Goal: Task Accomplishment & Management: Manage account settings

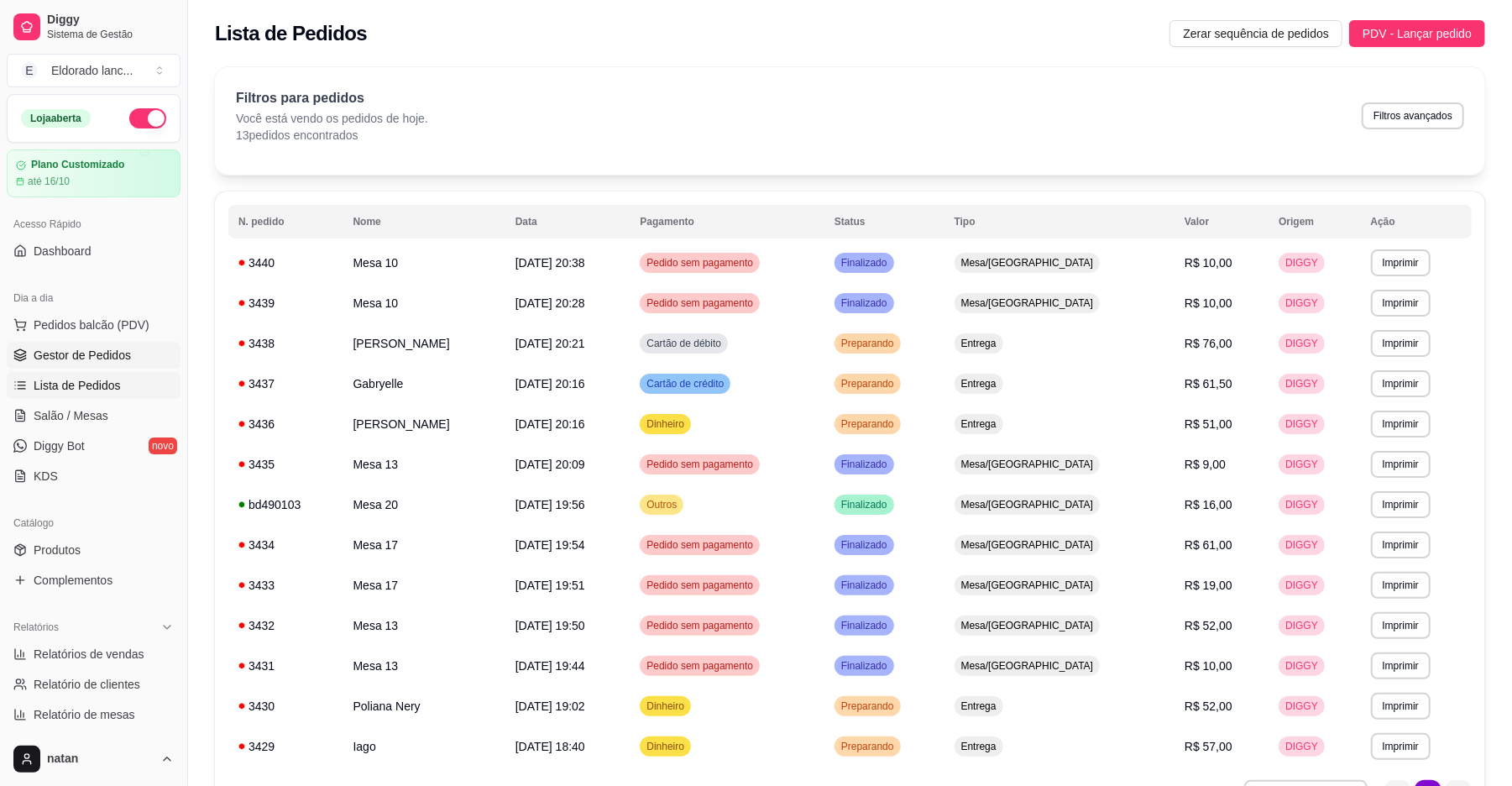
click at [91, 347] on span "Gestor de Pedidos" at bounding box center [82, 356] width 98 height 17
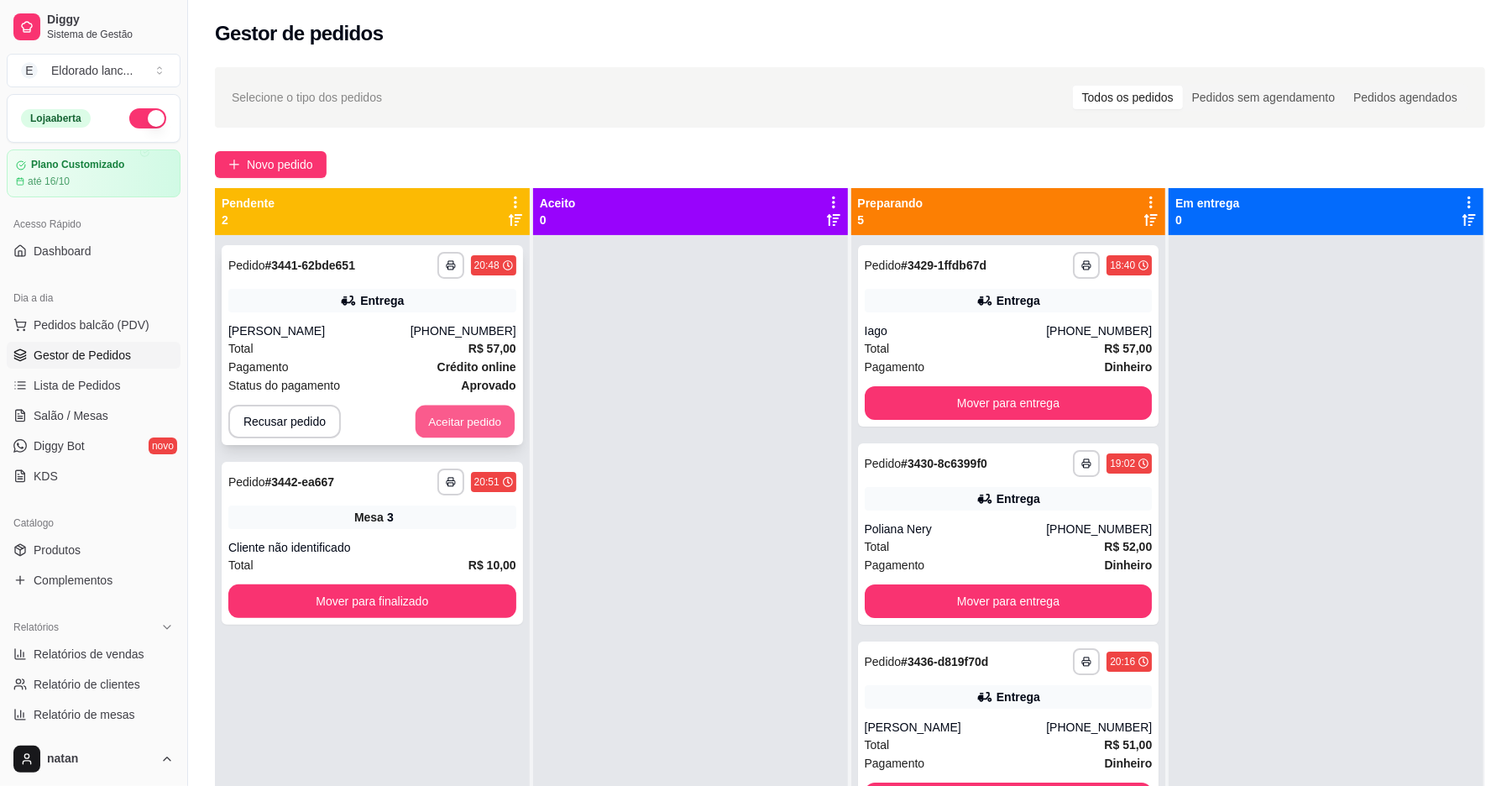
click at [457, 410] on button "Aceitar pedido" at bounding box center [465, 422] width 99 height 33
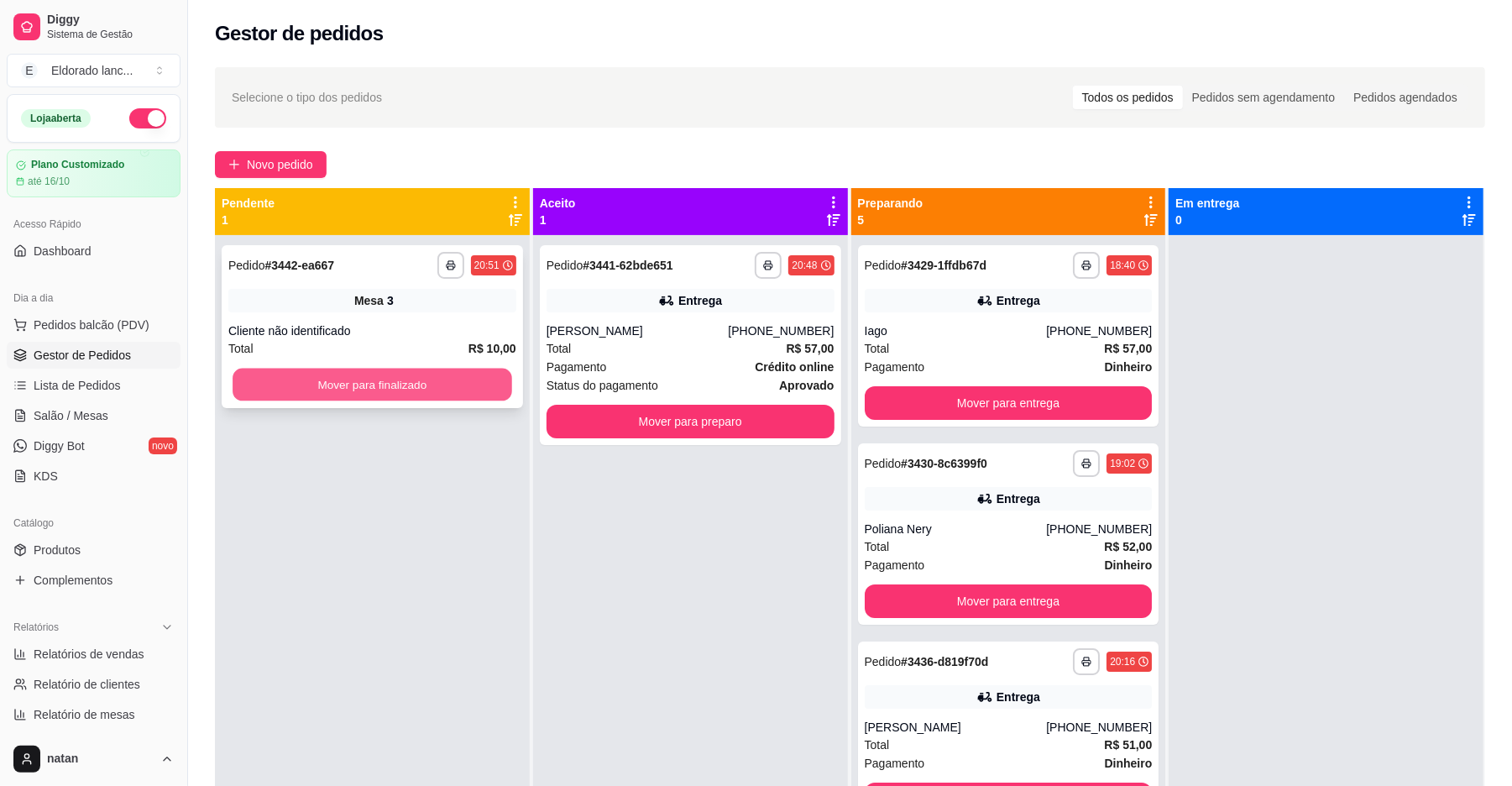
click at [447, 368] on div "Mover para finalizado" at bounding box center [372, 384] width 287 height 34
click at [276, 391] on button "Mover para finalizado" at bounding box center [372, 385] width 279 height 33
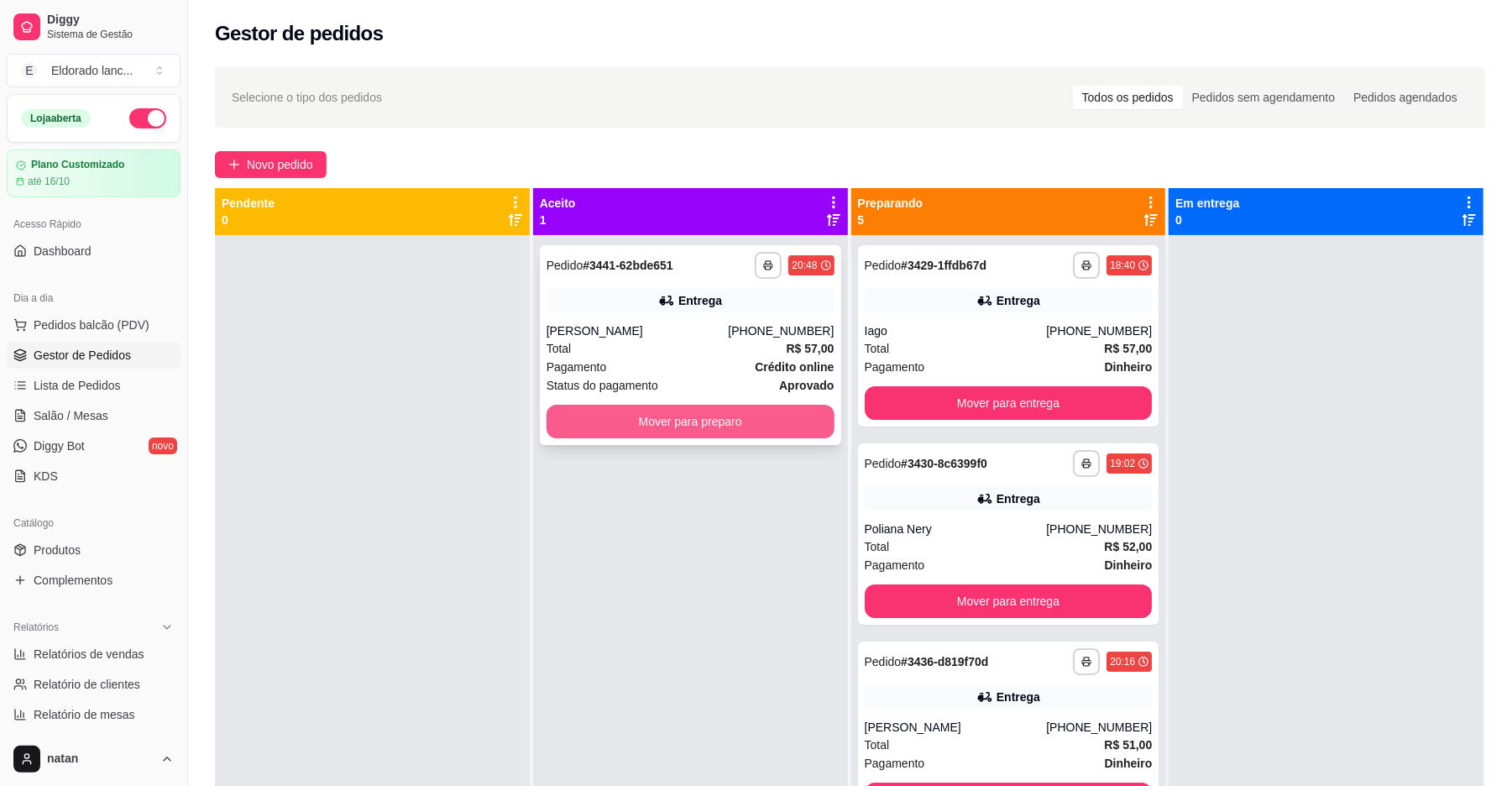
click at [596, 422] on button "Mover para preparo" at bounding box center [690, 421] width 287 height 34
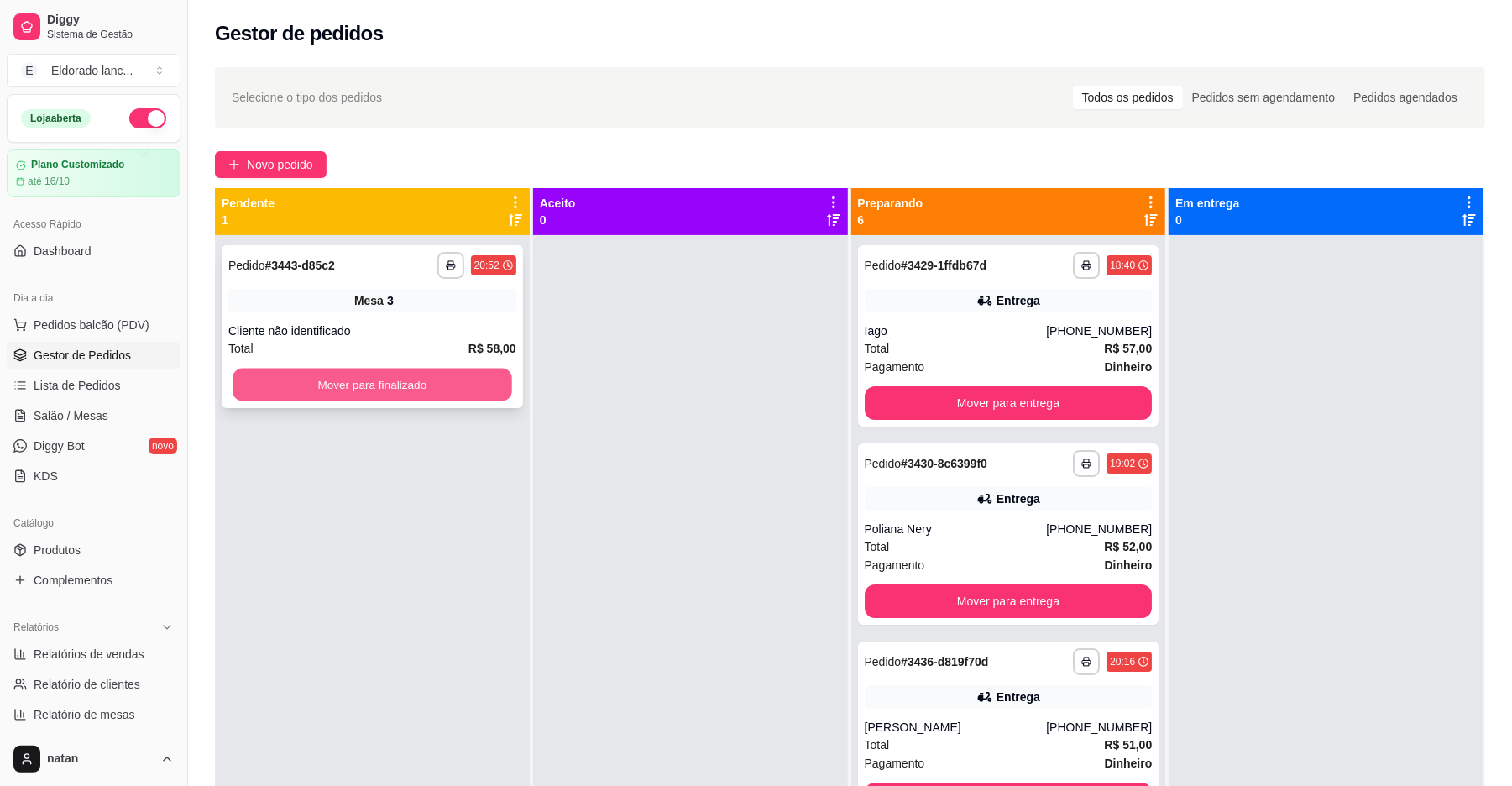
click at [511, 389] on div "Mover para finalizado" at bounding box center [372, 384] width 287 height 34
click at [361, 381] on button "Mover para finalizado" at bounding box center [372, 384] width 287 height 34
click at [361, 381] on button "Mover para finalizado" at bounding box center [372, 385] width 279 height 33
click at [361, 381] on button "Mover para finalizado" at bounding box center [372, 384] width 287 height 34
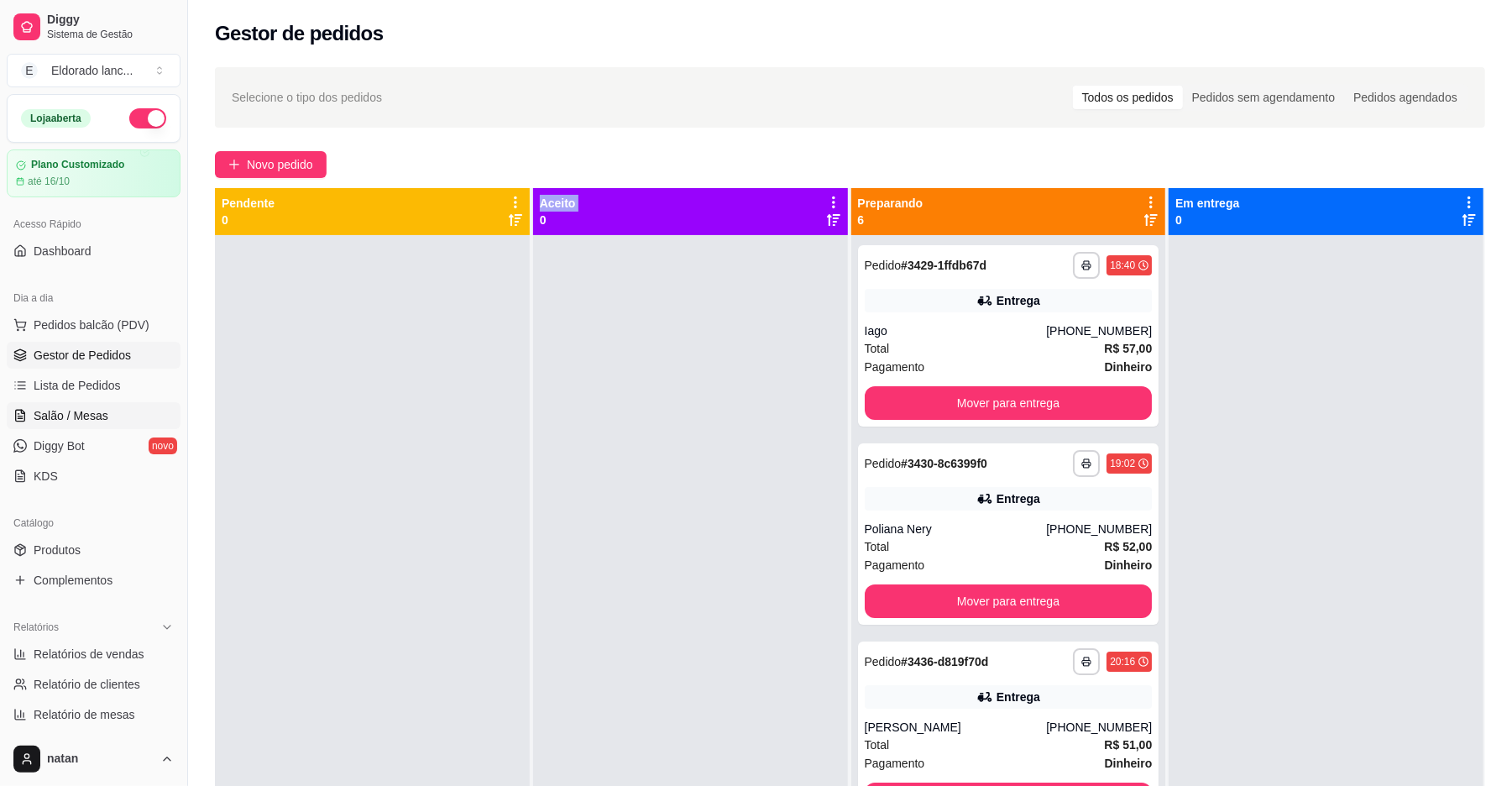
click at [119, 411] on link "Salão / Mesas" at bounding box center [93, 416] width 173 height 27
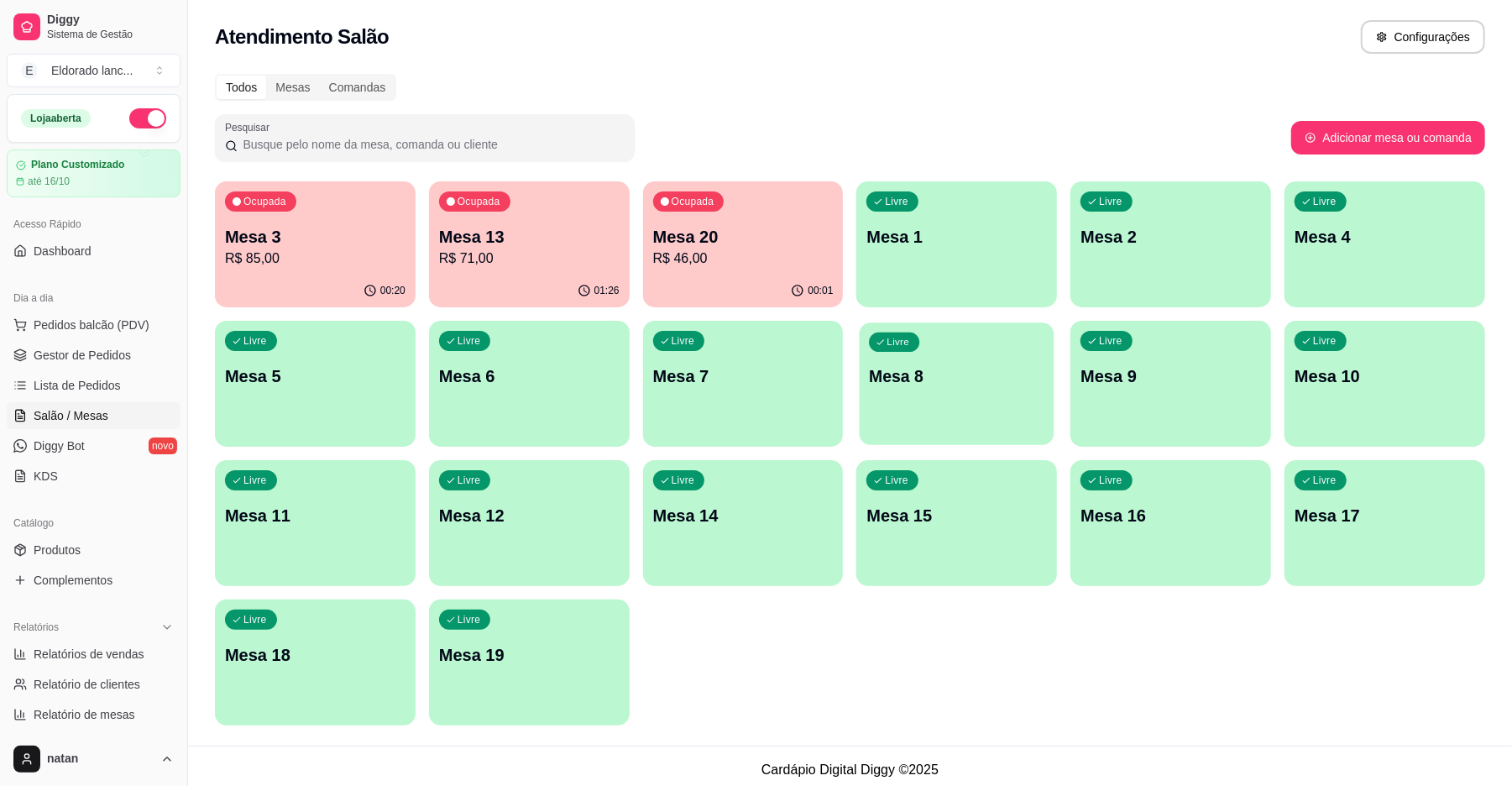
click at [978, 377] on p "Mesa 8" at bounding box center [957, 377] width 174 height 23
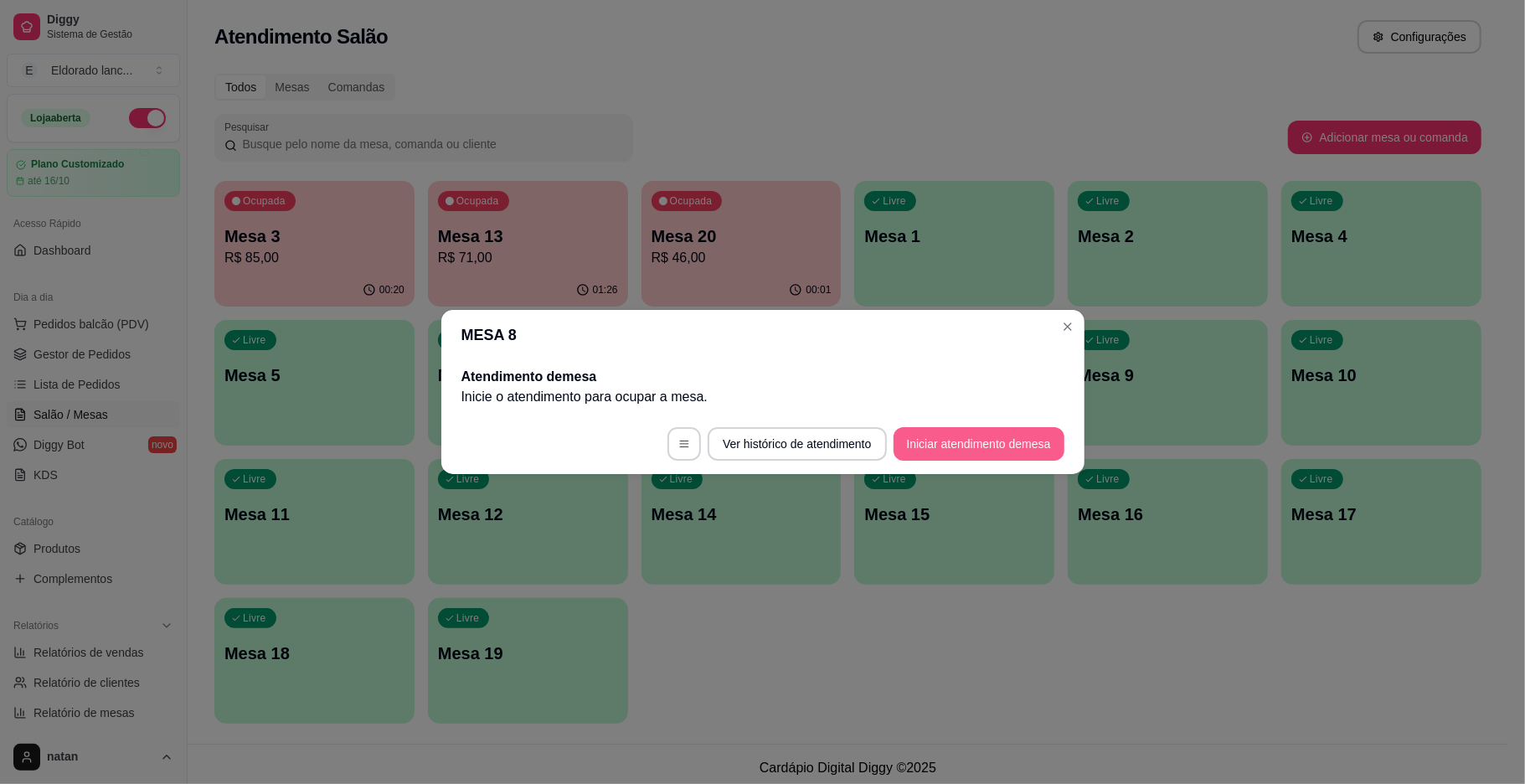
click at [989, 444] on button "Iniciar atendimento de mesa" at bounding box center [979, 444] width 171 height 33
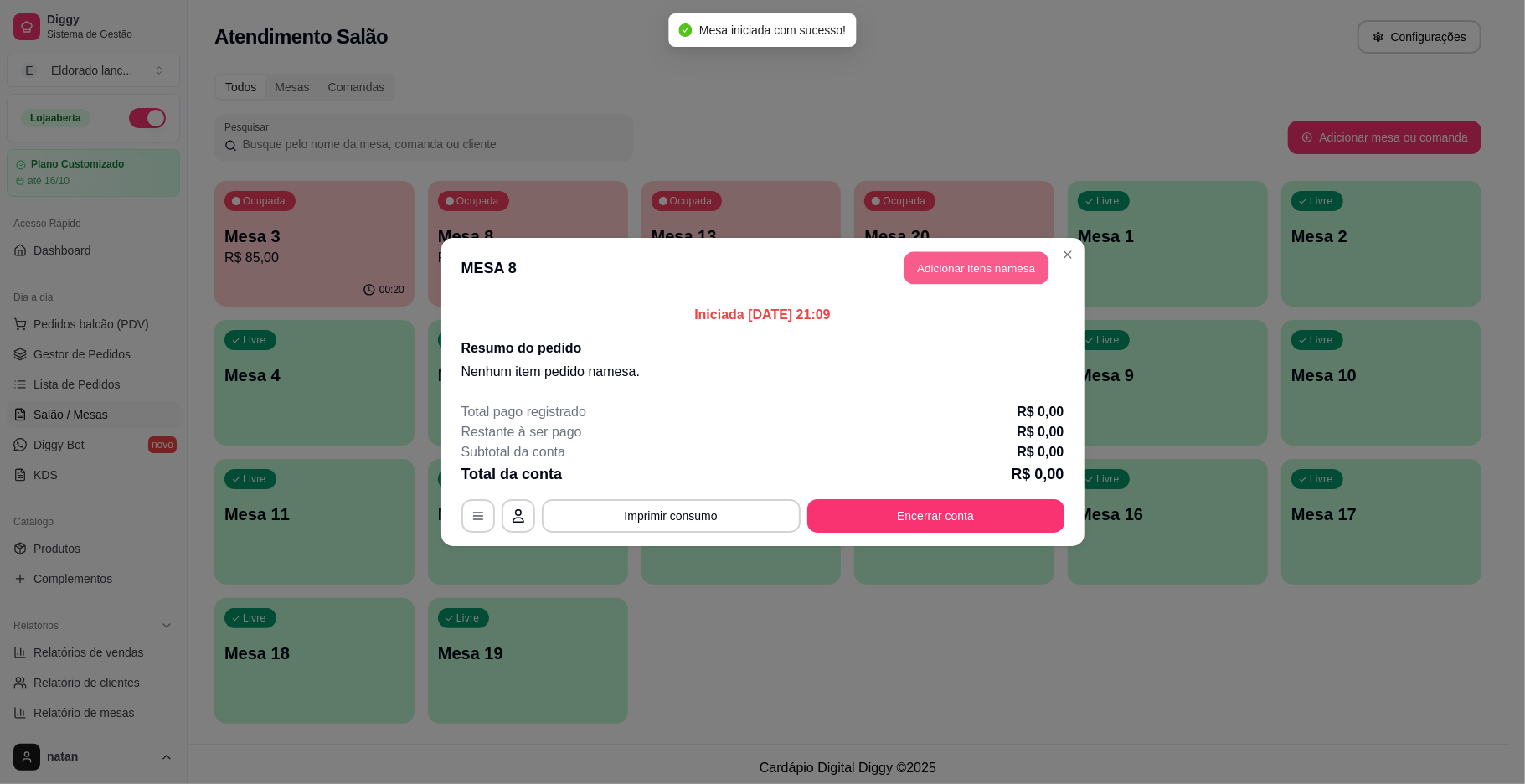
click at [983, 281] on button "Adicionar itens na mesa" at bounding box center [976, 269] width 144 height 33
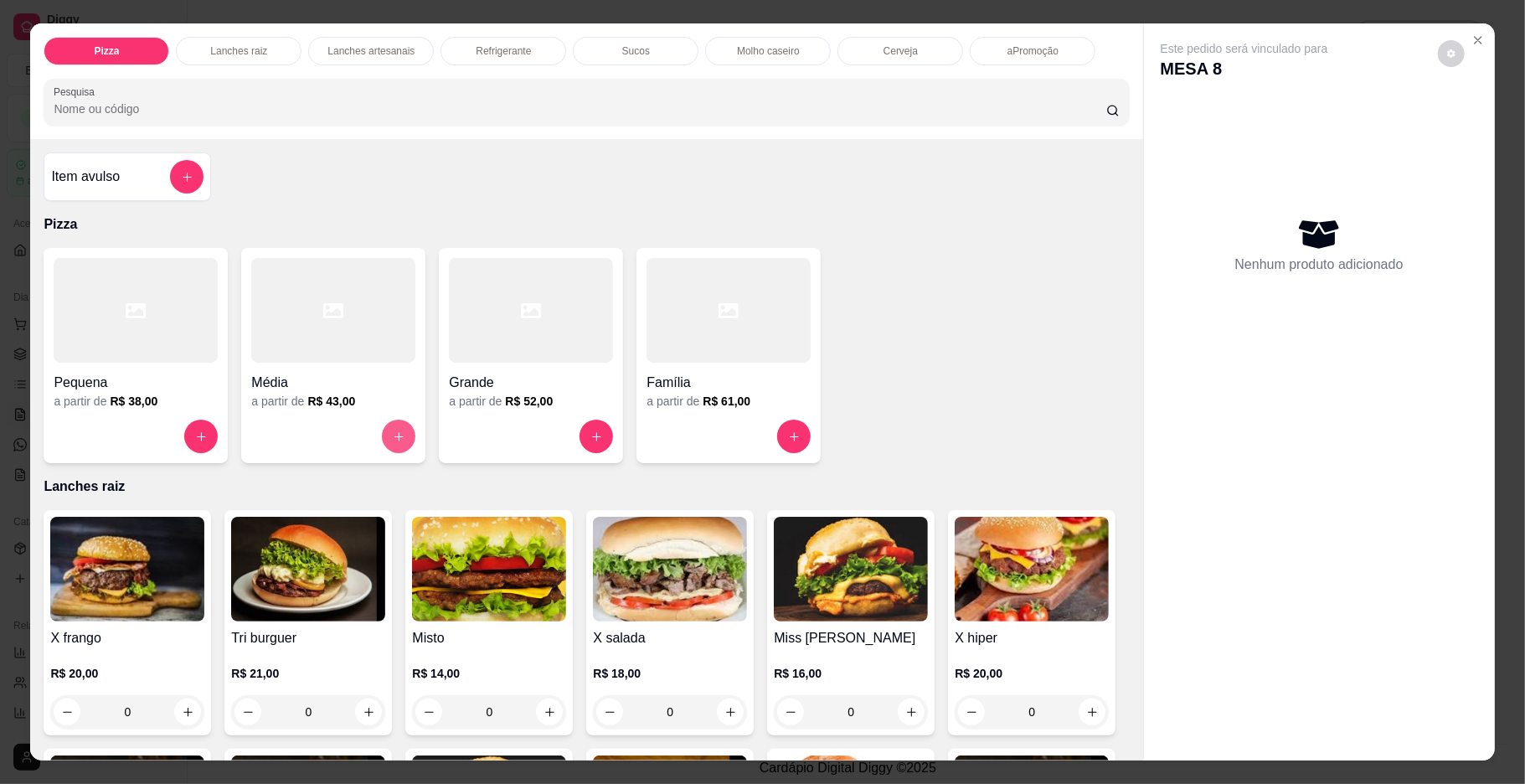
click at [395, 437] on icon "increase-product-quantity" at bounding box center [400, 437] width 10 height 10
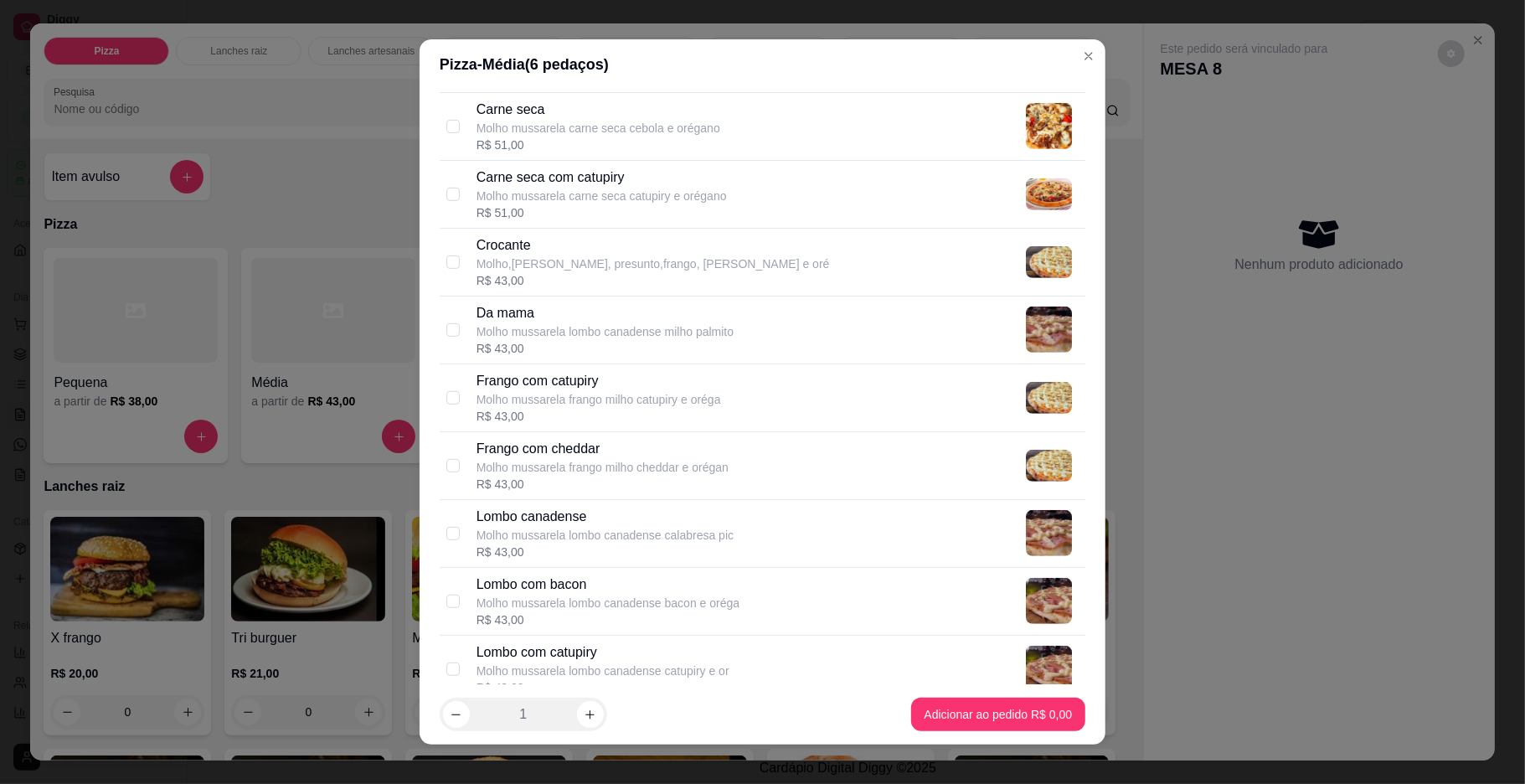
scroll to position [739, 0]
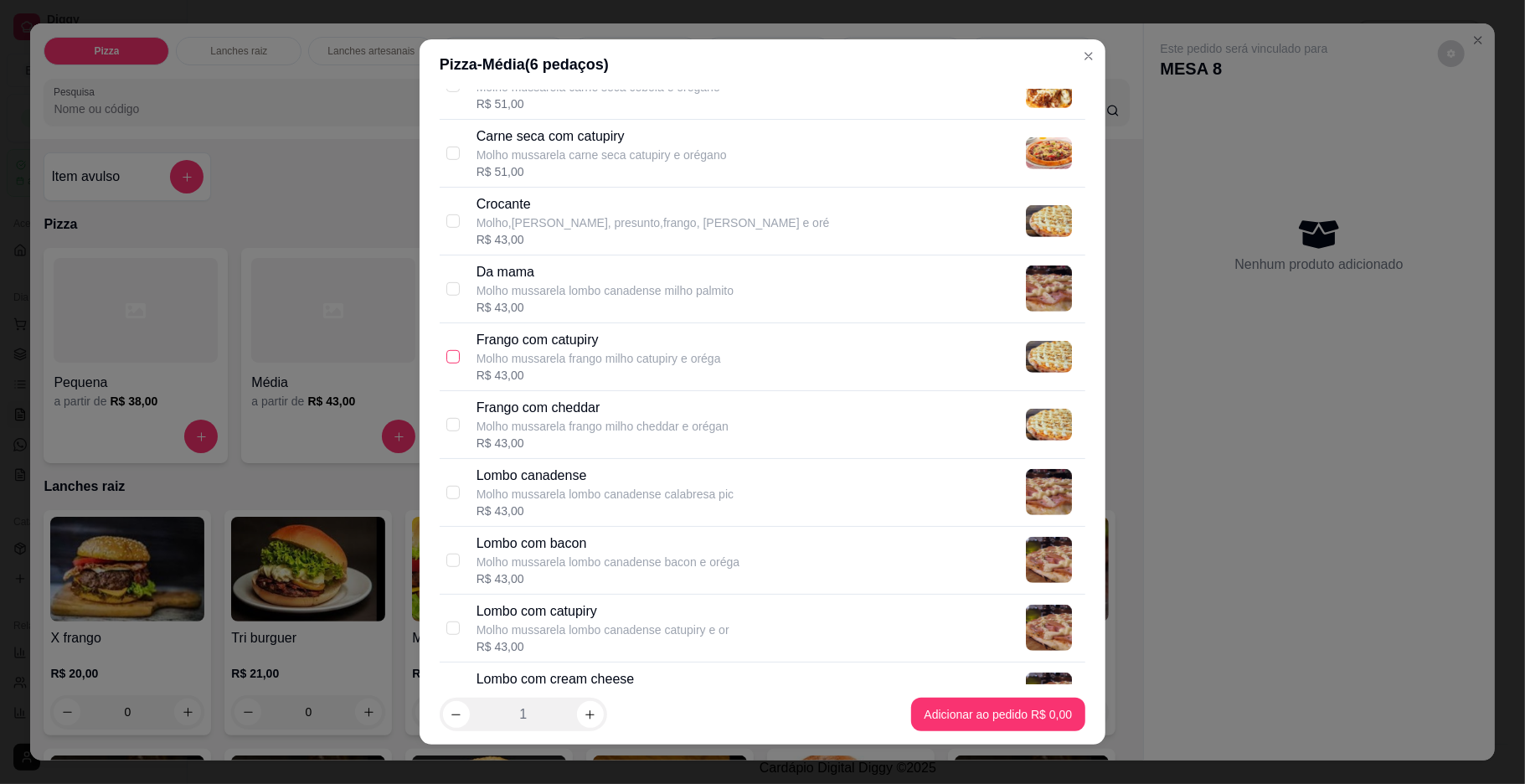
click at [447, 359] on input "checkbox" at bounding box center [453, 357] width 13 height 13
checkbox input "true"
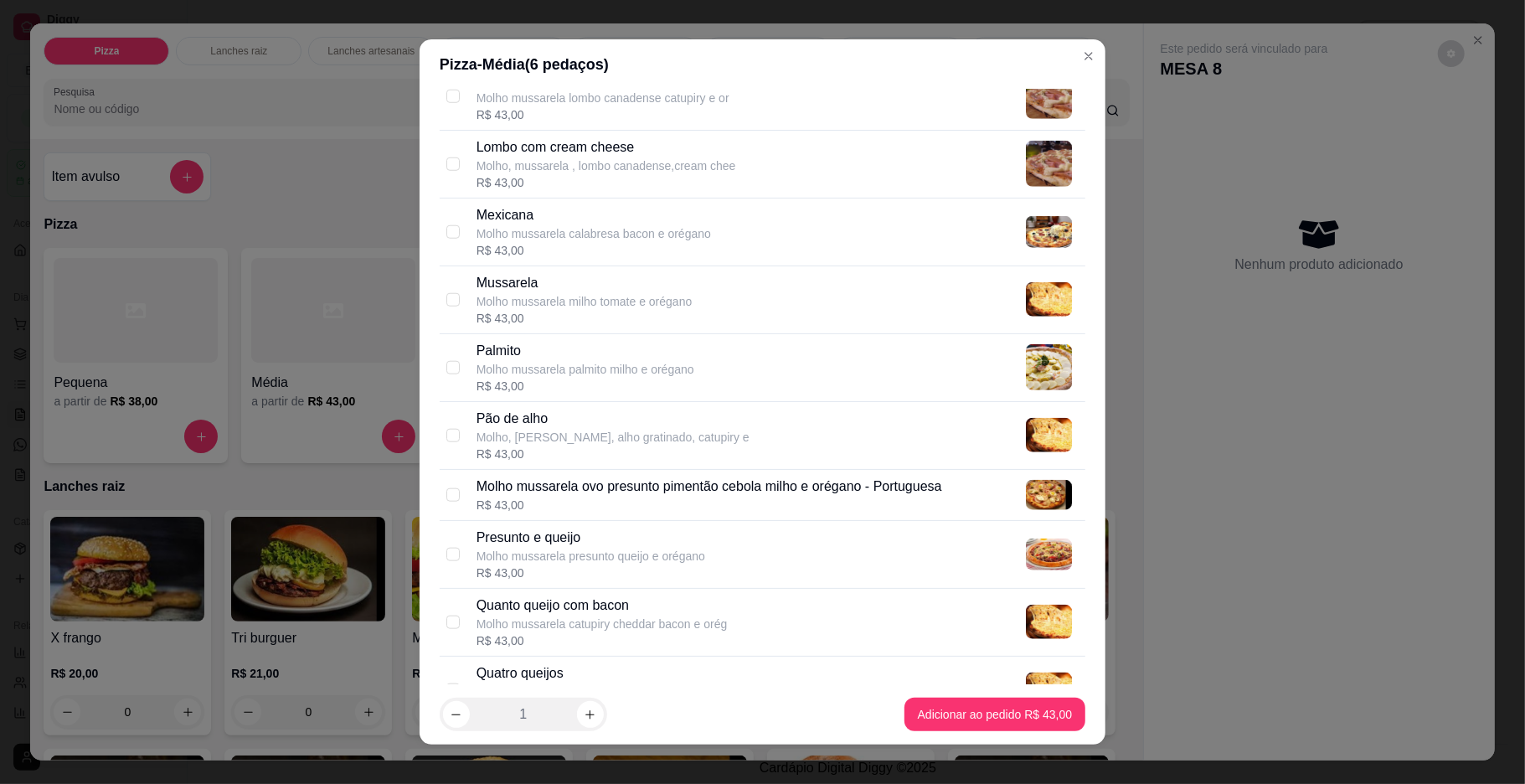
scroll to position [1291, 0]
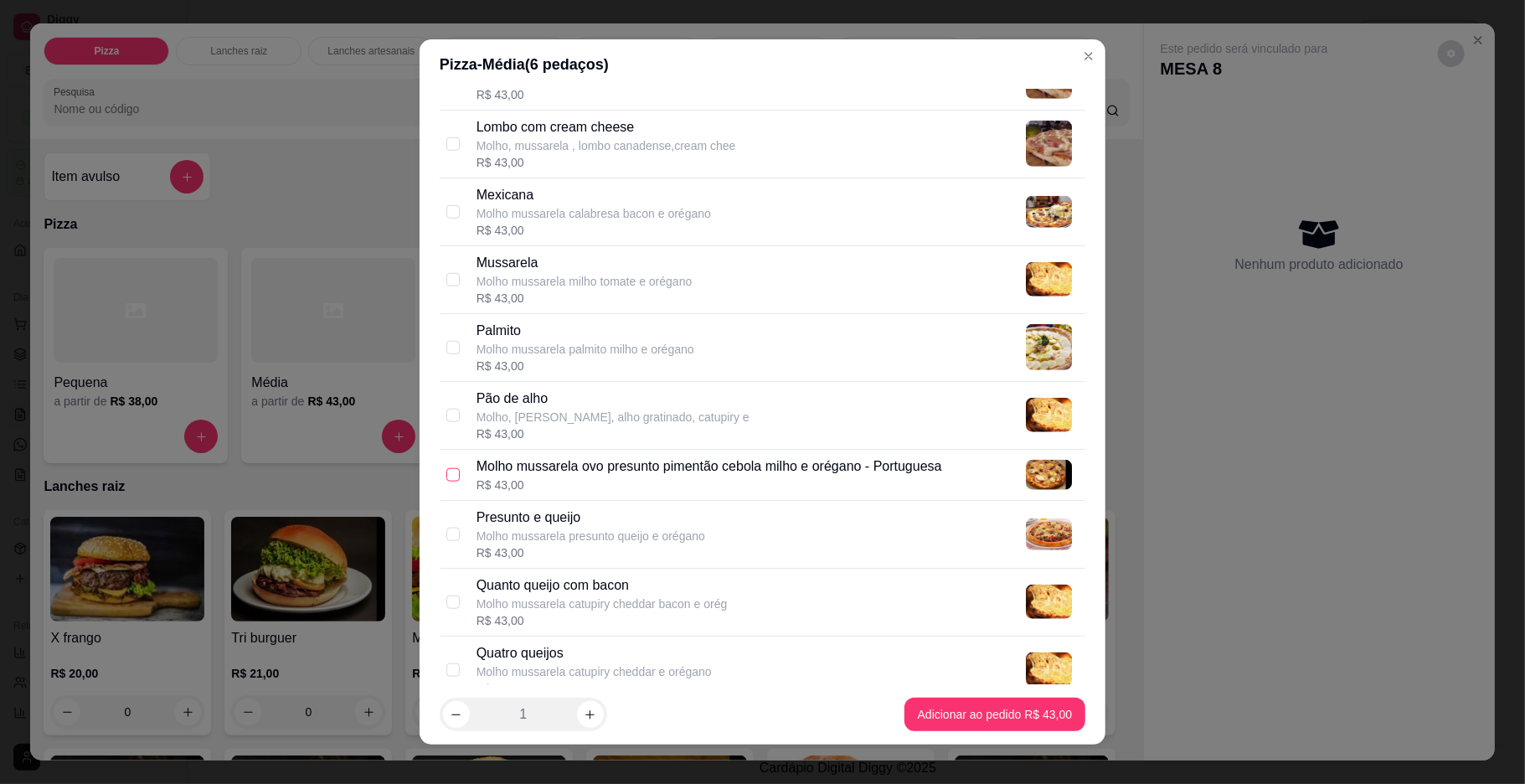
click at [447, 479] on input "checkbox" at bounding box center [453, 475] width 13 height 13
checkbox input "true"
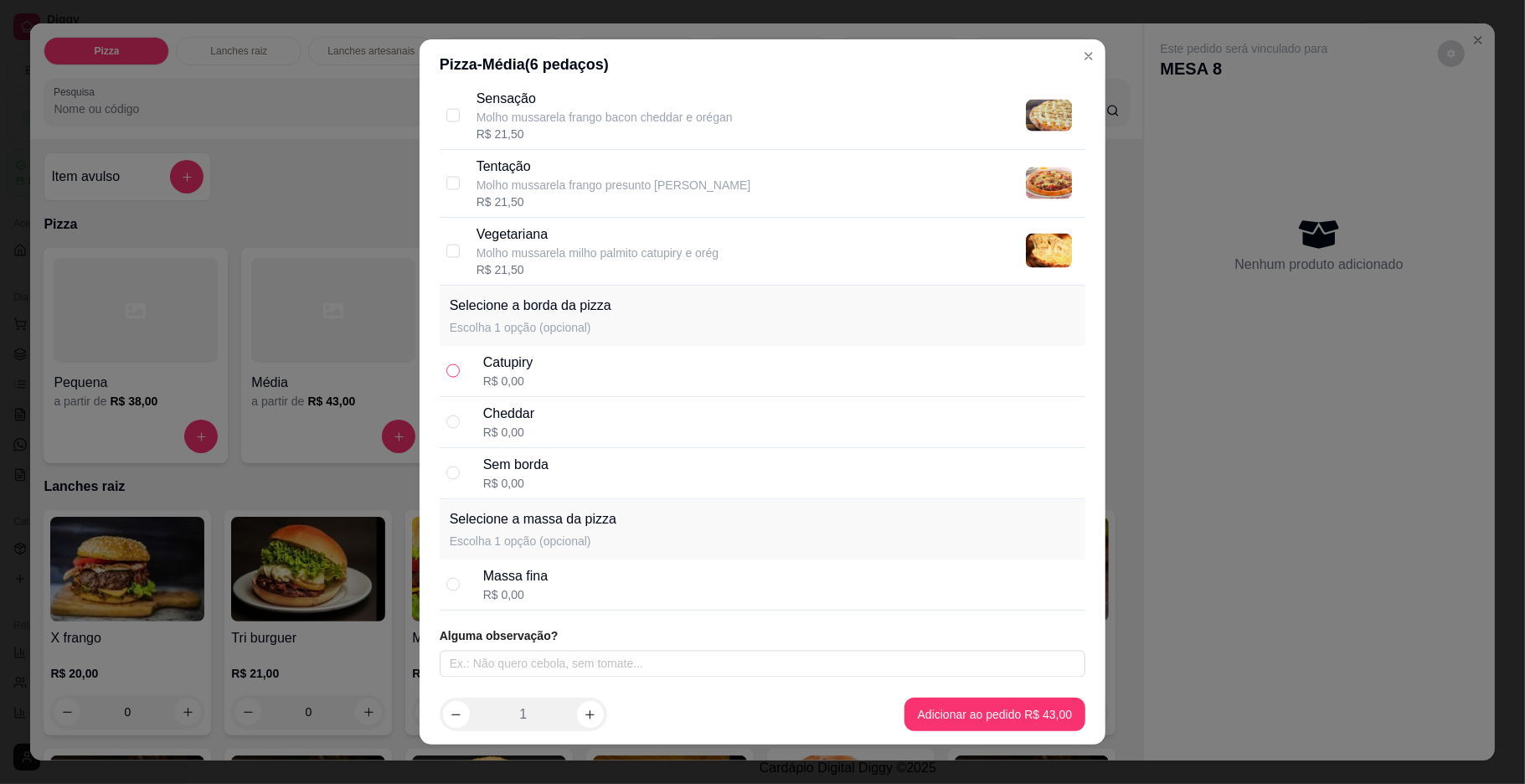
click at [447, 364] on input "radio" at bounding box center [453, 371] width 13 height 13
radio input "true"
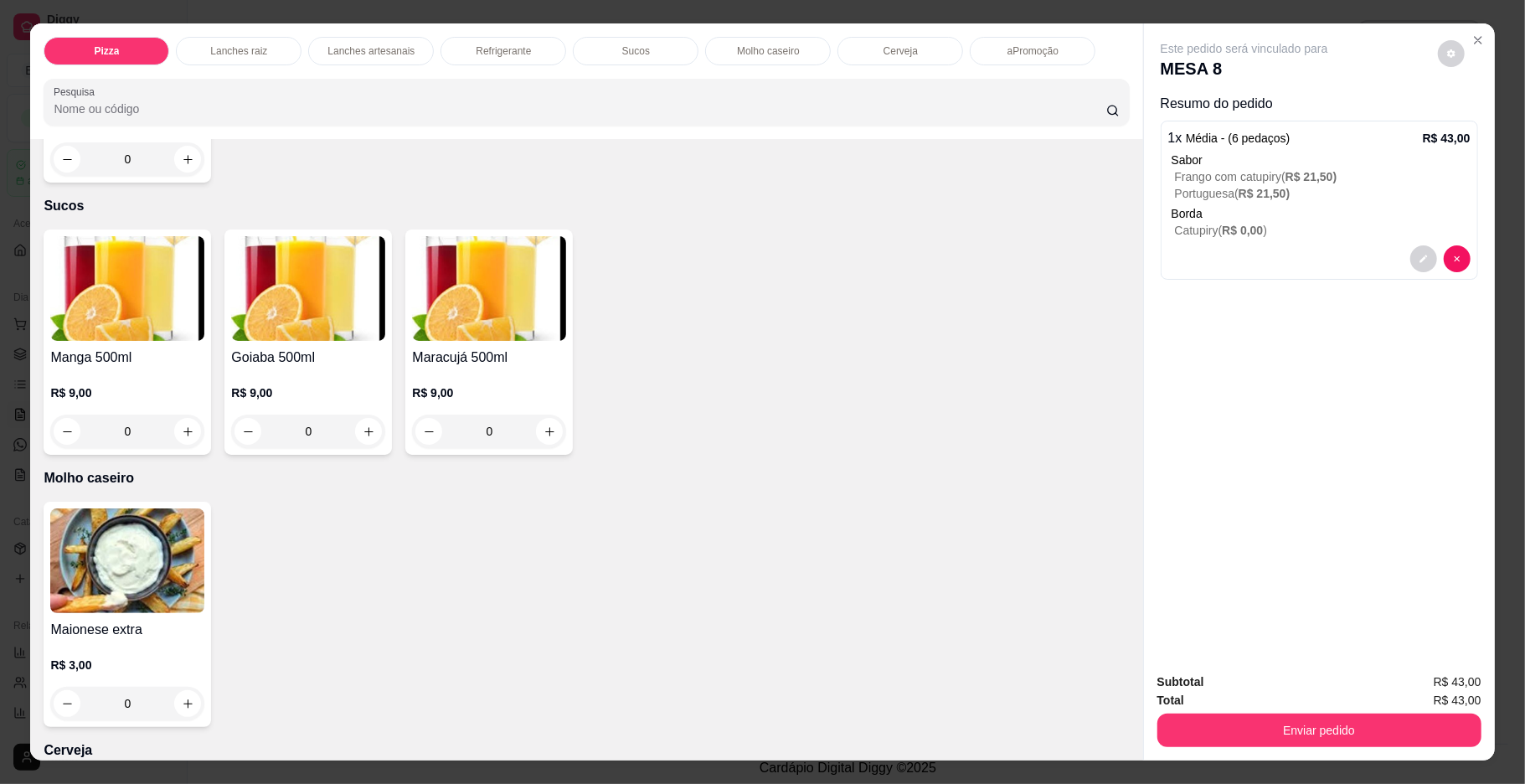
scroll to position [2557, 0]
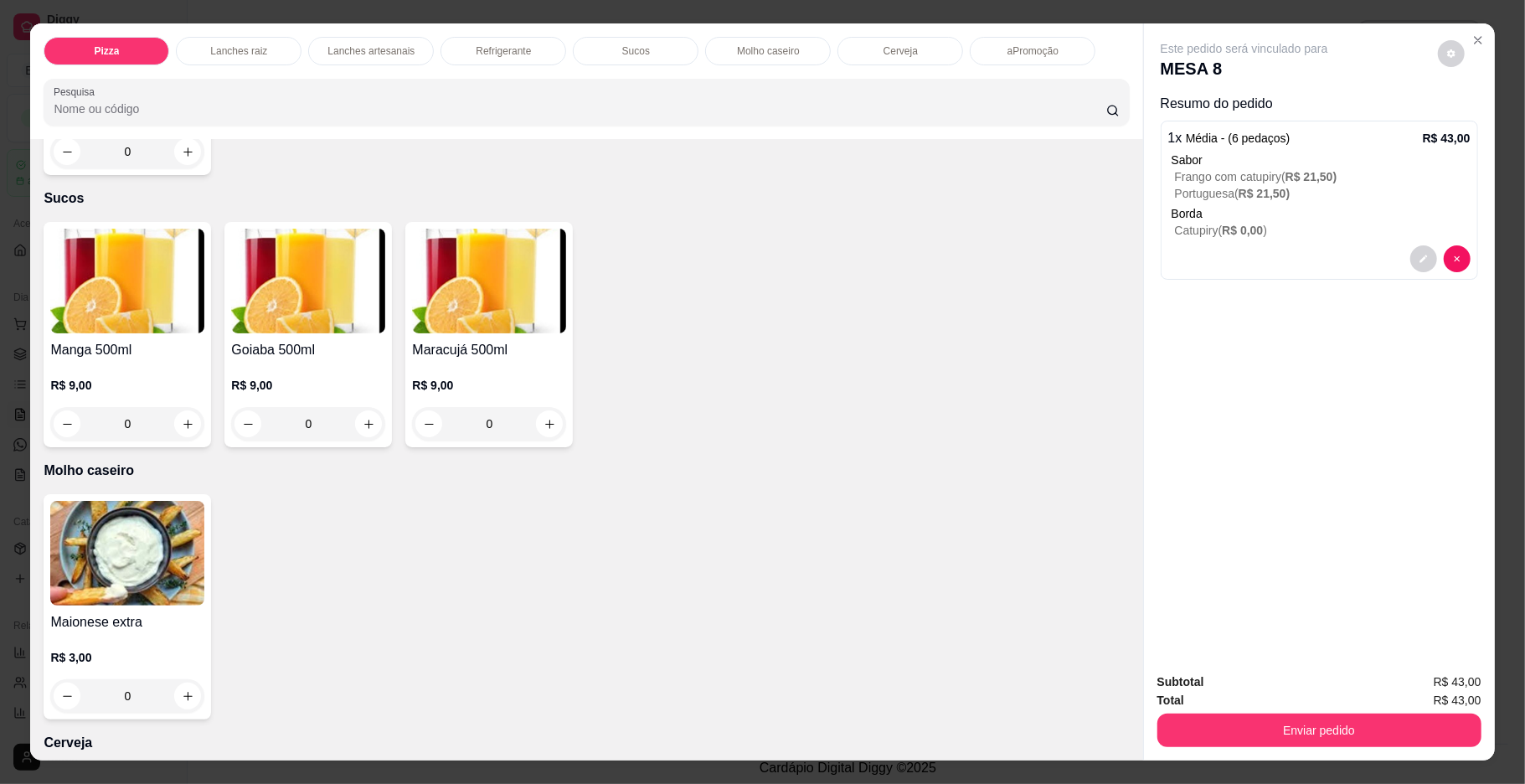
type input "1"
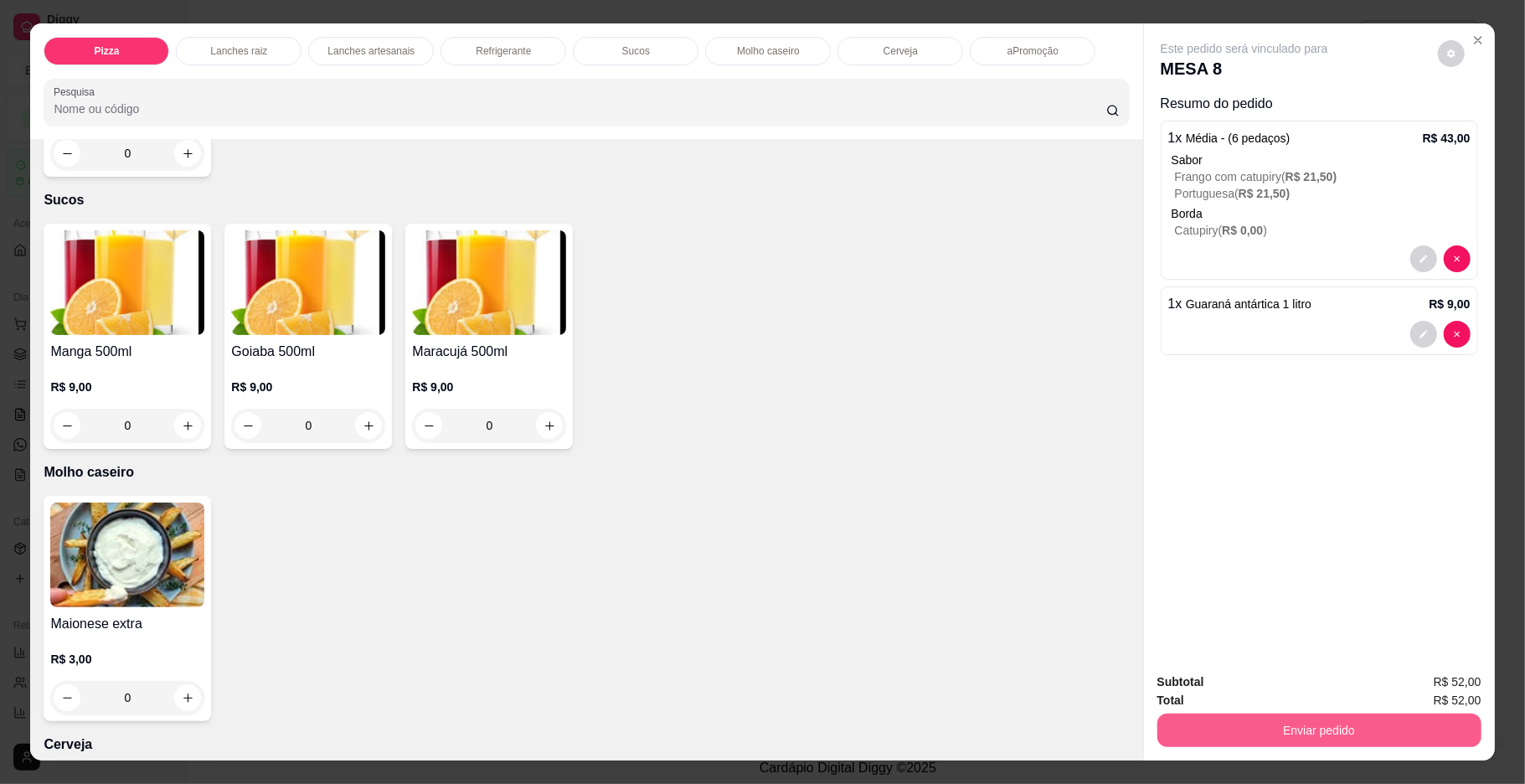
click at [1191, 721] on button "Enviar pedido" at bounding box center [1319, 730] width 324 height 33
click at [1190, 685] on button "Não registrar e enviar pedido" at bounding box center [1262, 688] width 174 height 32
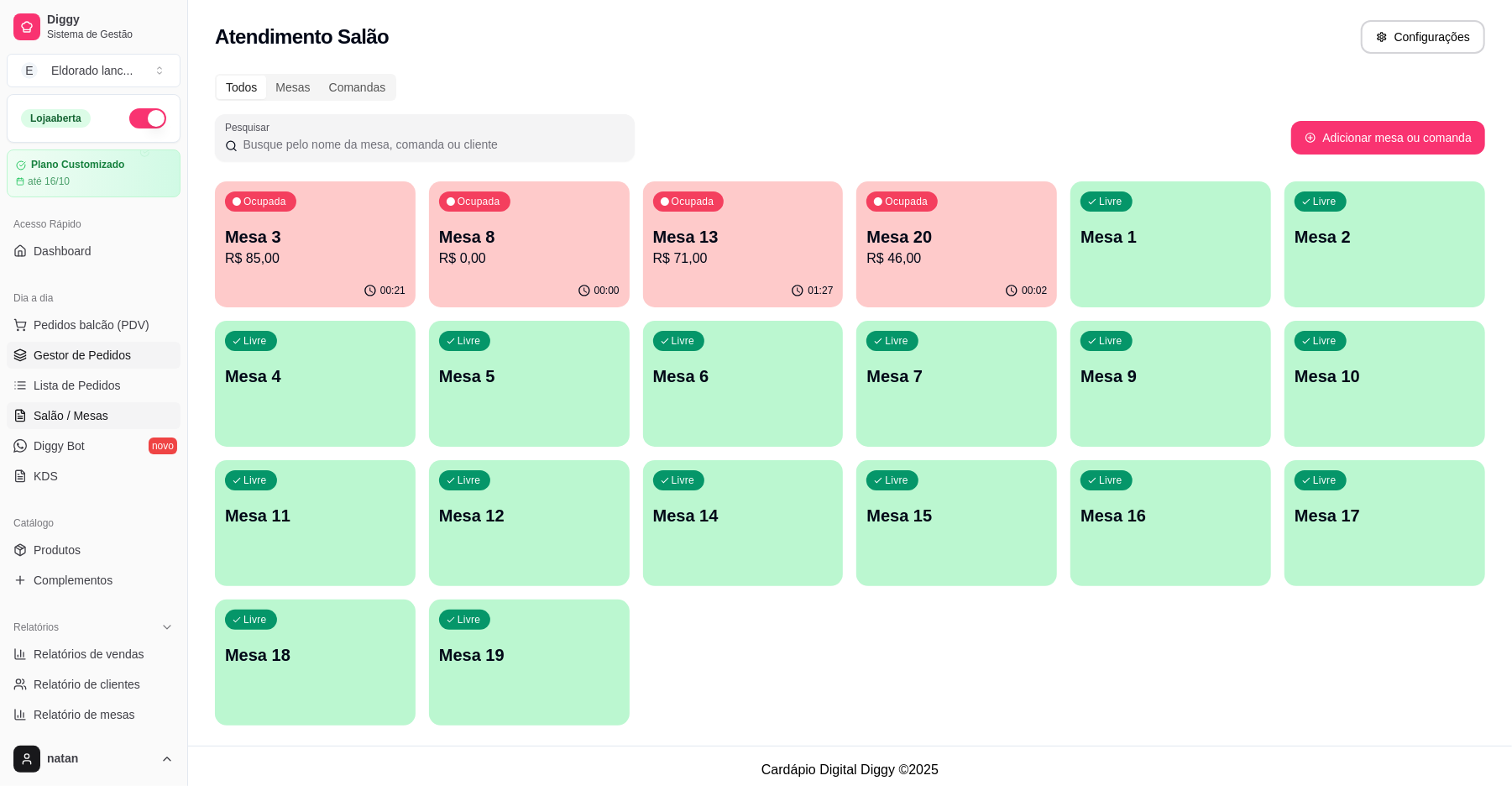
click at [92, 348] on span "Gestor de Pedidos" at bounding box center [82, 356] width 98 height 17
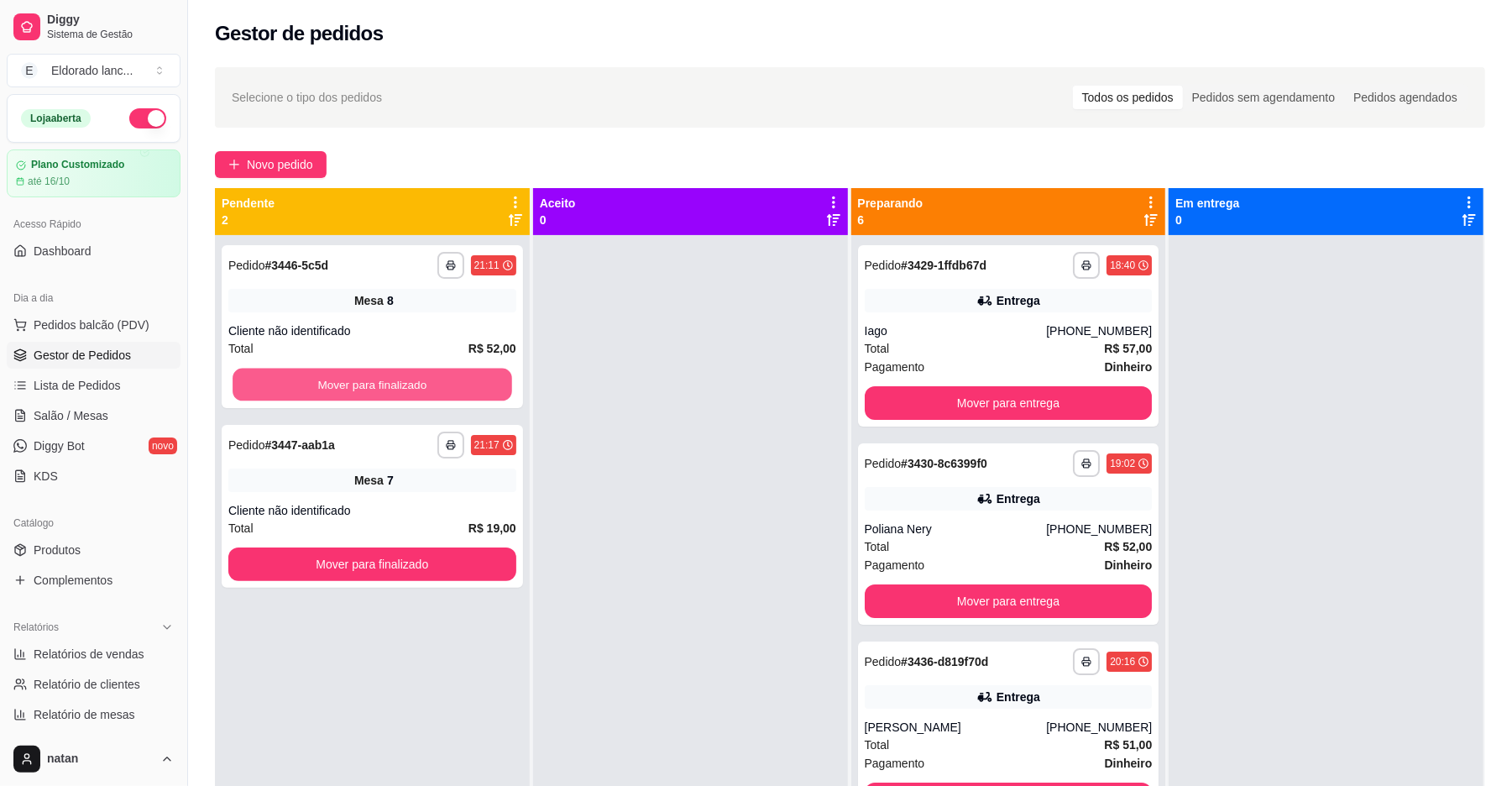
click at [279, 371] on button "Mover para finalizado" at bounding box center [372, 385] width 279 height 33
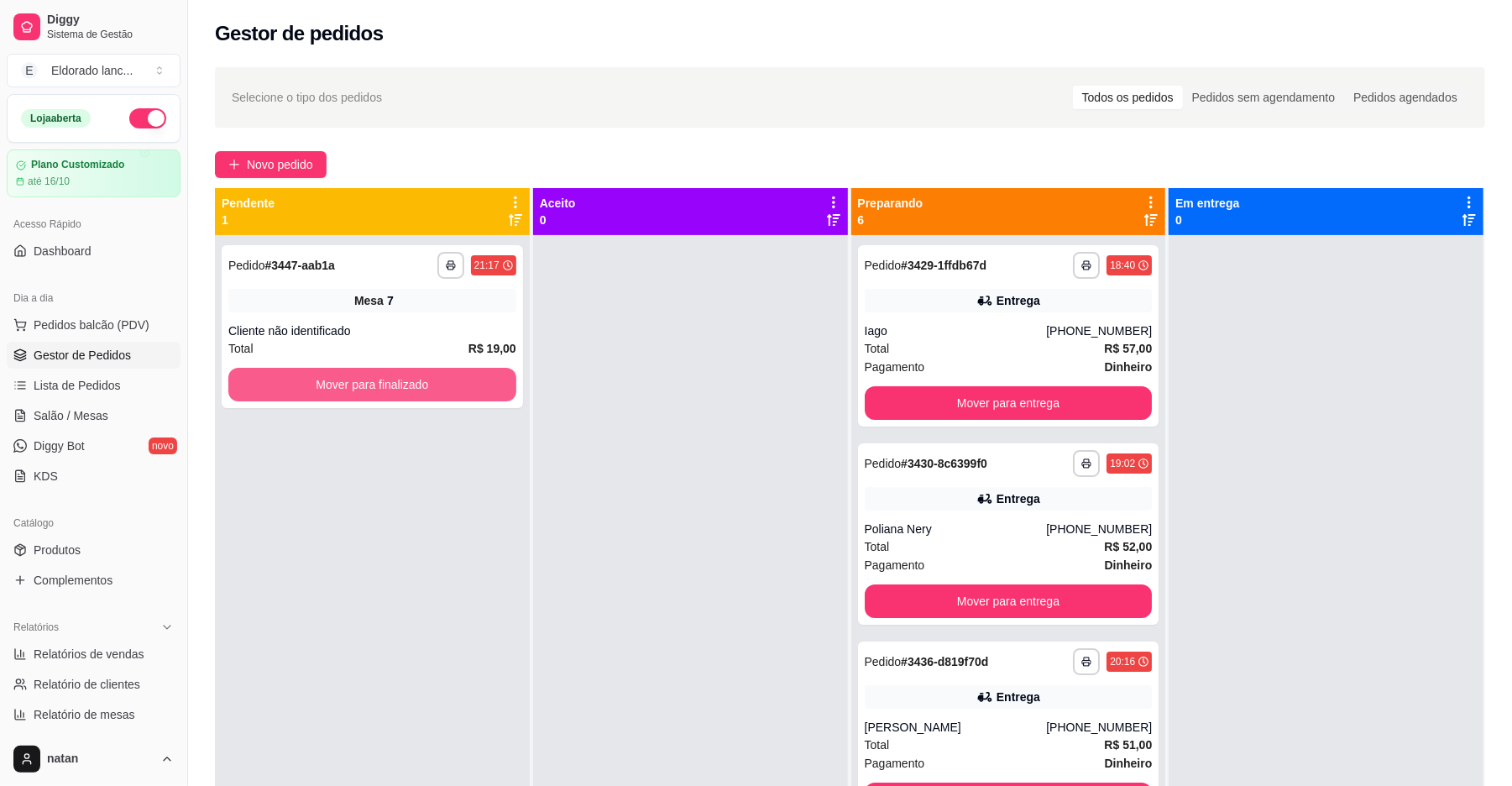
click at [279, 371] on button "Mover para finalizado" at bounding box center [372, 384] width 287 height 34
click at [279, 371] on button "Mover para finalizado" at bounding box center [372, 385] width 279 height 33
click at [279, 371] on button "Mover para finalizado" at bounding box center [372, 384] width 287 height 34
click at [280, 371] on button "Mover para finalizado" at bounding box center [372, 385] width 279 height 33
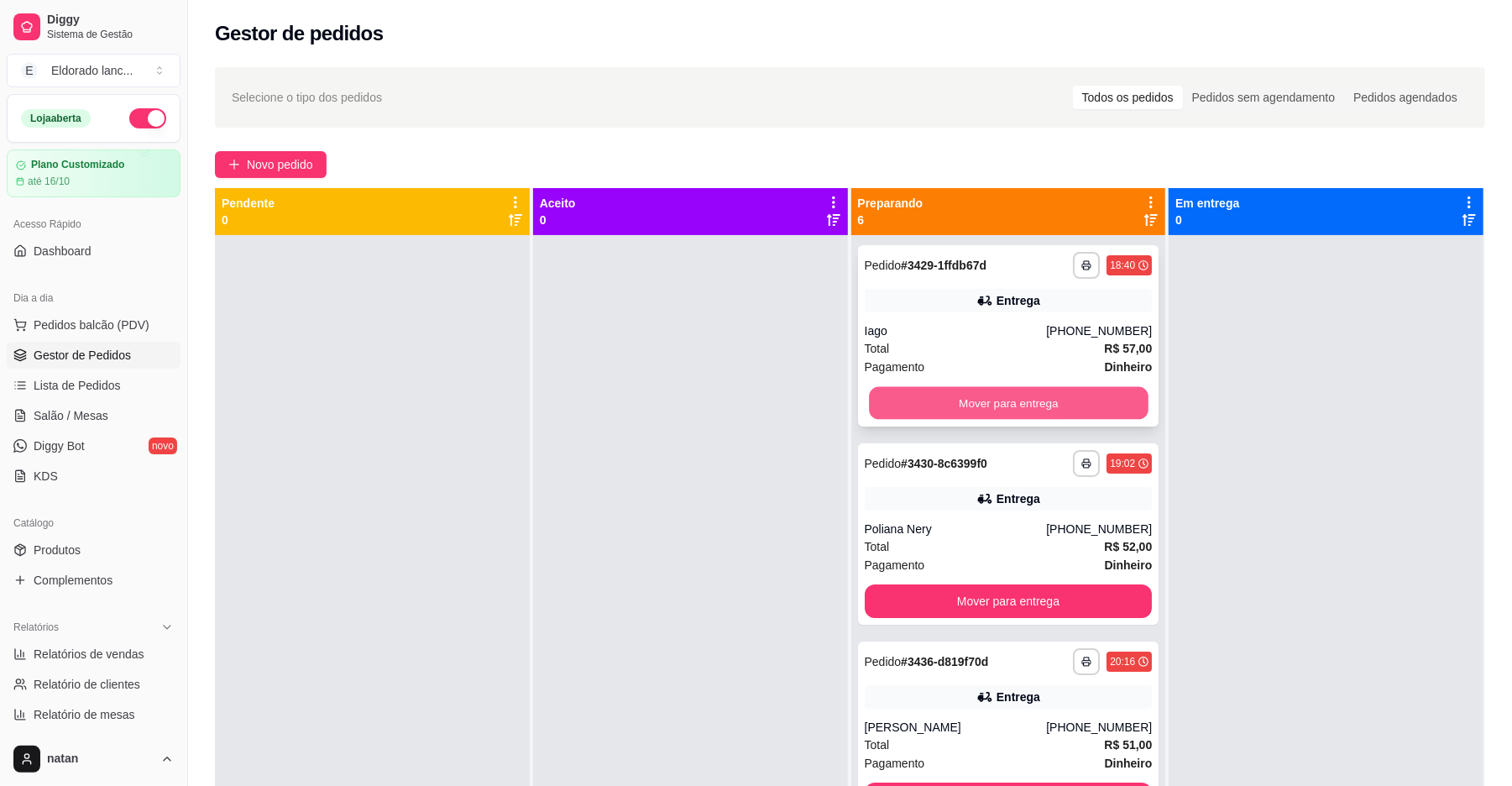
click at [875, 397] on button "Mover para entrega" at bounding box center [1008, 404] width 279 height 33
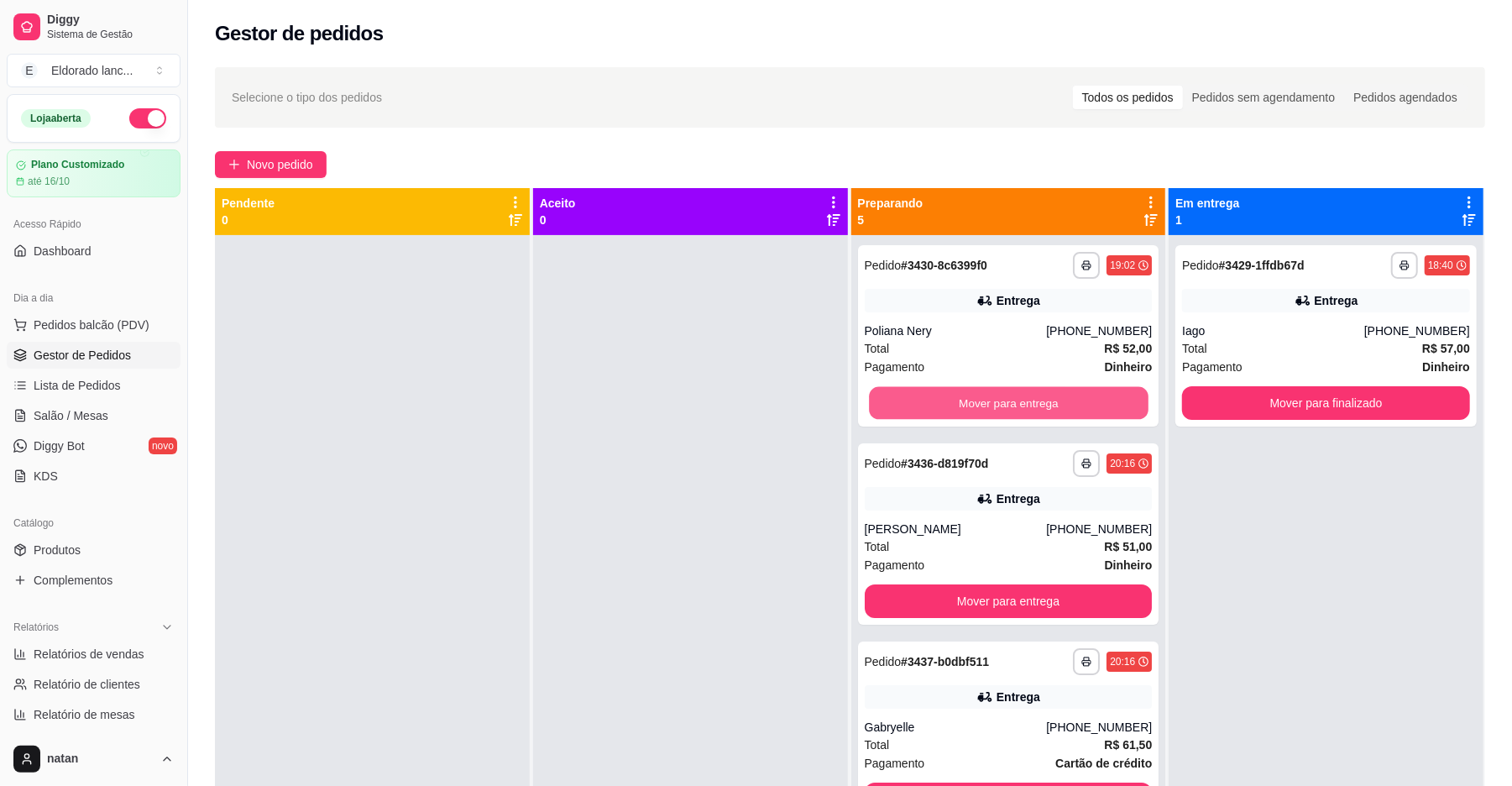
click at [875, 397] on button "Mover para entrega" at bounding box center [1008, 404] width 279 height 33
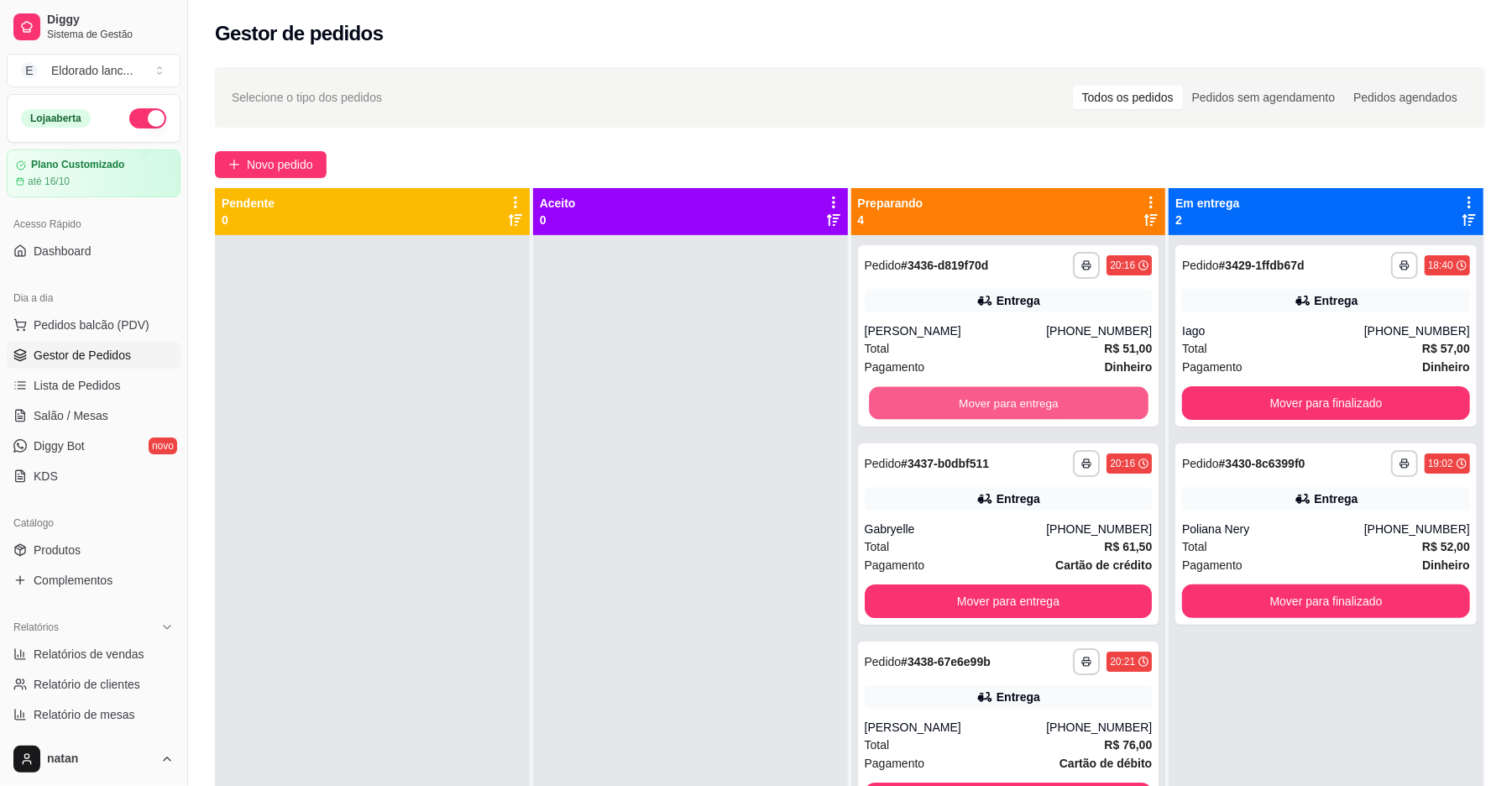
click at [875, 397] on button "Mover para entrega" at bounding box center [1008, 404] width 279 height 33
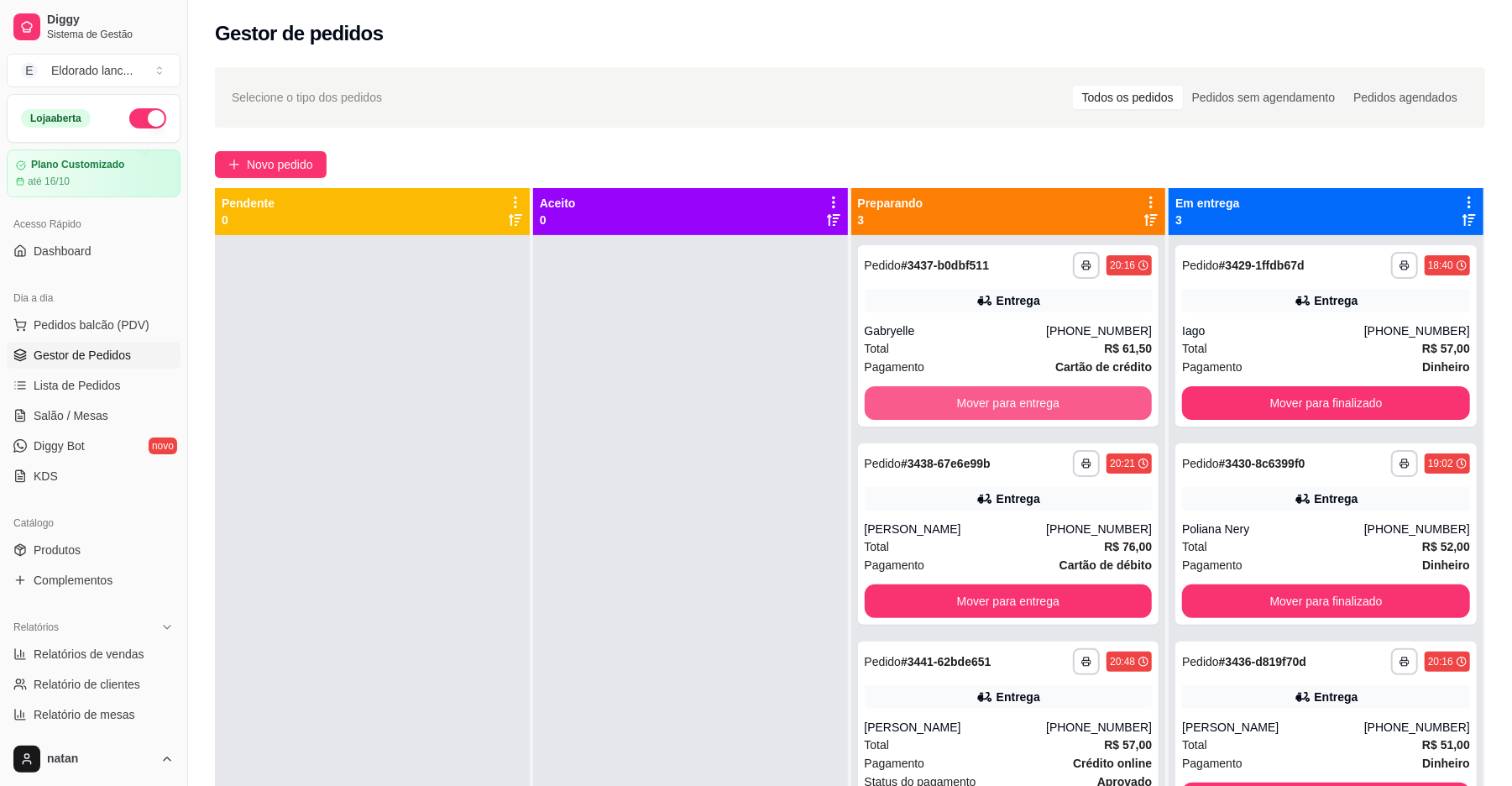
click at [875, 397] on button "Mover para entrega" at bounding box center [1008, 403] width 287 height 34
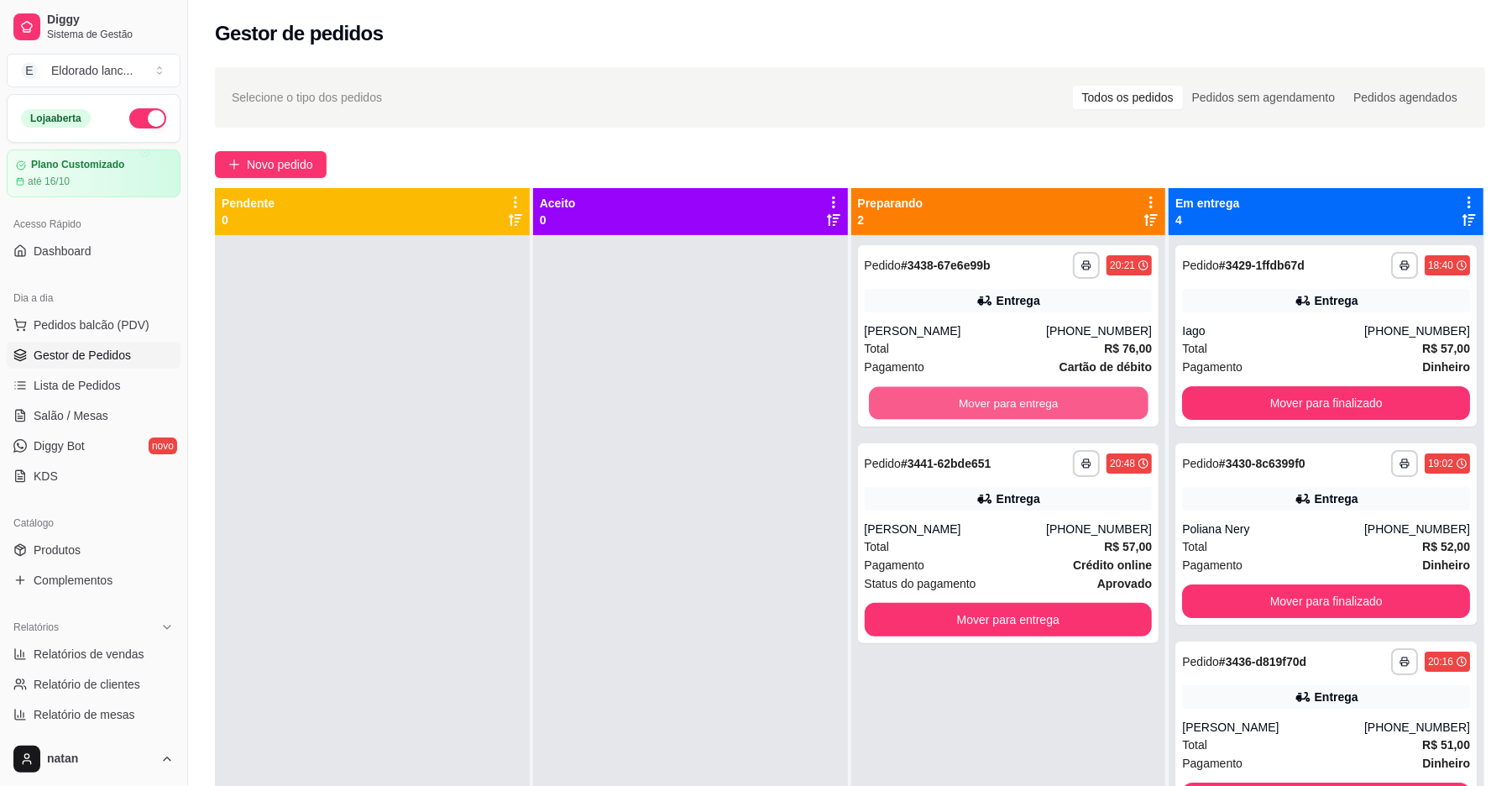
click at [875, 397] on button "Mover para entrega" at bounding box center [1008, 404] width 279 height 33
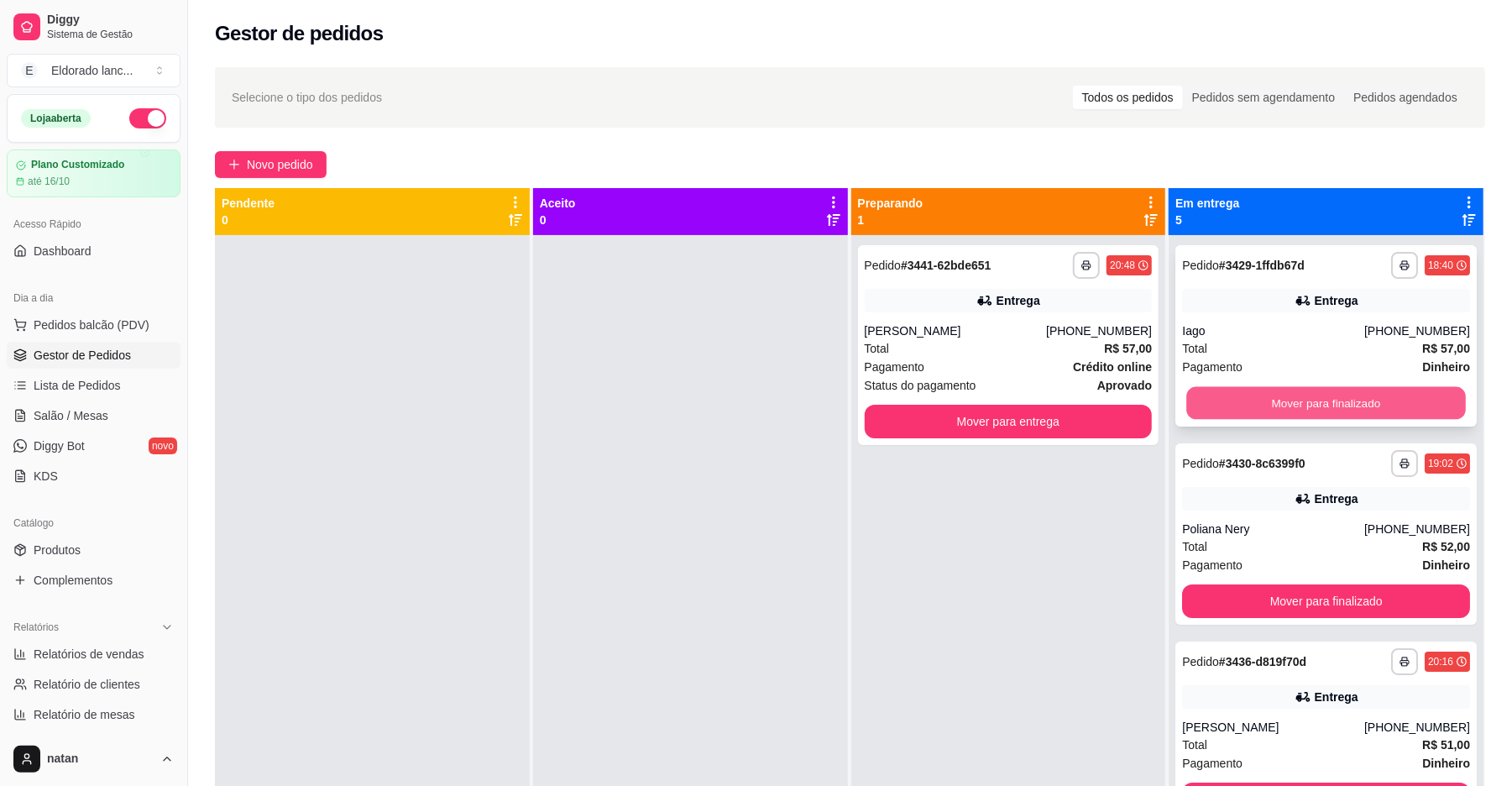
click at [1199, 406] on button "Mover para finalizado" at bounding box center [1325, 404] width 279 height 33
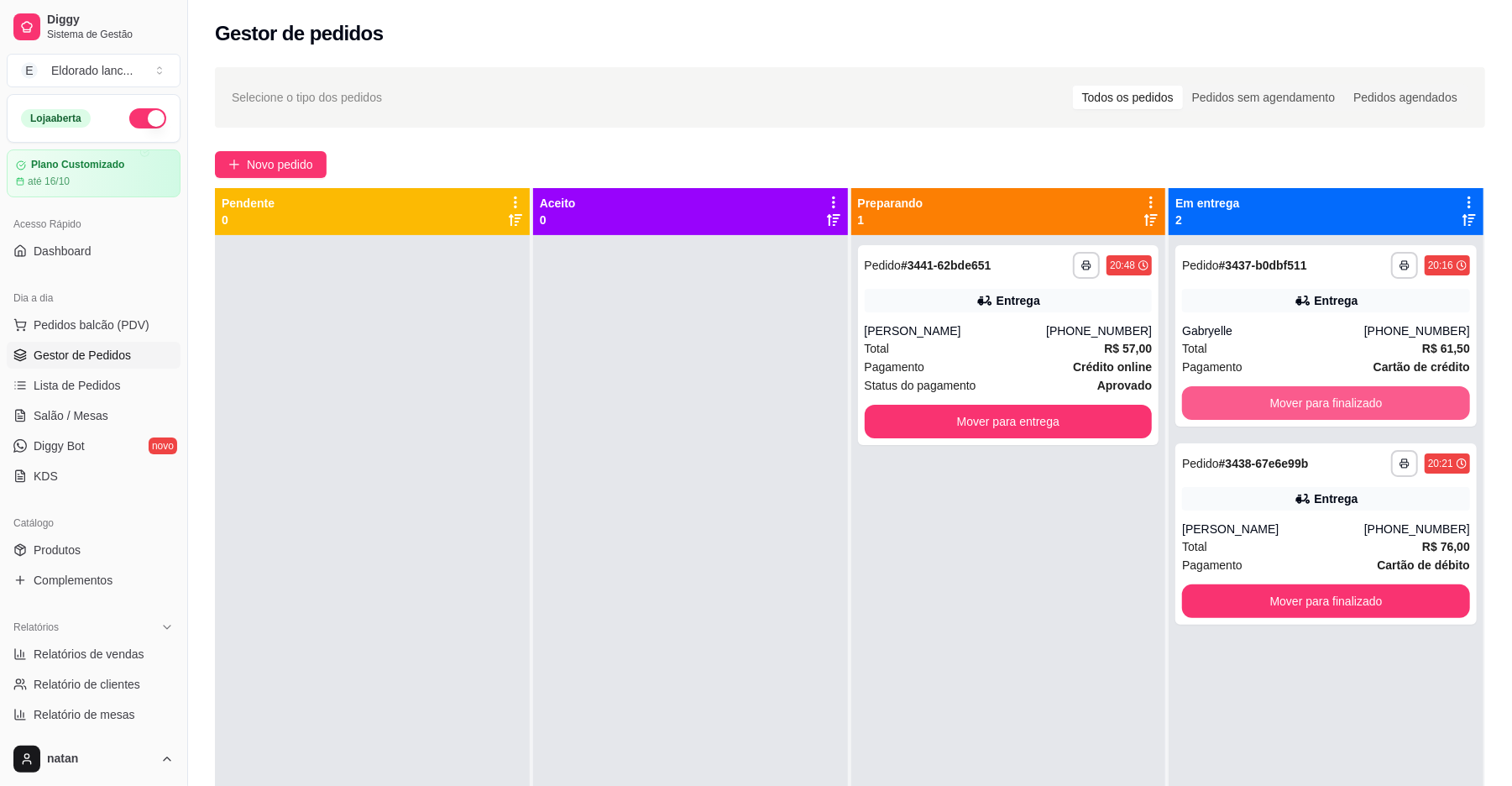
click at [1199, 406] on button "Mover para finalizado" at bounding box center [1325, 403] width 287 height 34
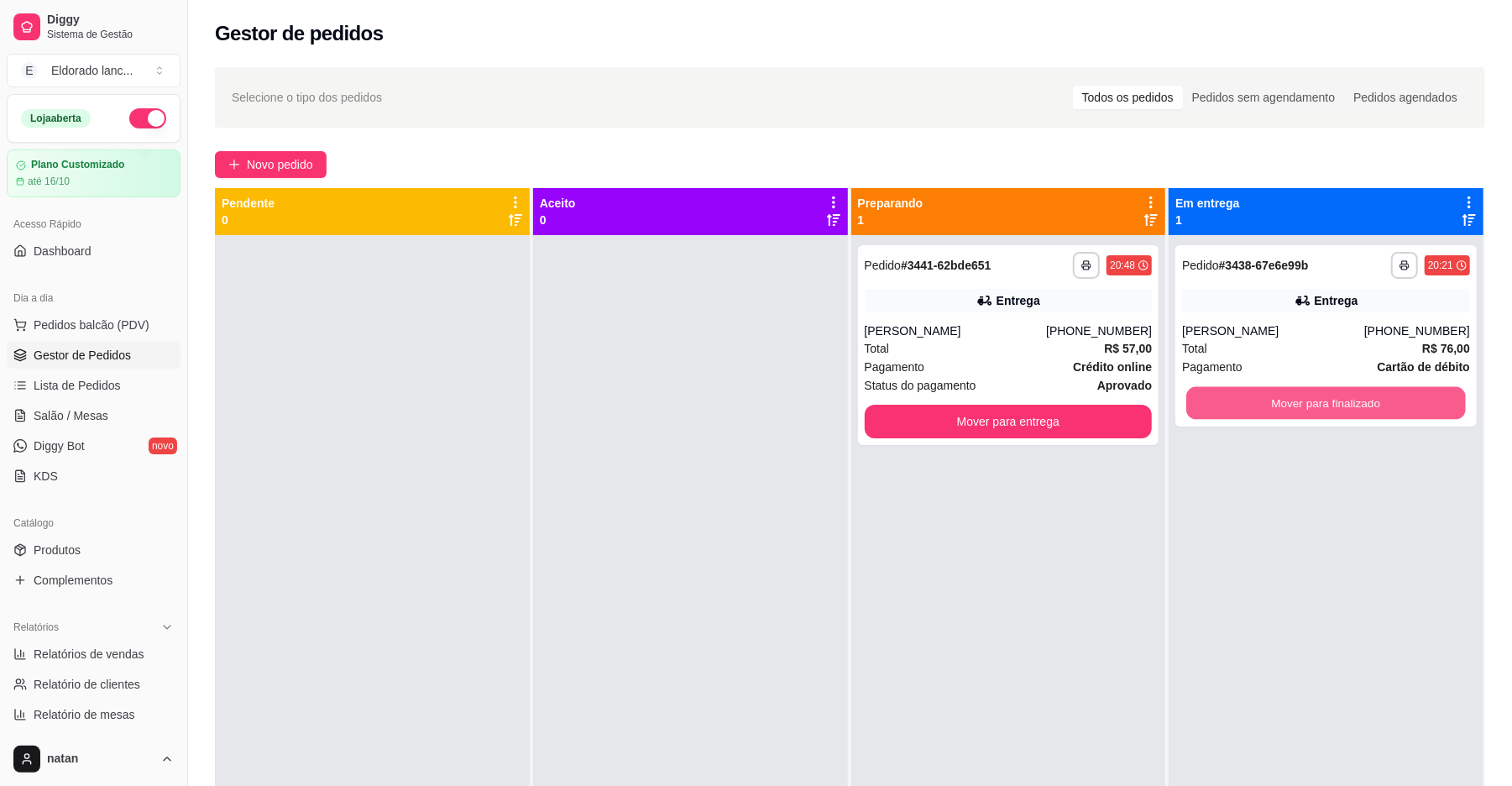
click at [1199, 406] on button "Mover para finalizado" at bounding box center [1325, 404] width 279 height 33
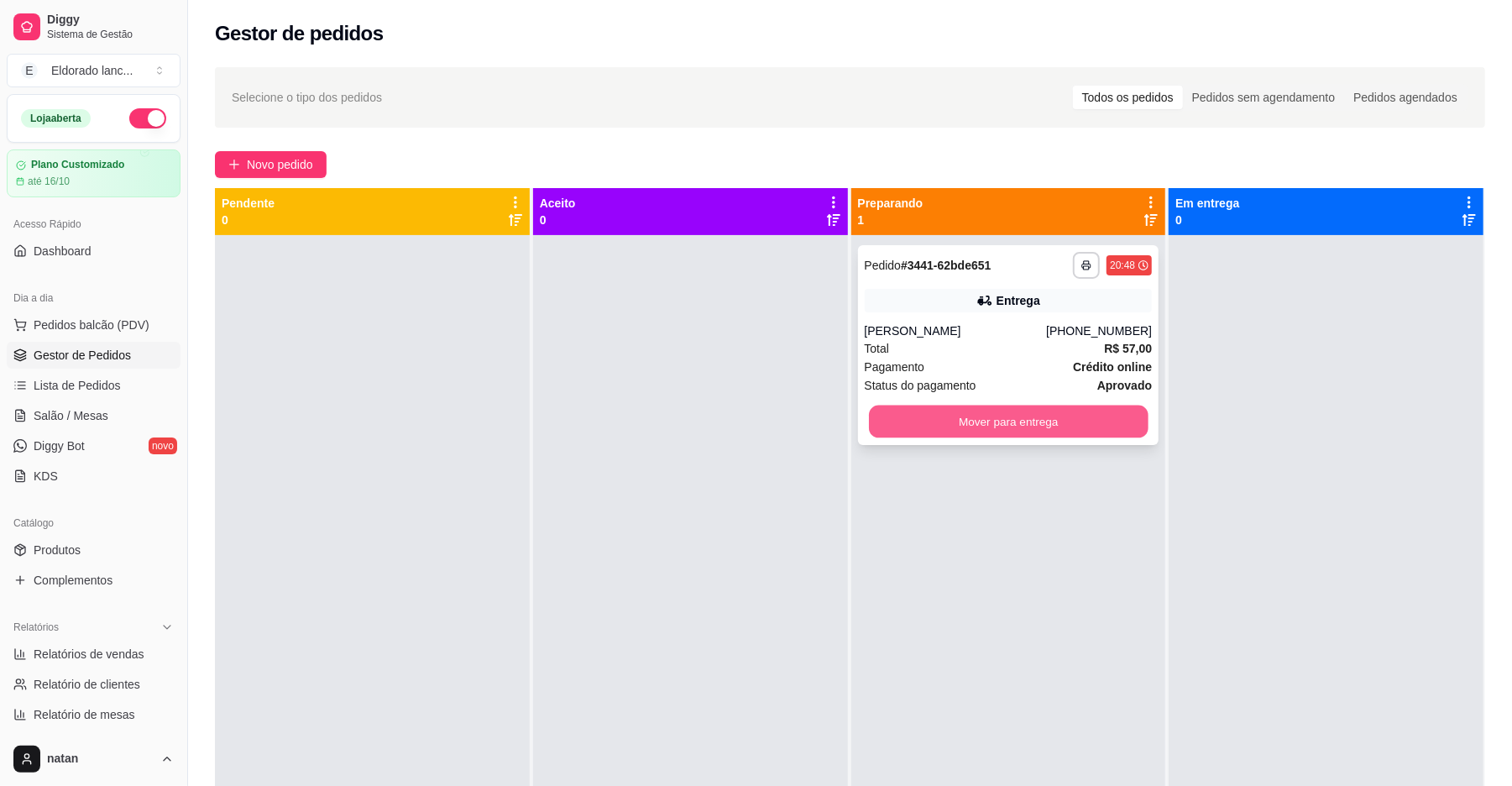
click at [873, 422] on button "Mover para entrega" at bounding box center [1008, 422] width 279 height 33
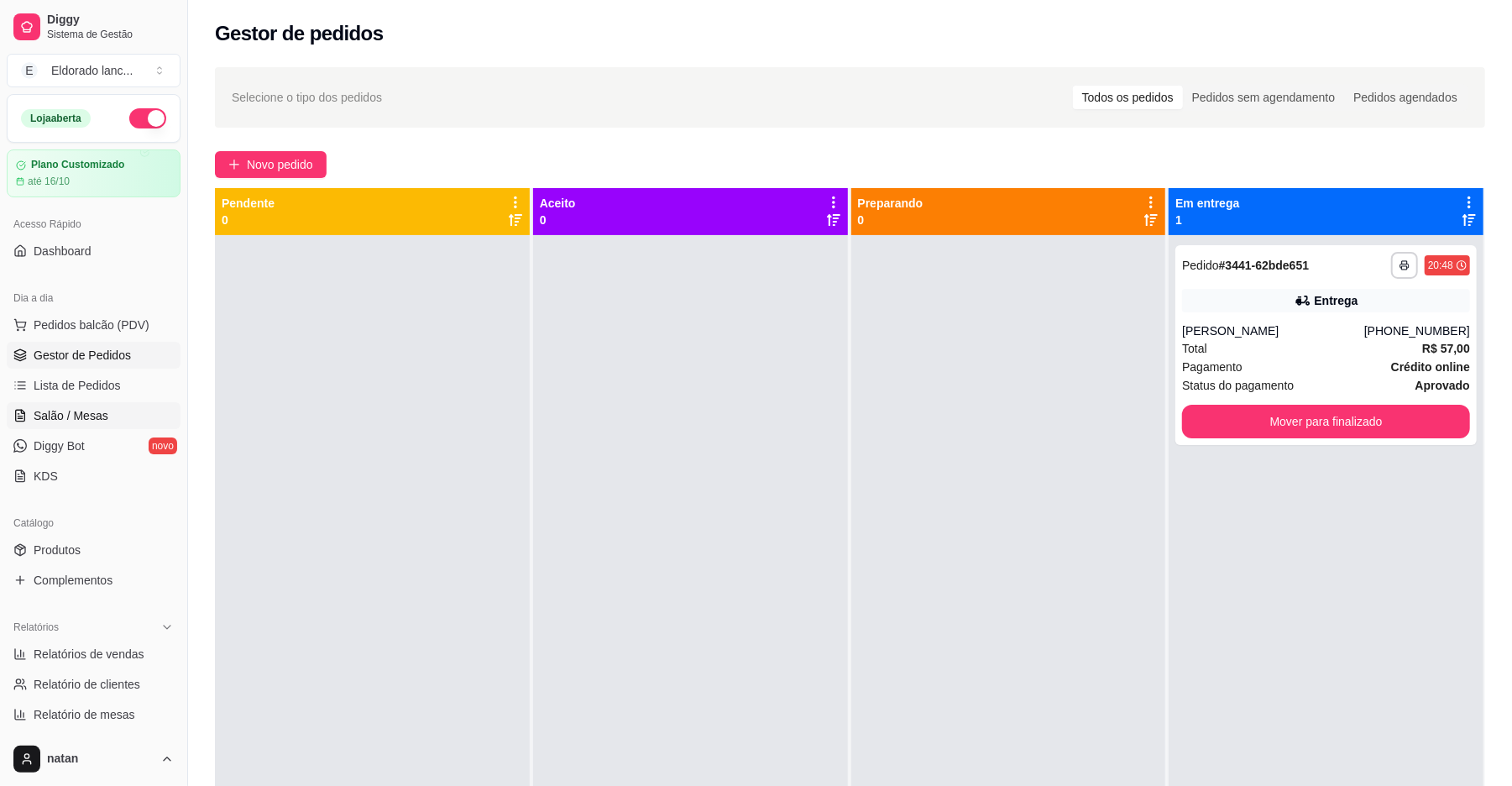
click at [41, 407] on span "Salão / Mesas" at bounding box center [71, 416] width 75 height 17
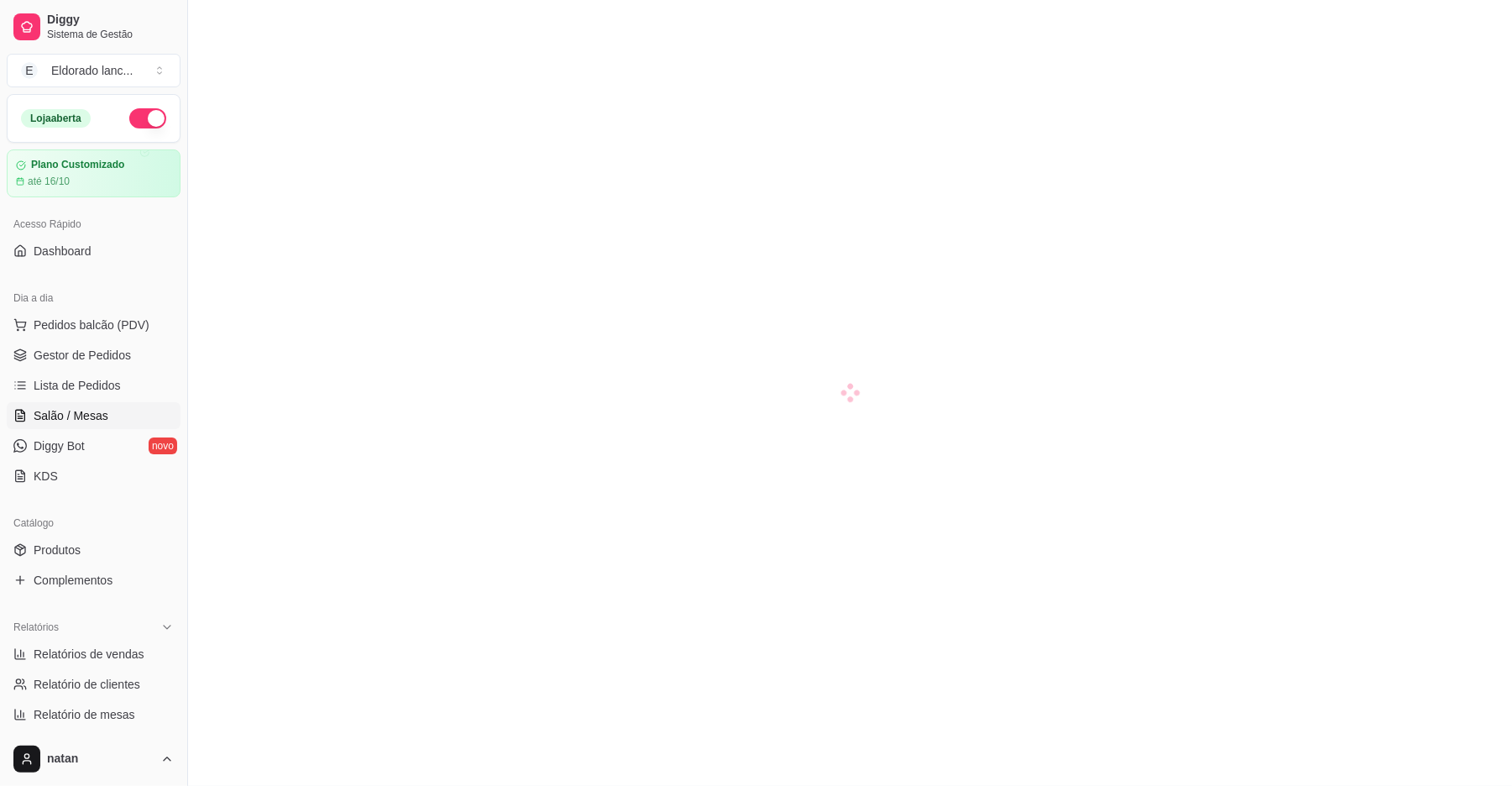
click at [41, 407] on span "Salão / Mesas" at bounding box center [71, 416] width 75 height 17
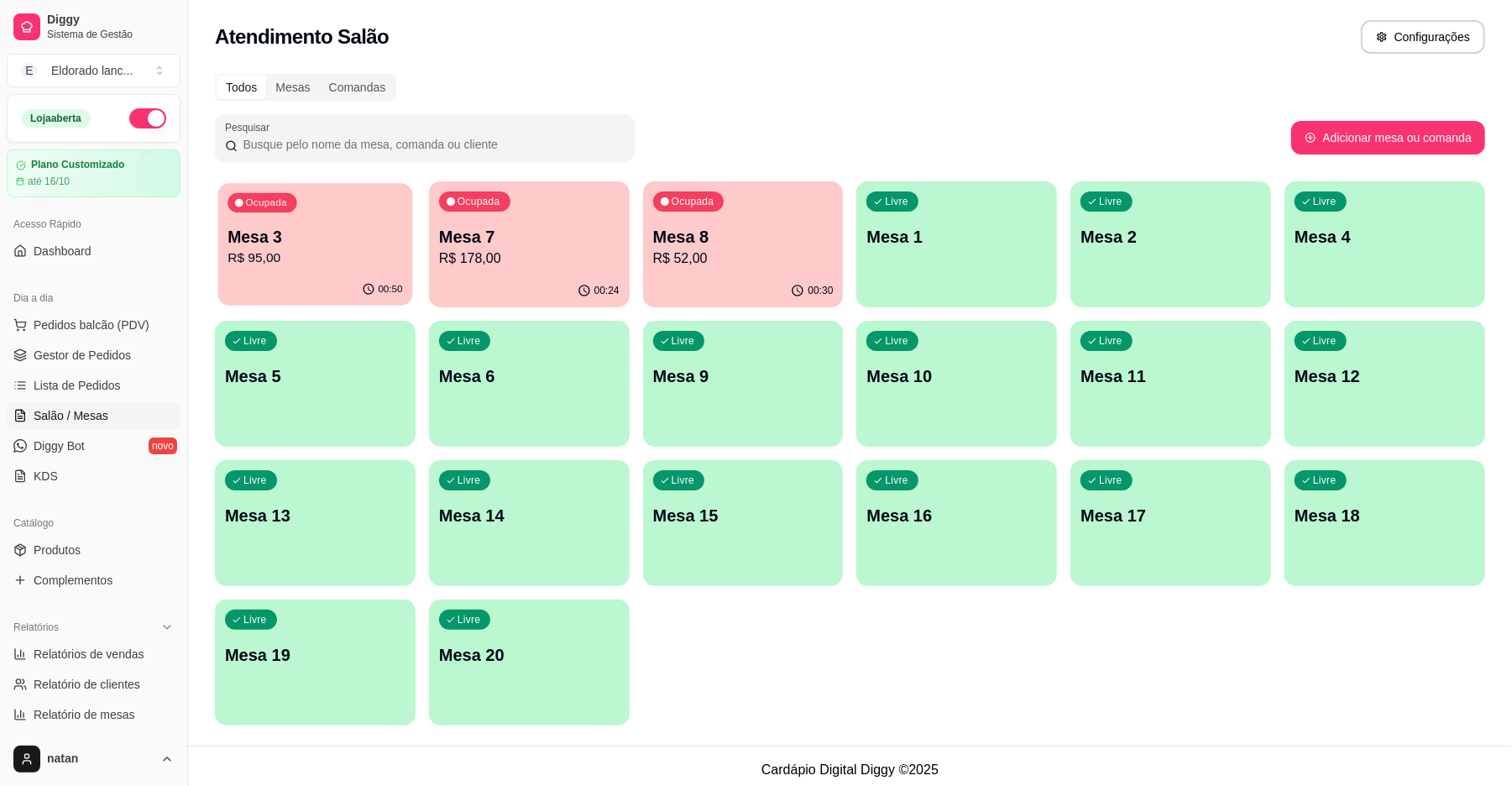
click at [344, 250] on p "R$ 95,00" at bounding box center [314, 258] width 174 height 19
click at [736, 233] on p "Mesa 8" at bounding box center [743, 238] width 174 height 23
click at [333, 221] on div "Ocupada Mesa 3 R$ 95,00" at bounding box center [314, 227] width 200 height 93
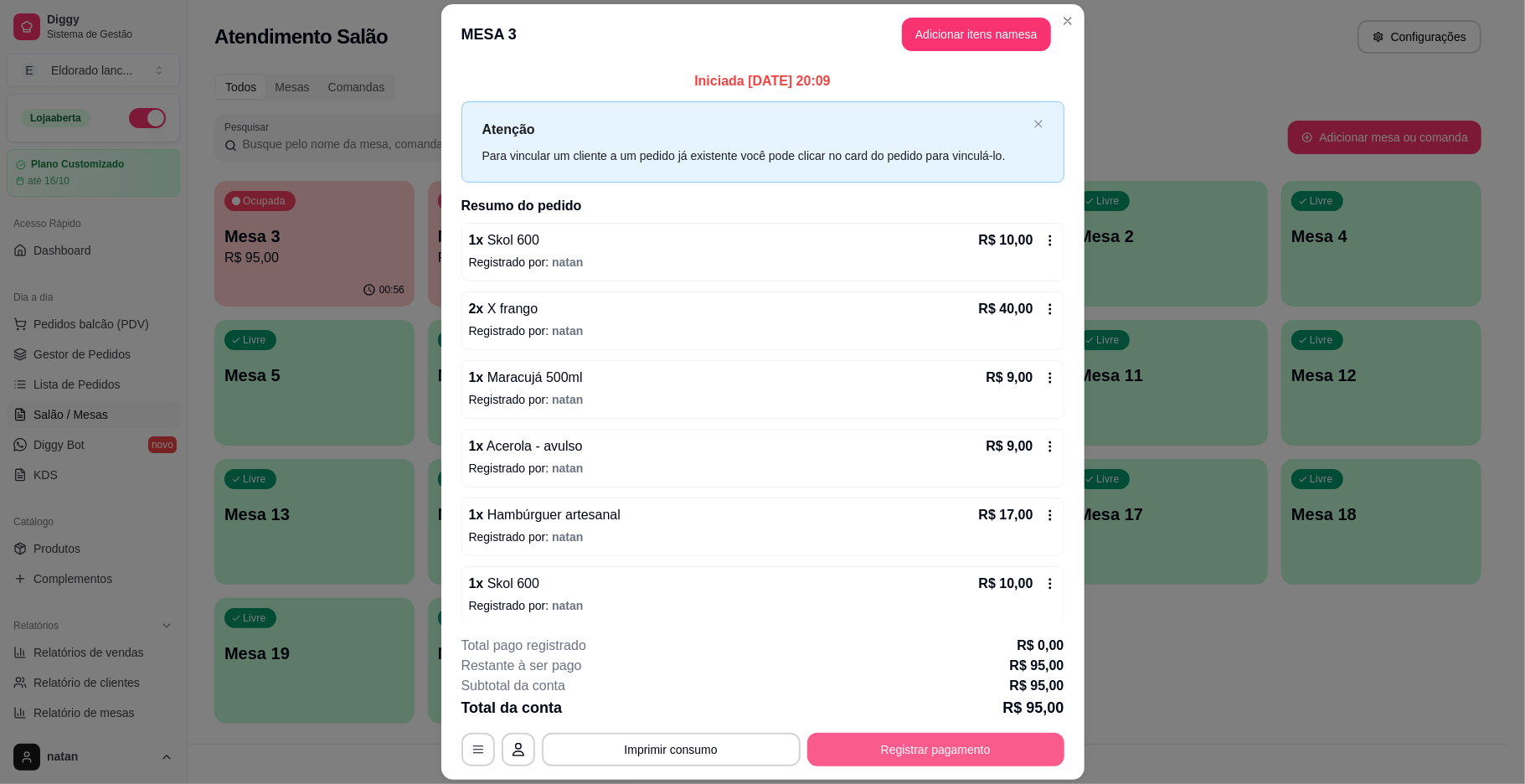
click at [925, 745] on button "Registrar pagamento" at bounding box center [935, 750] width 257 height 33
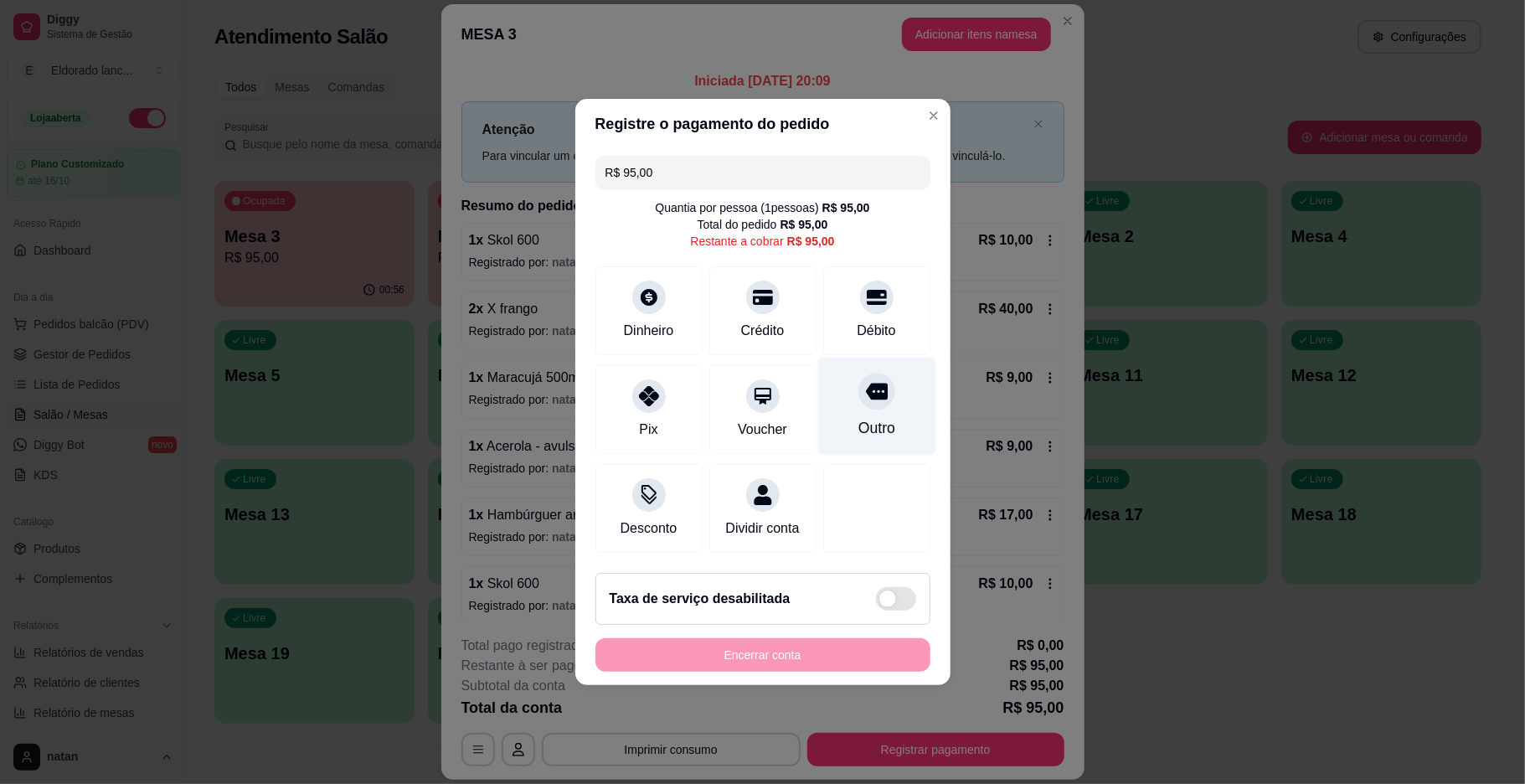
click at [873, 402] on div "Outro" at bounding box center [877, 406] width 119 height 98
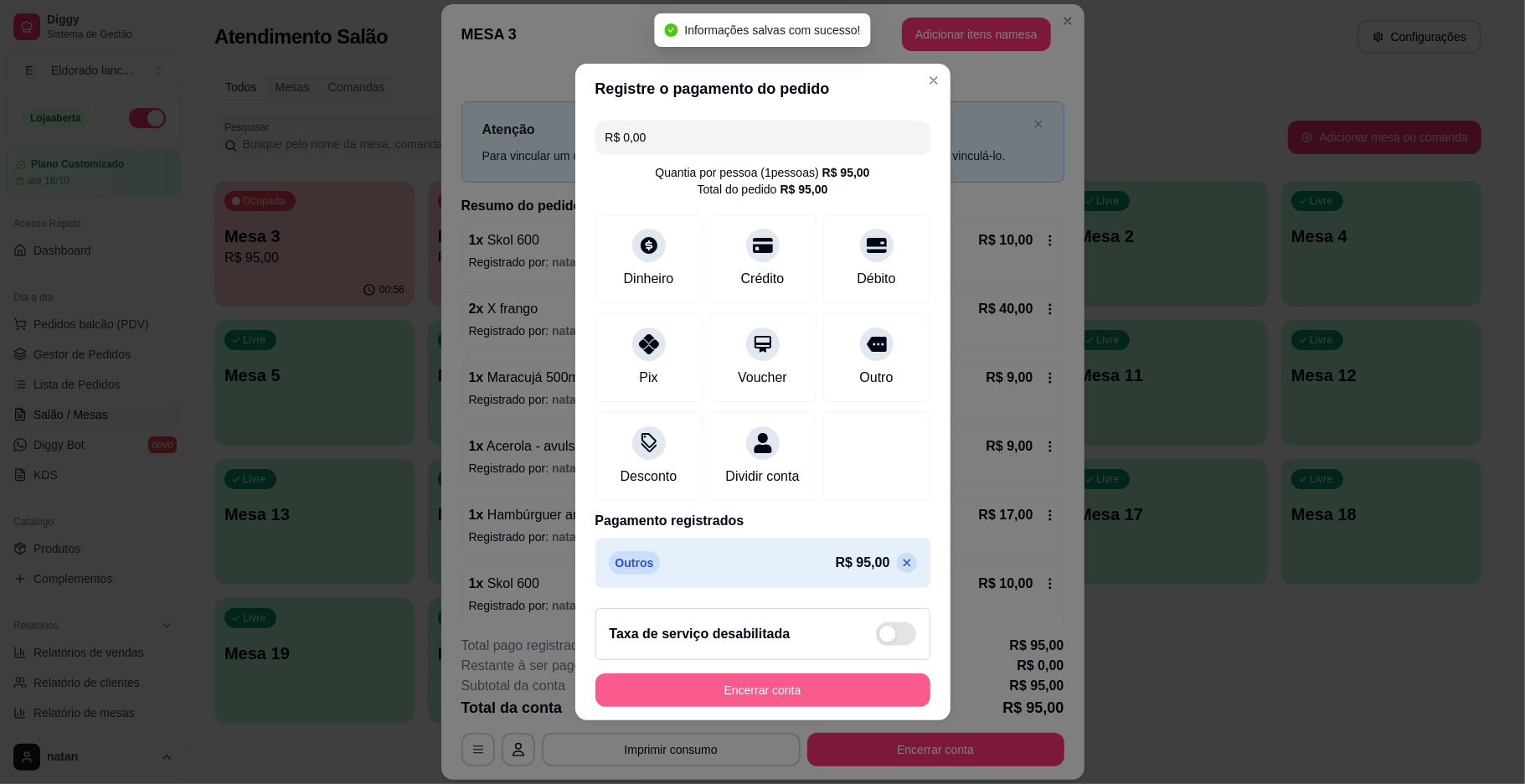
type input "R$ 0,00"
click at [791, 707] on button "Encerrar conta" at bounding box center [763, 690] width 325 height 33
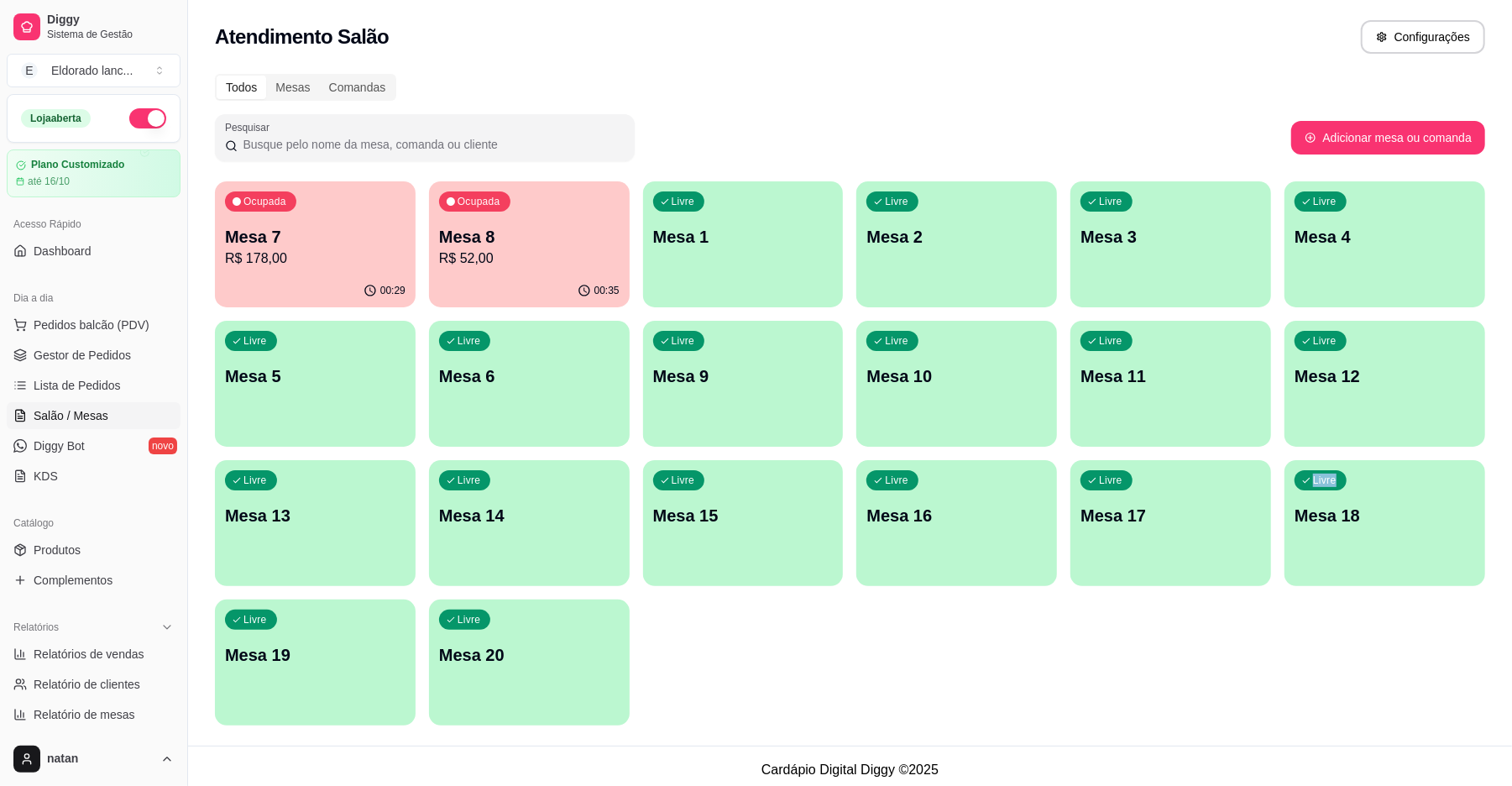
click at [1179, 674] on div "Ocupada Mesa 7 R$ 178,00 00:29 Ocupada Mesa 8 R$ 52,00 00:35 Livre Mesa 1 Livre…" at bounding box center [849, 453] width 1270 height 544
click at [561, 234] on p "Mesa 8" at bounding box center [529, 237] width 180 height 24
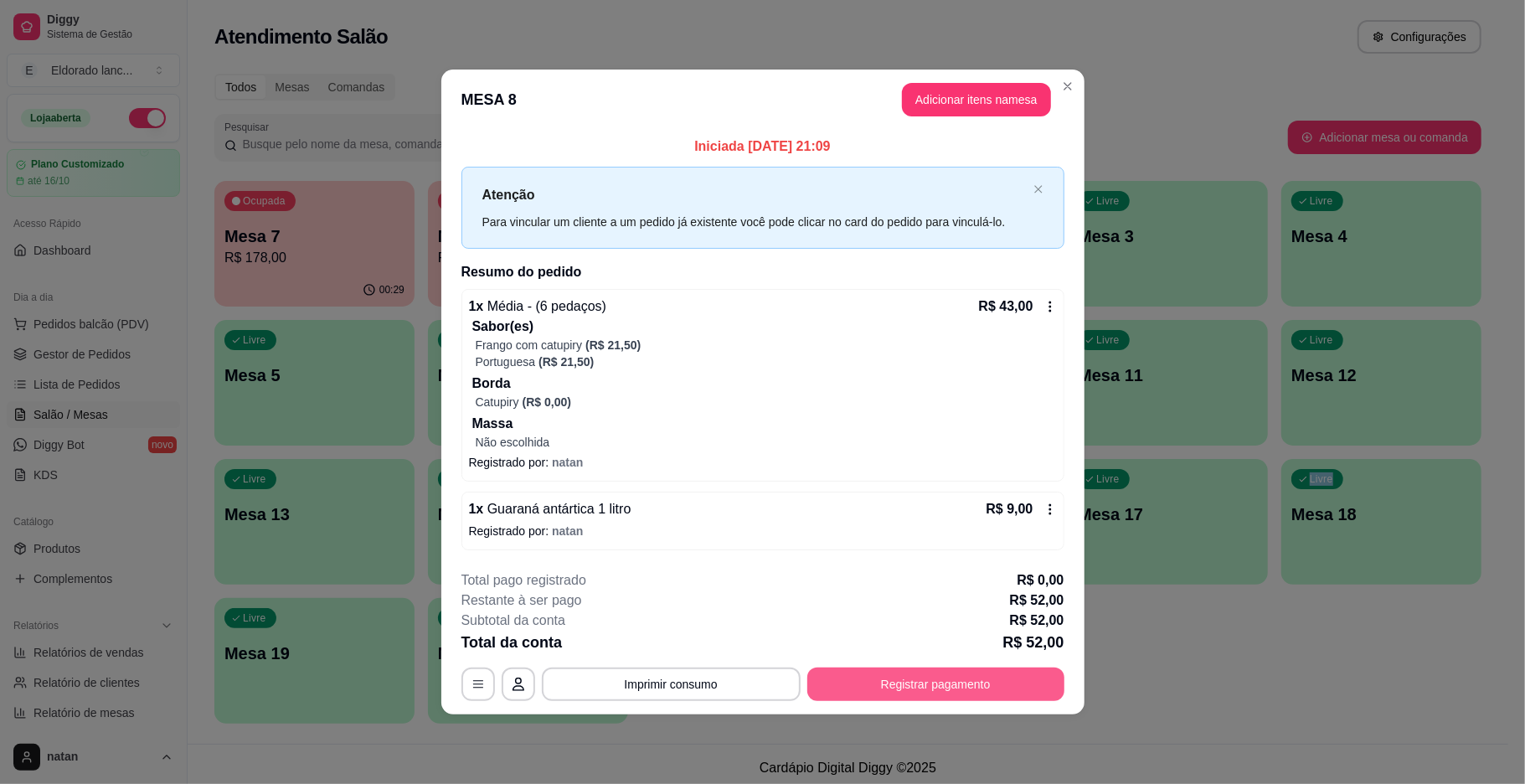
click at [868, 698] on button "Registrar pagamento" at bounding box center [935, 684] width 257 height 33
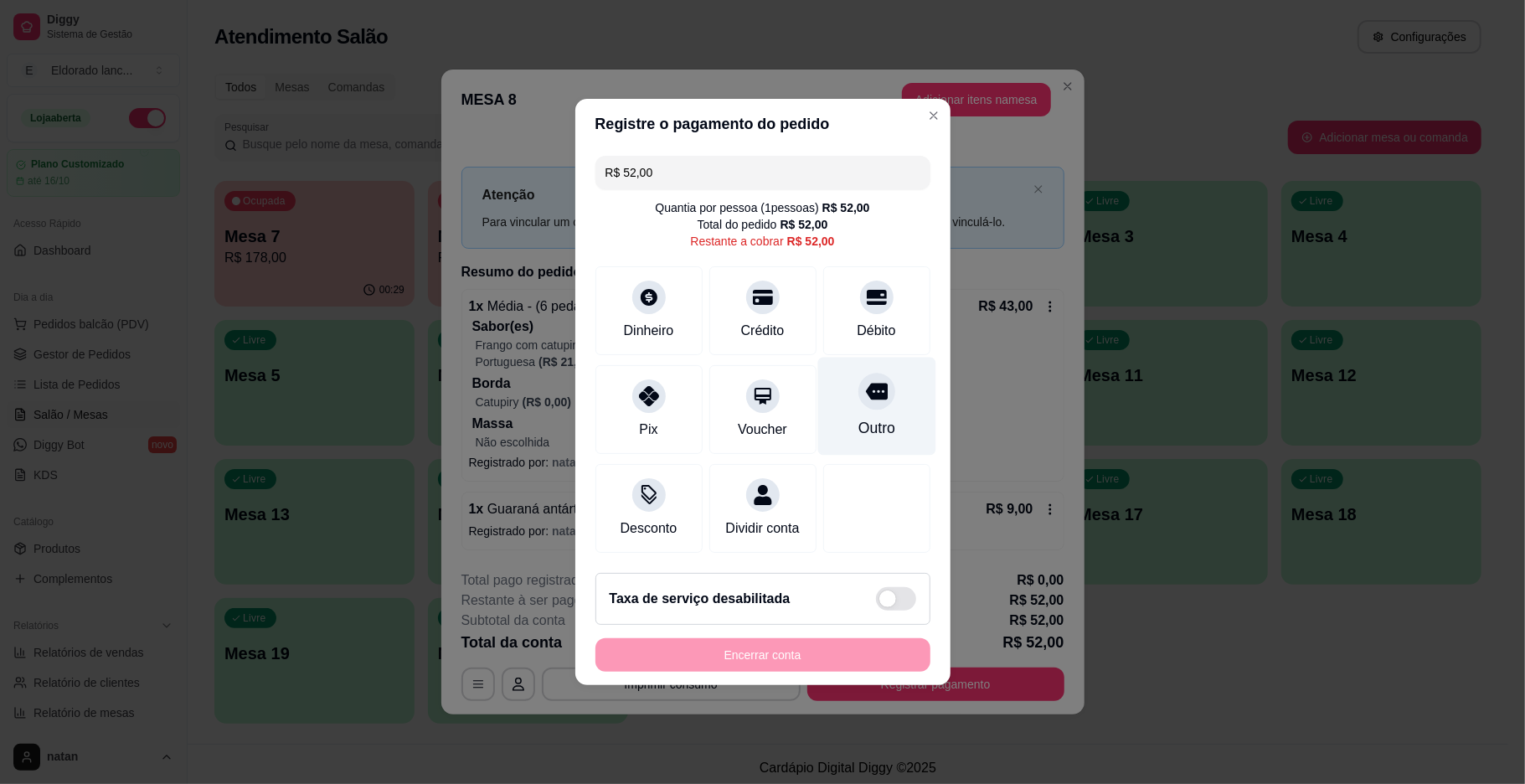
click at [841, 396] on div "Outro" at bounding box center [877, 406] width 119 height 98
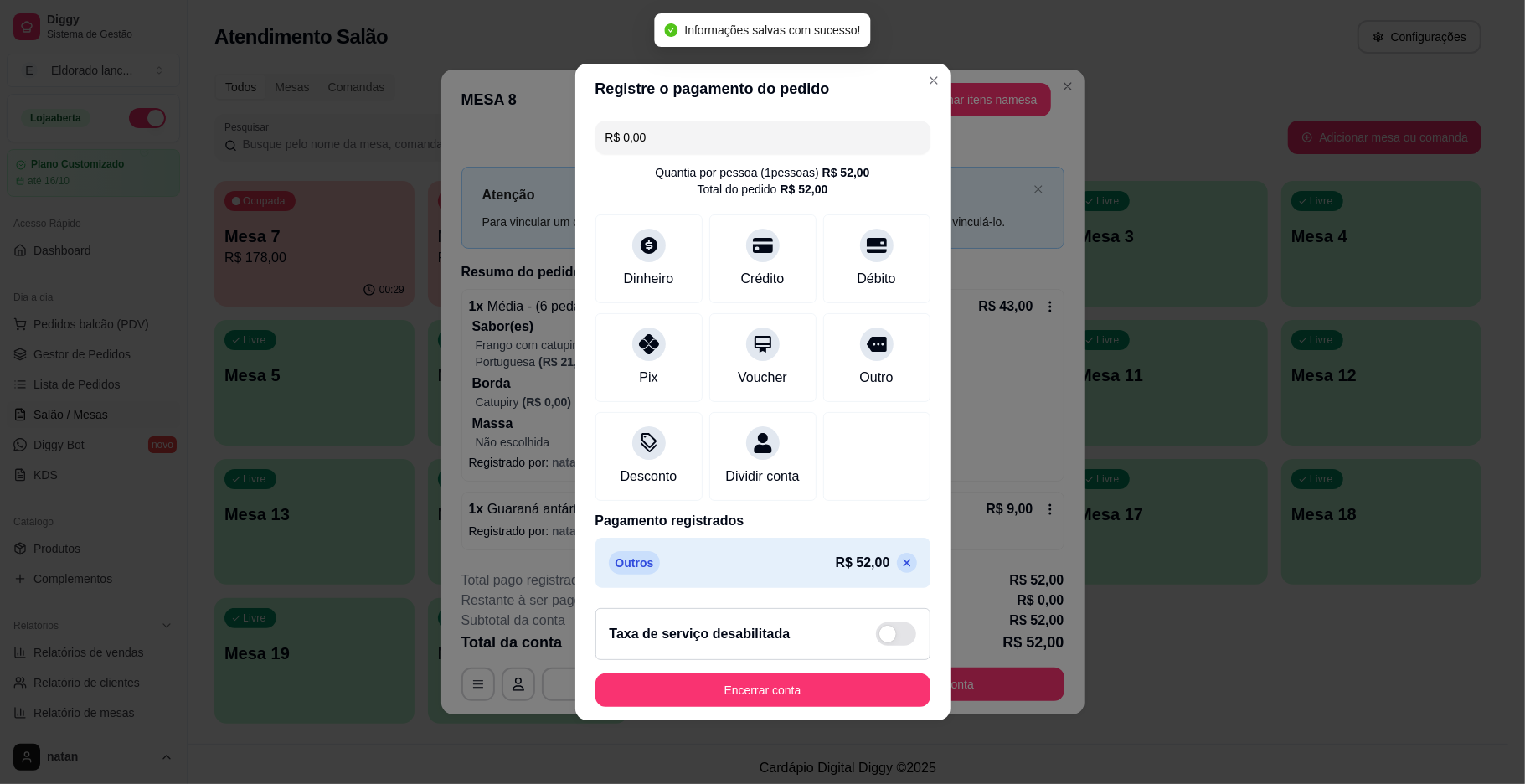
type input "R$ 0,00"
click at [777, 693] on button "Encerrar conta" at bounding box center [763, 689] width 335 height 33
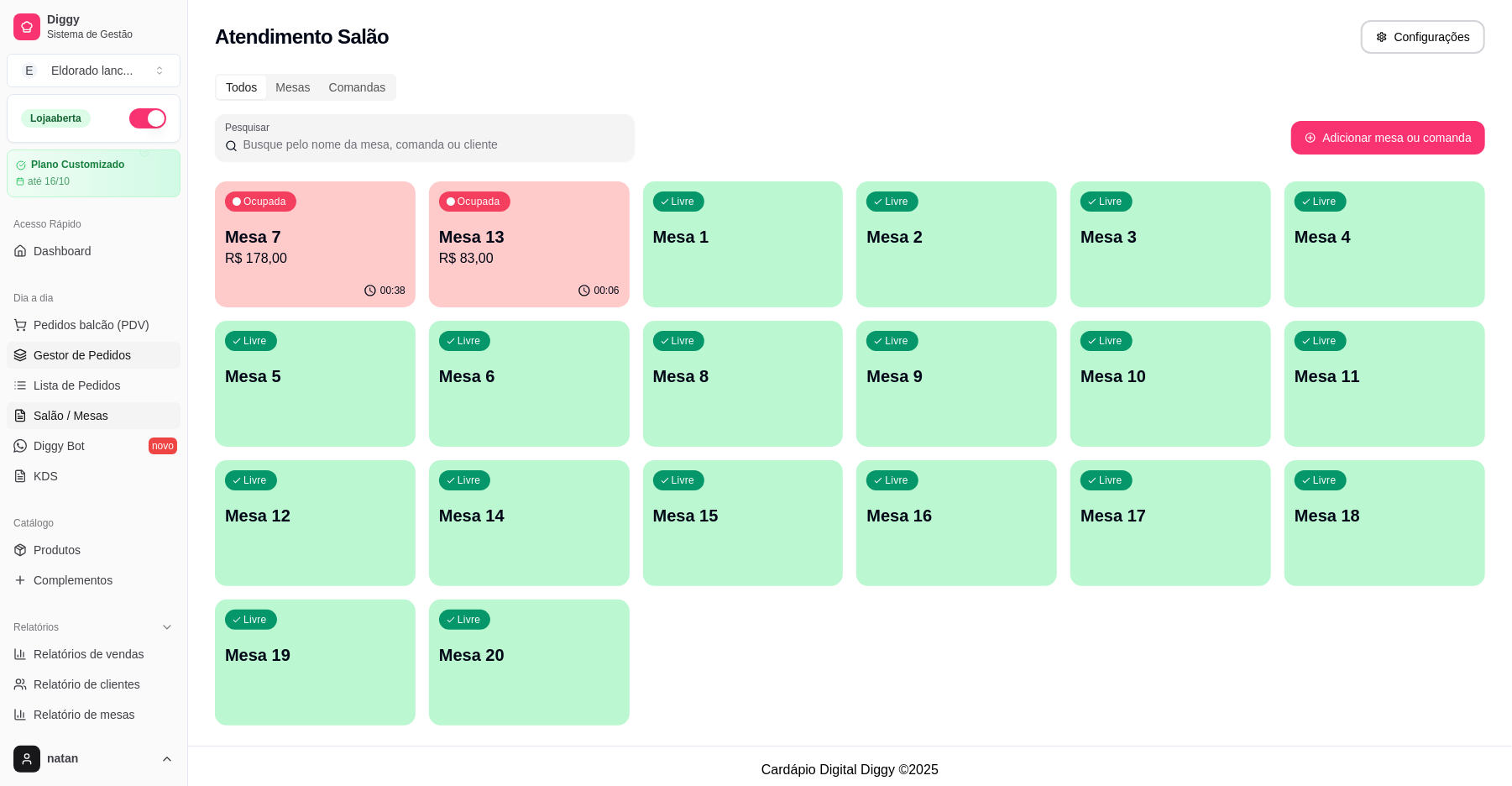
click at [85, 367] on link "Gestor de Pedidos" at bounding box center [93, 356] width 173 height 27
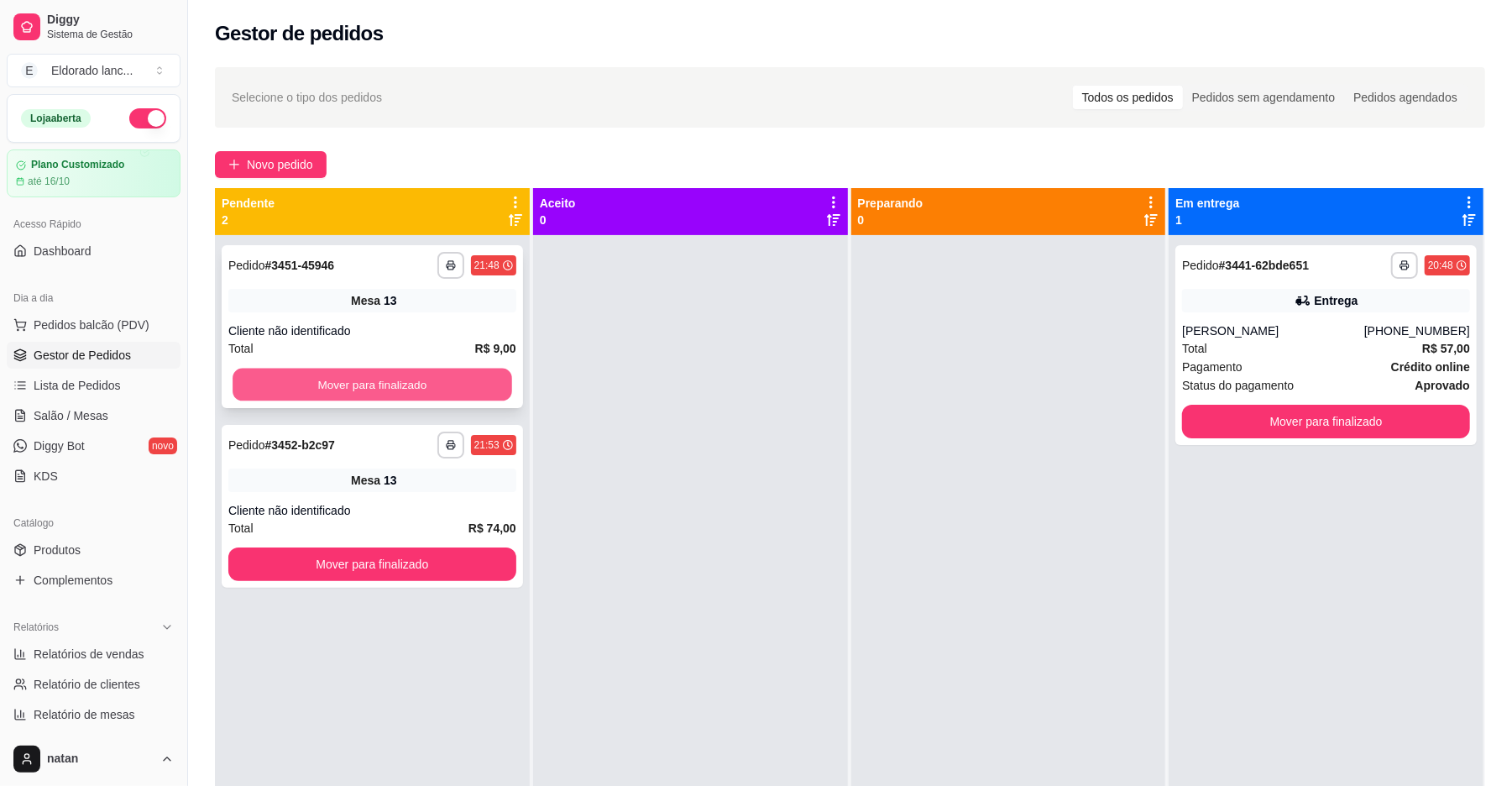
click at [437, 375] on button "Mover para finalizado" at bounding box center [372, 385] width 279 height 33
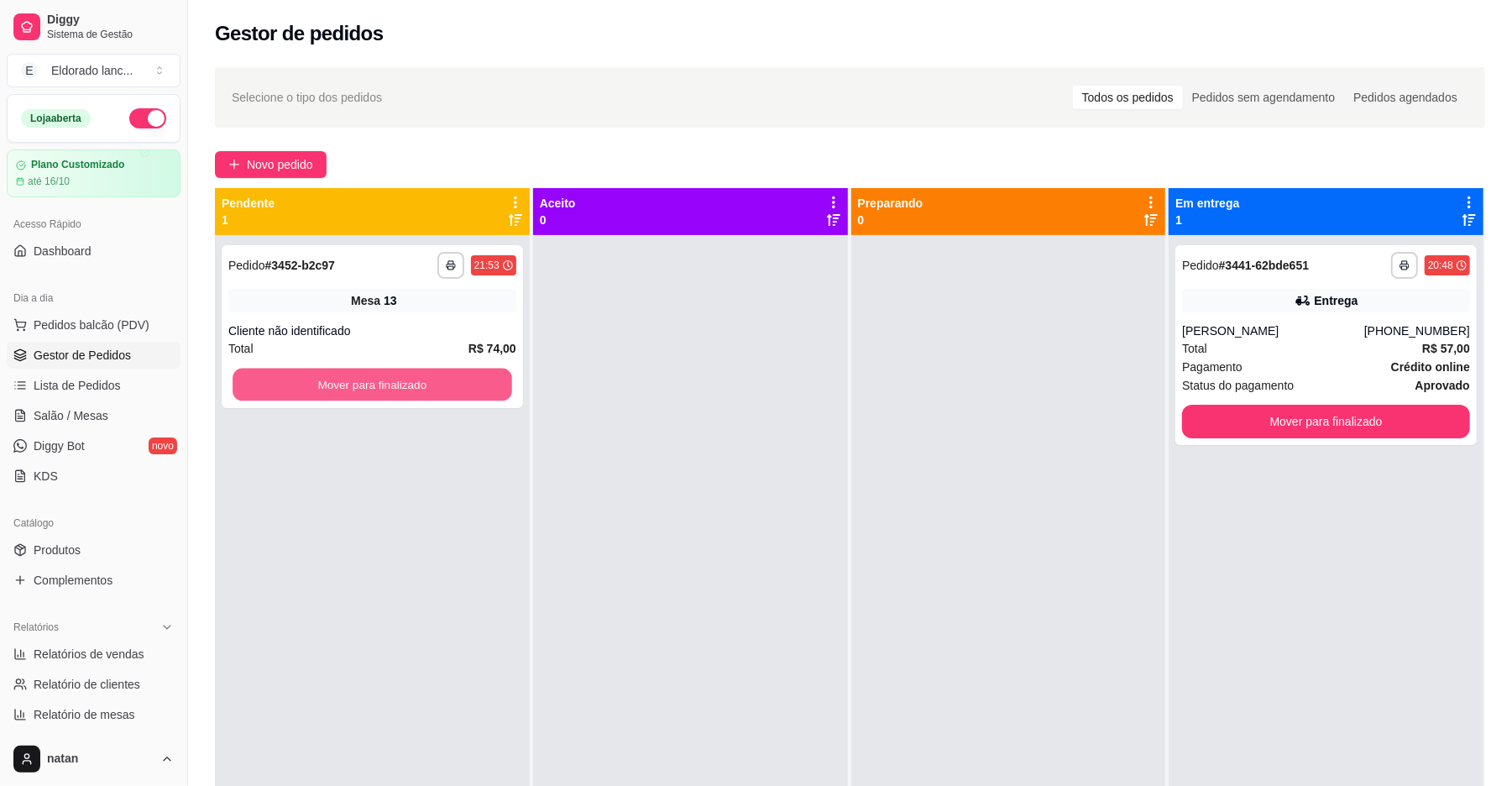
click at [437, 375] on button "Mover para finalizado" at bounding box center [372, 385] width 279 height 33
click at [437, 375] on div "Mover para finalizado" at bounding box center [372, 384] width 287 height 34
click at [387, 375] on button "Mover para finalizado" at bounding box center [372, 384] width 287 height 34
click at [387, 375] on button "Mover para finalizado" at bounding box center [372, 385] width 279 height 33
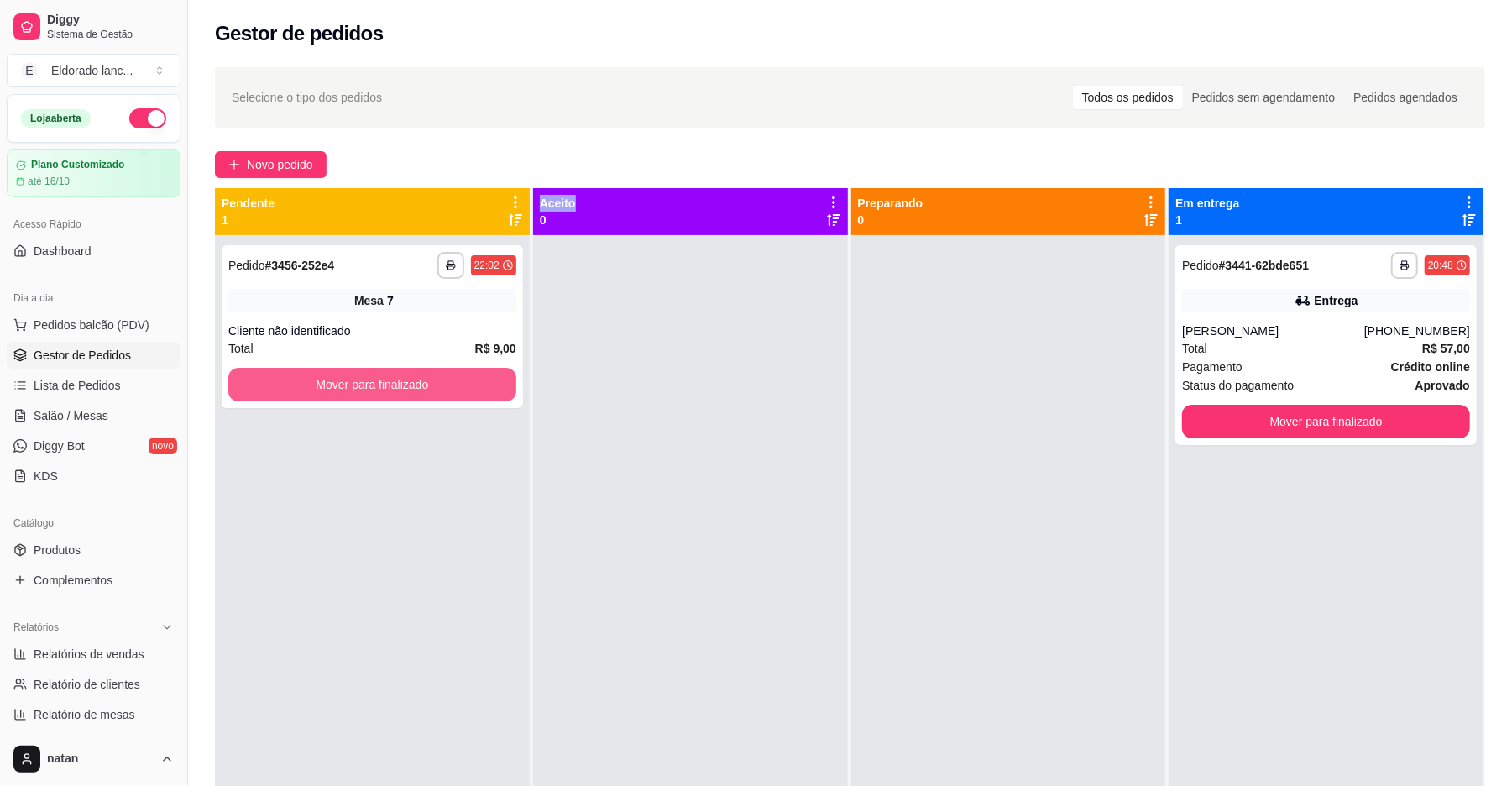
click at [387, 375] on button "Mover para finalizado" at bounding box center [372, 384] width 287 height 34
click at [387, 375] on button "Mover para finalizado" at bounding box center [372, 385] width 279 height 33
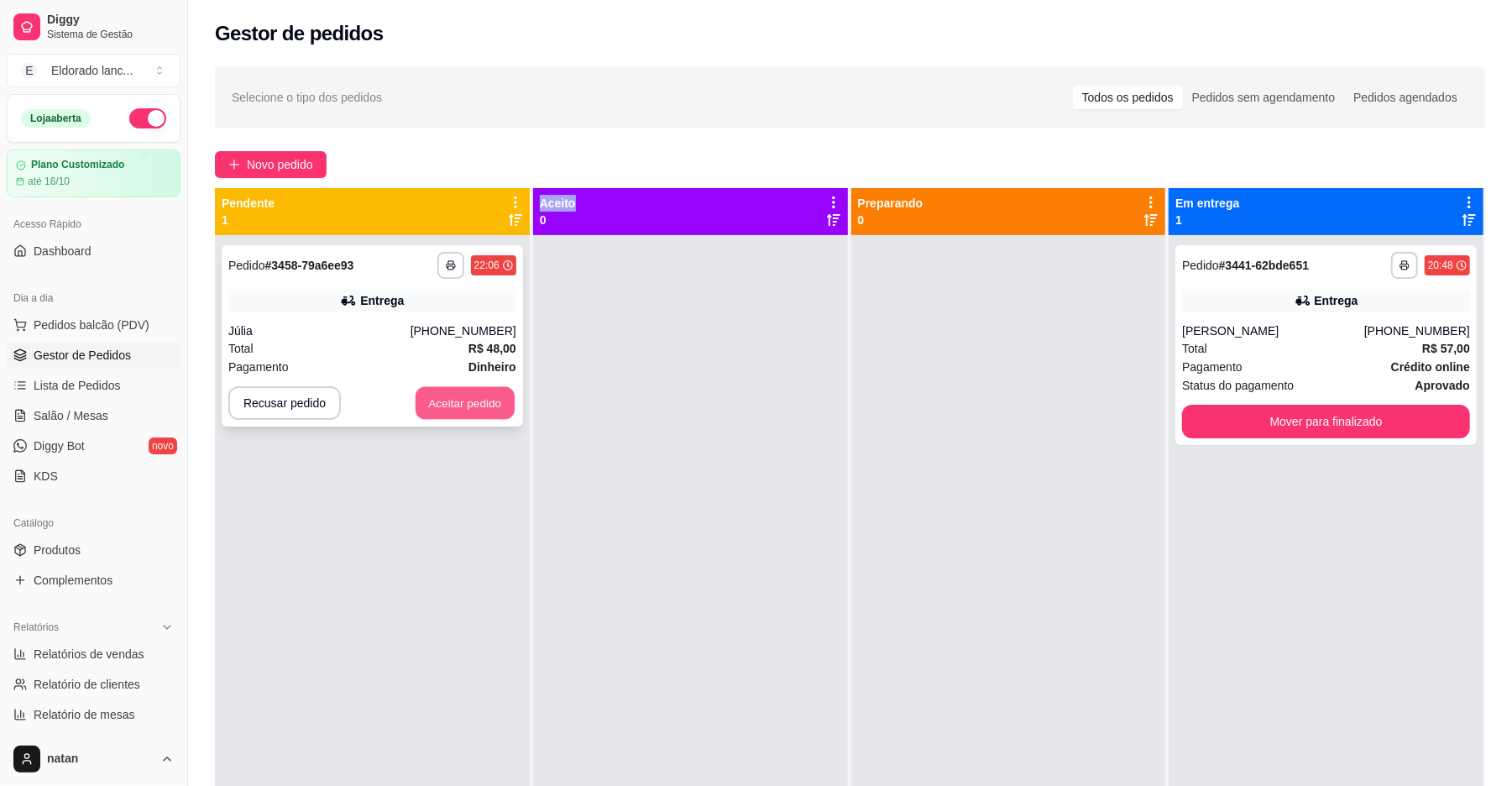
click at [433, 389] on button "Aceitar pedido" at bounding box center [465, 404] width 99 height 33
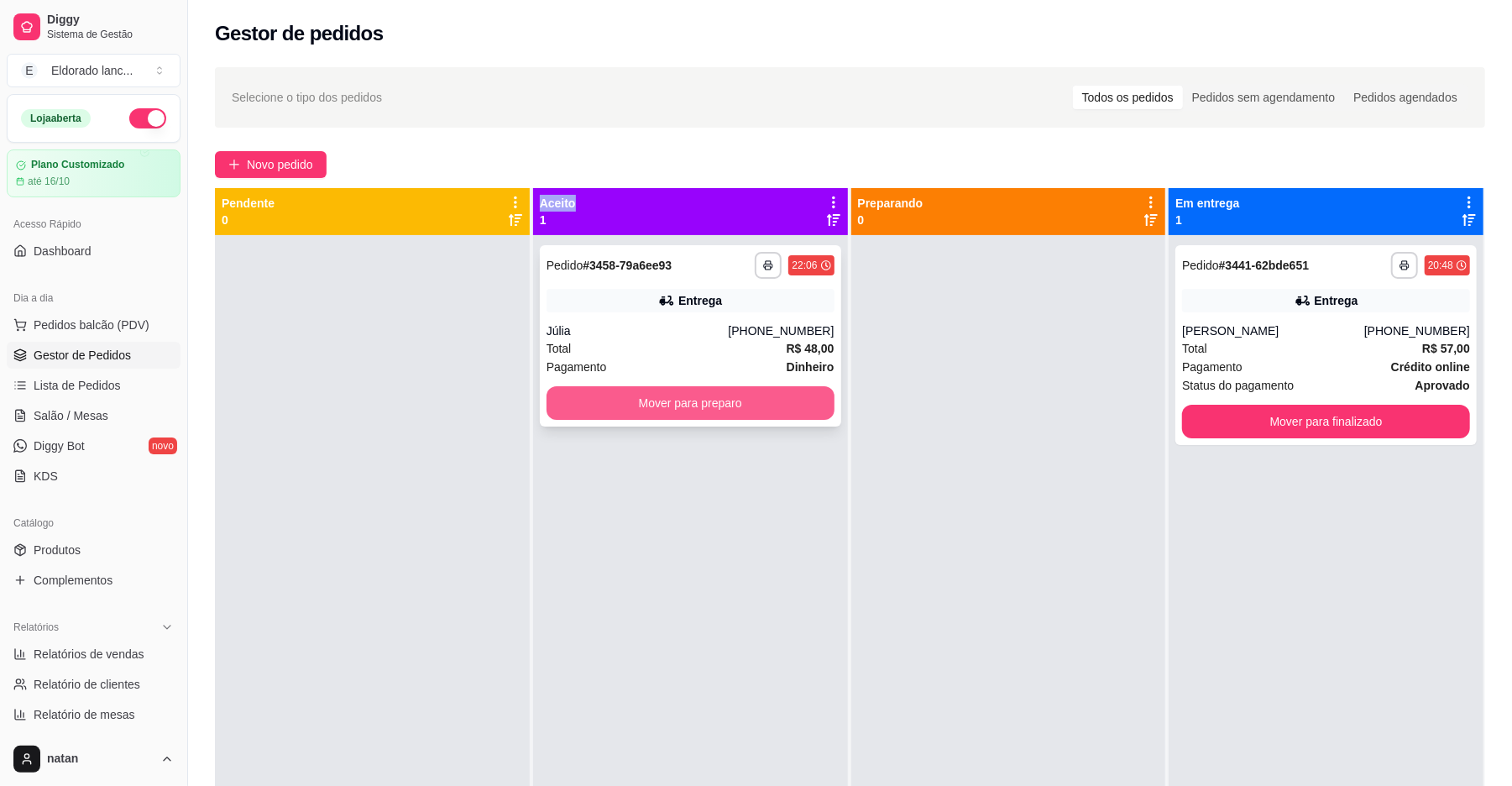
click at [581, 414] on button "Mover para preparo" at bounding box center [690, 403] width 287 height 34
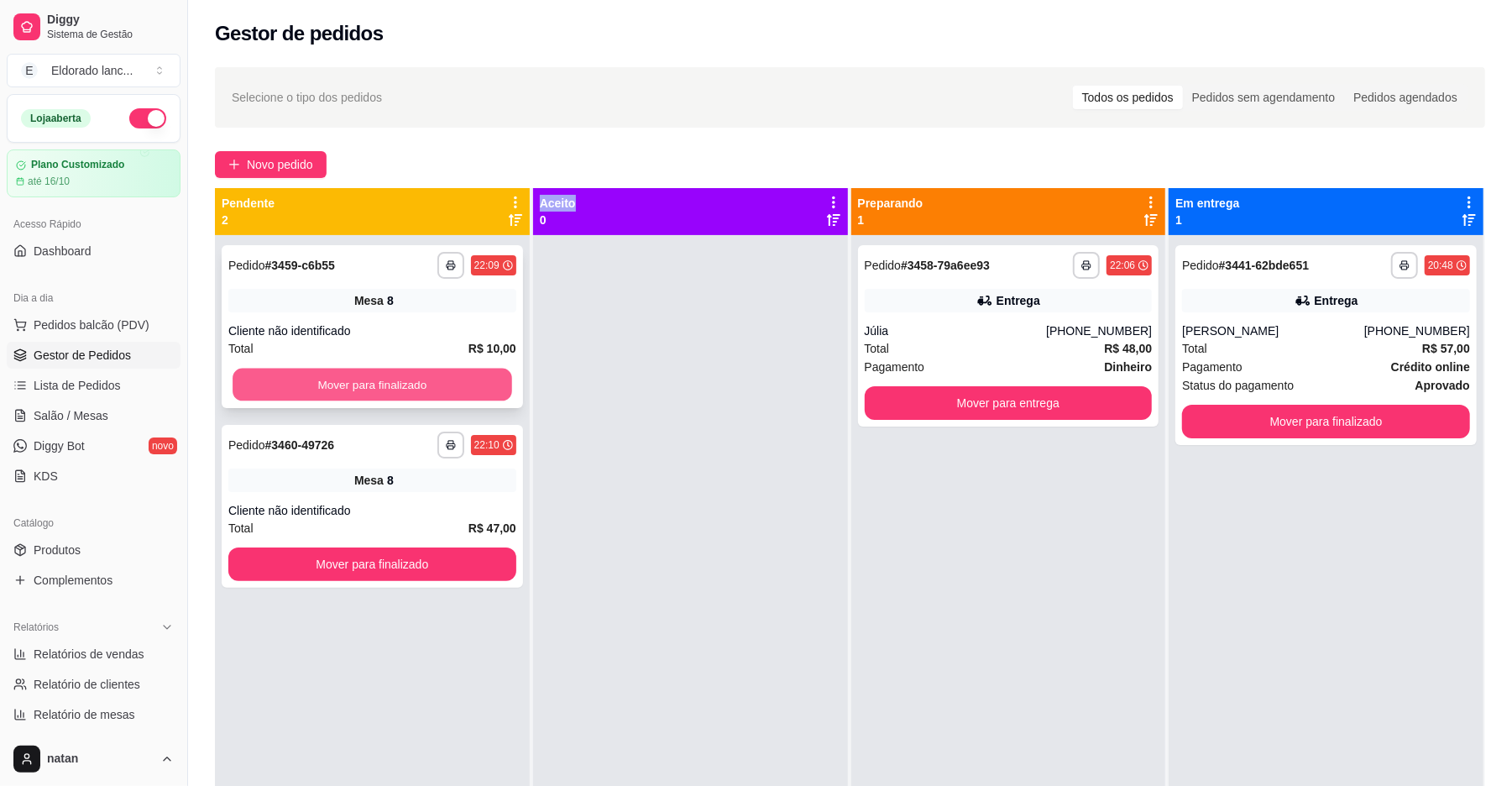
click at [465, 383] on button "Mover para finalizado" at bounding box center [372, 385] width 279 height 33
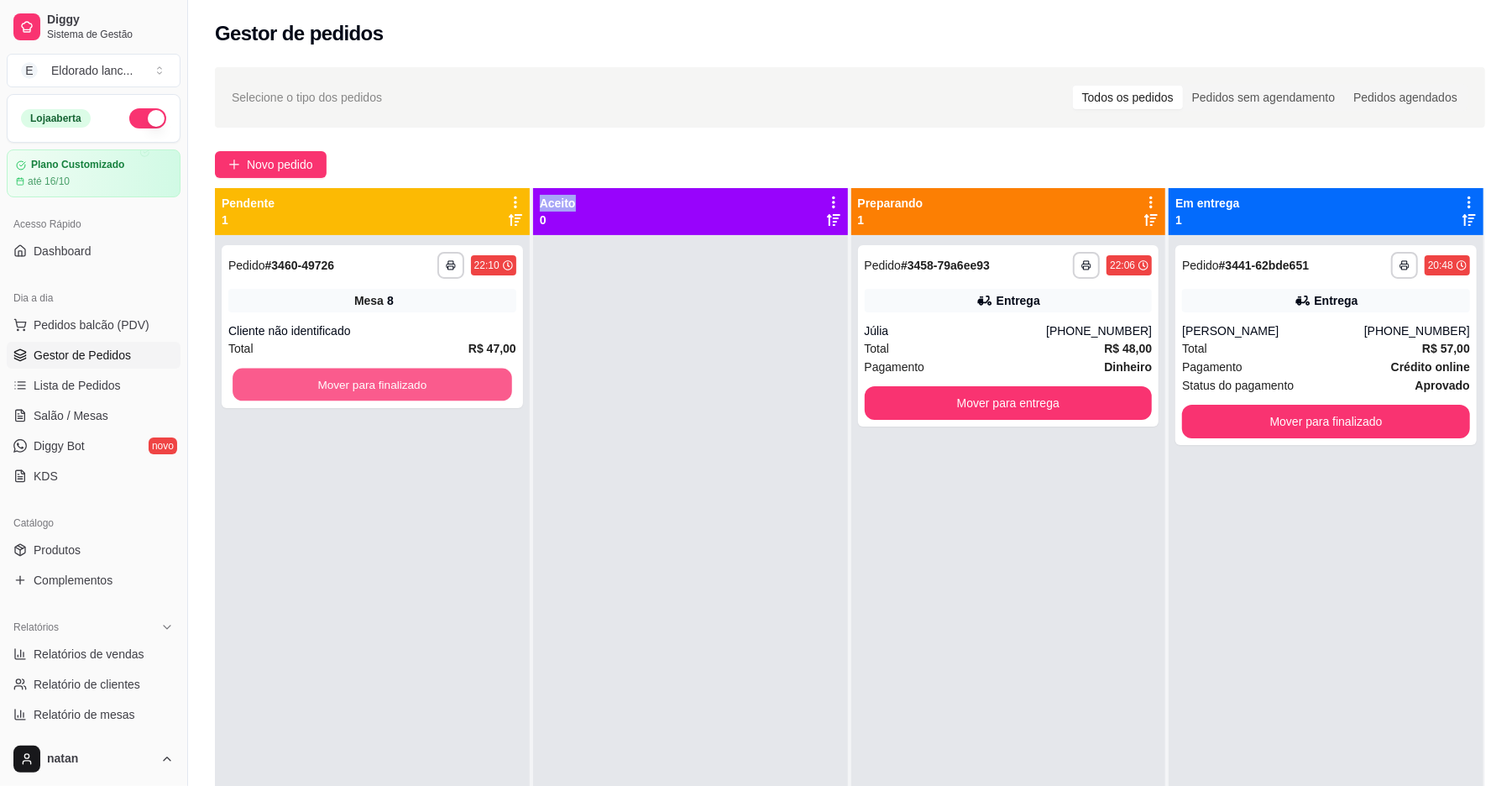
click at [465, 383] on button "Mover para finalizado" at bounding box center [372, 385] width 279 height 33
click at [418, 387] on button "Mover para finalizado" at bounding box center [372, 384] width 287 height 34
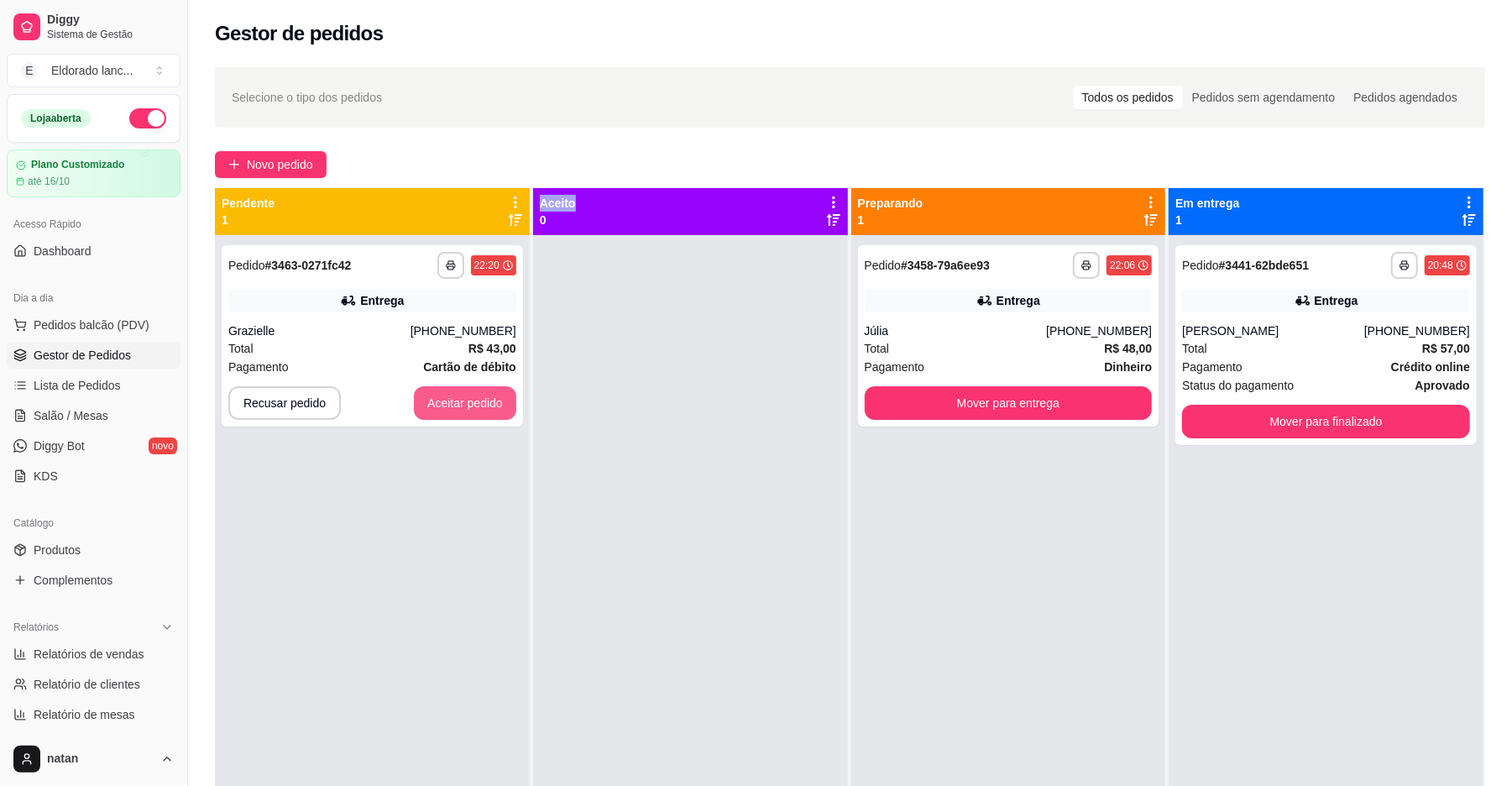
click at [418, 387] on button "Aceitar pedido" at bounding box center [465, 403] width 103 height 34
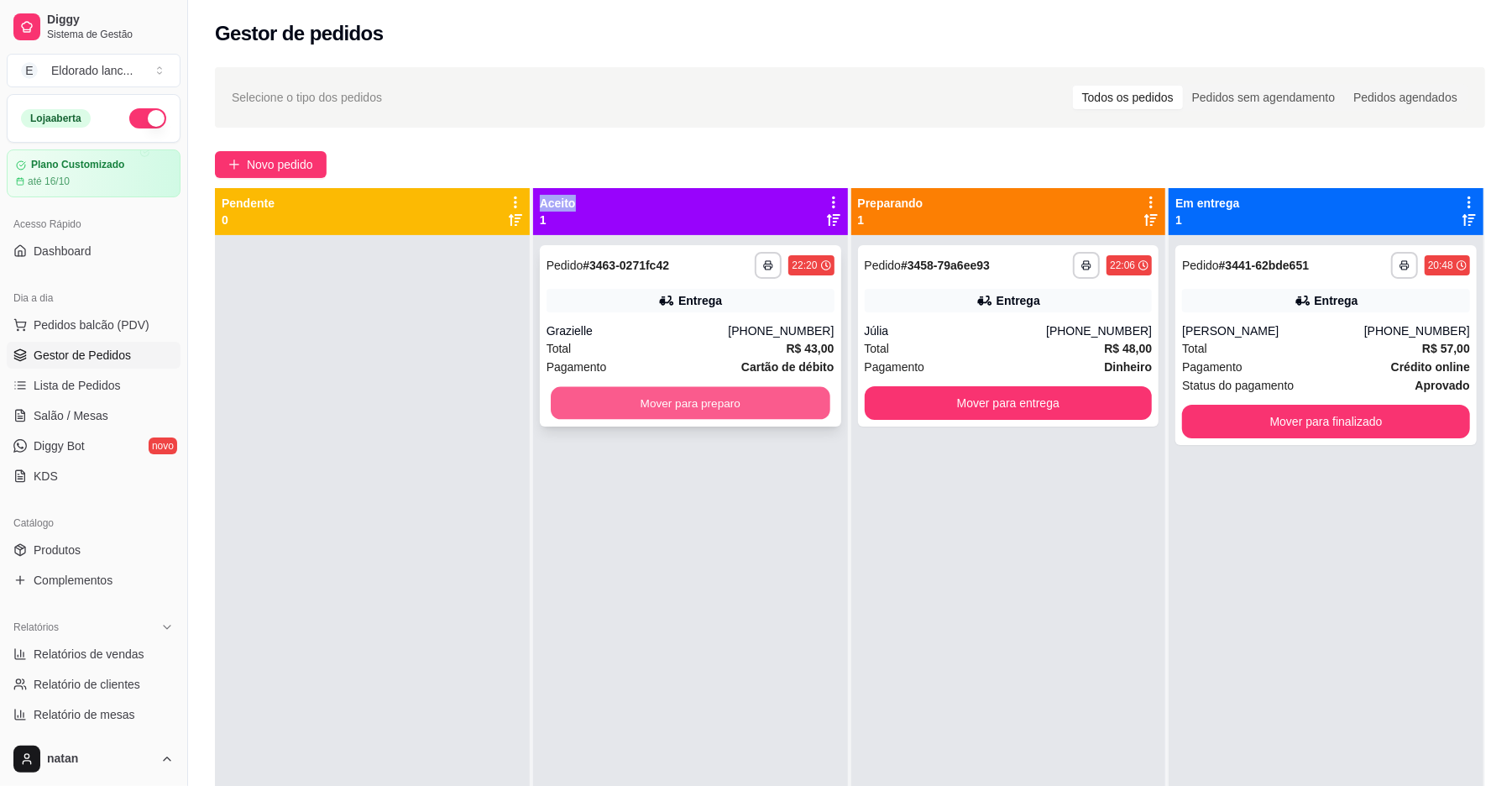
click at [565, 407] on button "Mover para preparo" at bounding box center [690, 404] width 279 height 33
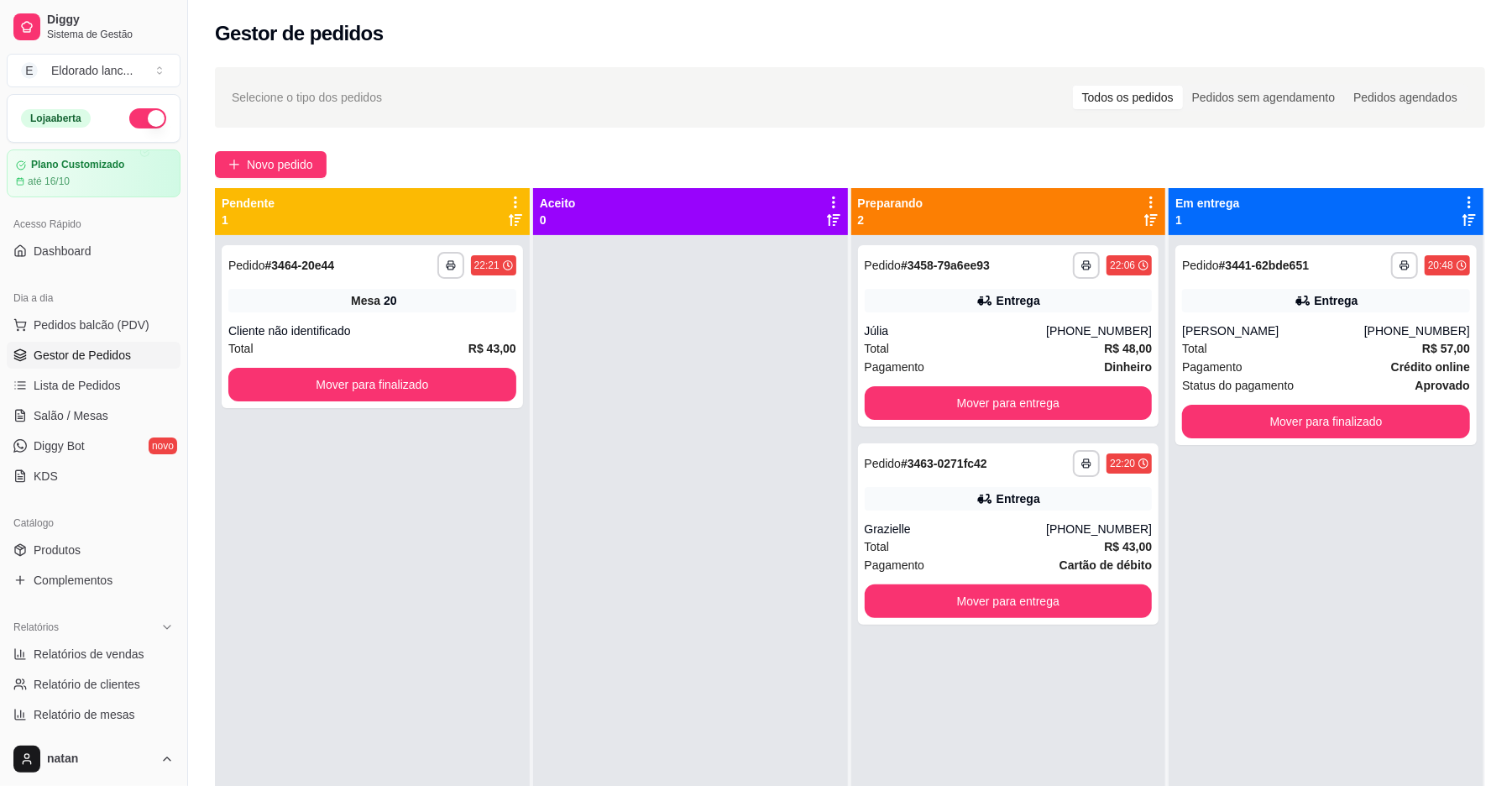
click at [525, 398] on div "**********" at bounding box center [372, 628] width 315 height 786
click at [450, 396] on button "Mover para finalizado" at bounding box center [372, 385] width 279 height 33
click at [395, 374] on button "Mover para finalizado" at bounding box center [372, 385] width 279 height 33
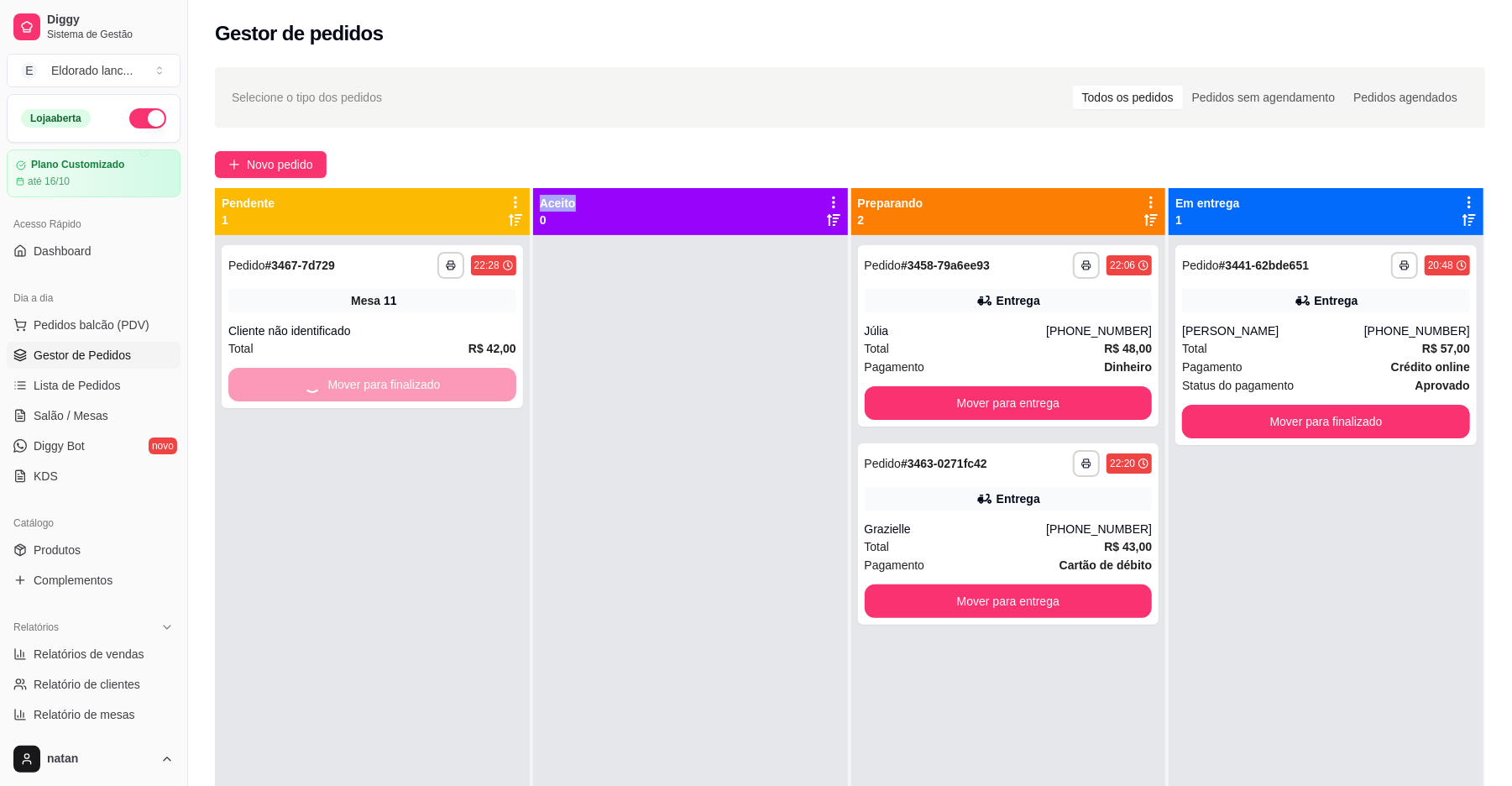
click at [395, 374] on div "Mover para finalizado" at bounding box center [372, 384] width 287 height 34
click at [395, 374] on button "Mover para finalizado" at bounding box center [372, 384] width 287 height 34
click at [395, 374] on button "Mover para finalizado" at bounding box center [372, 385] width 279 height 33
click at [395, 374] on div "Mover para finalizado" at bounding box center [372, 384] width 287 height 34
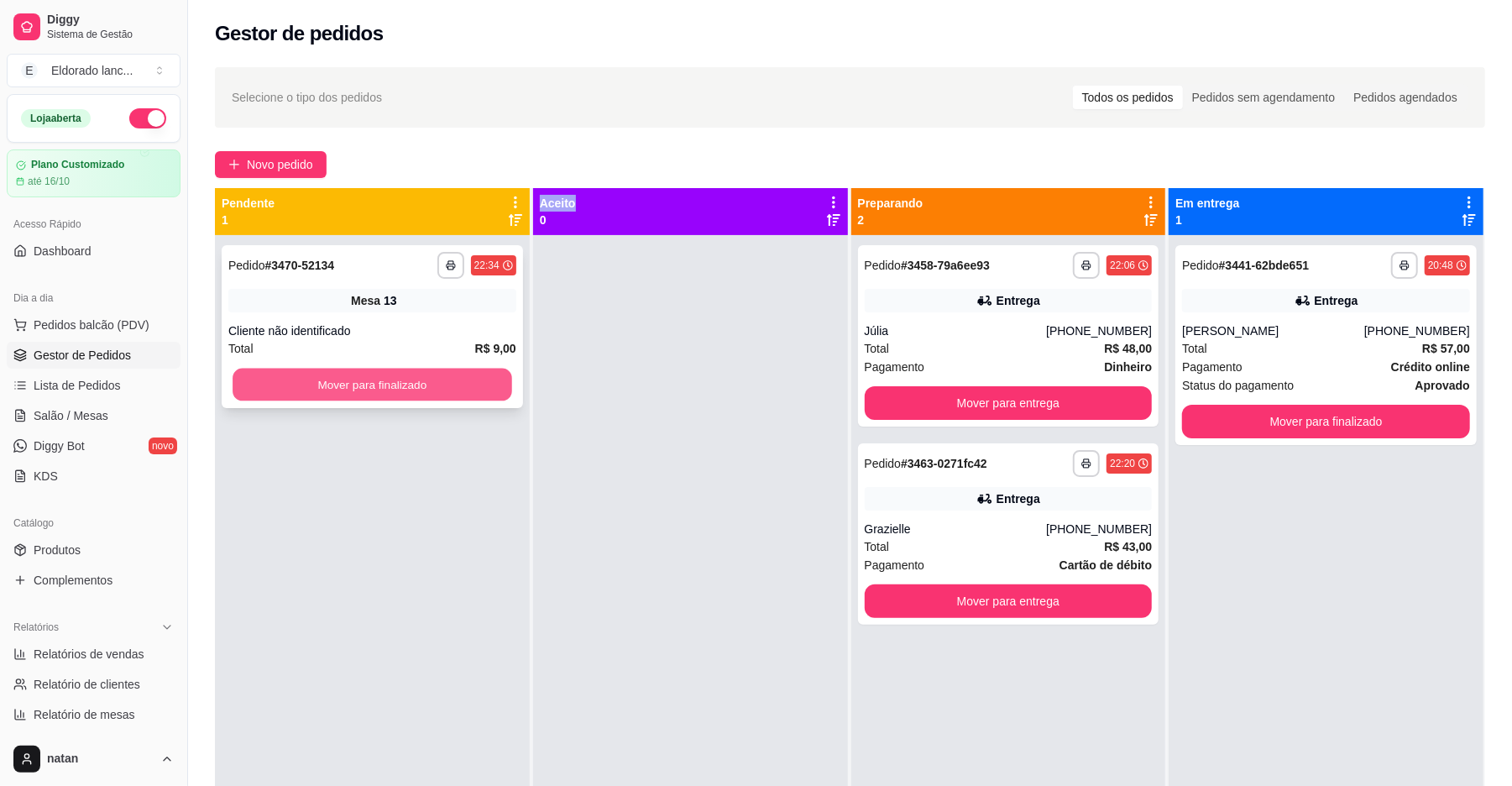
click at [395, 388] on button "Mover para finalizado" at bounding box center [372, 385] width 279 height 33
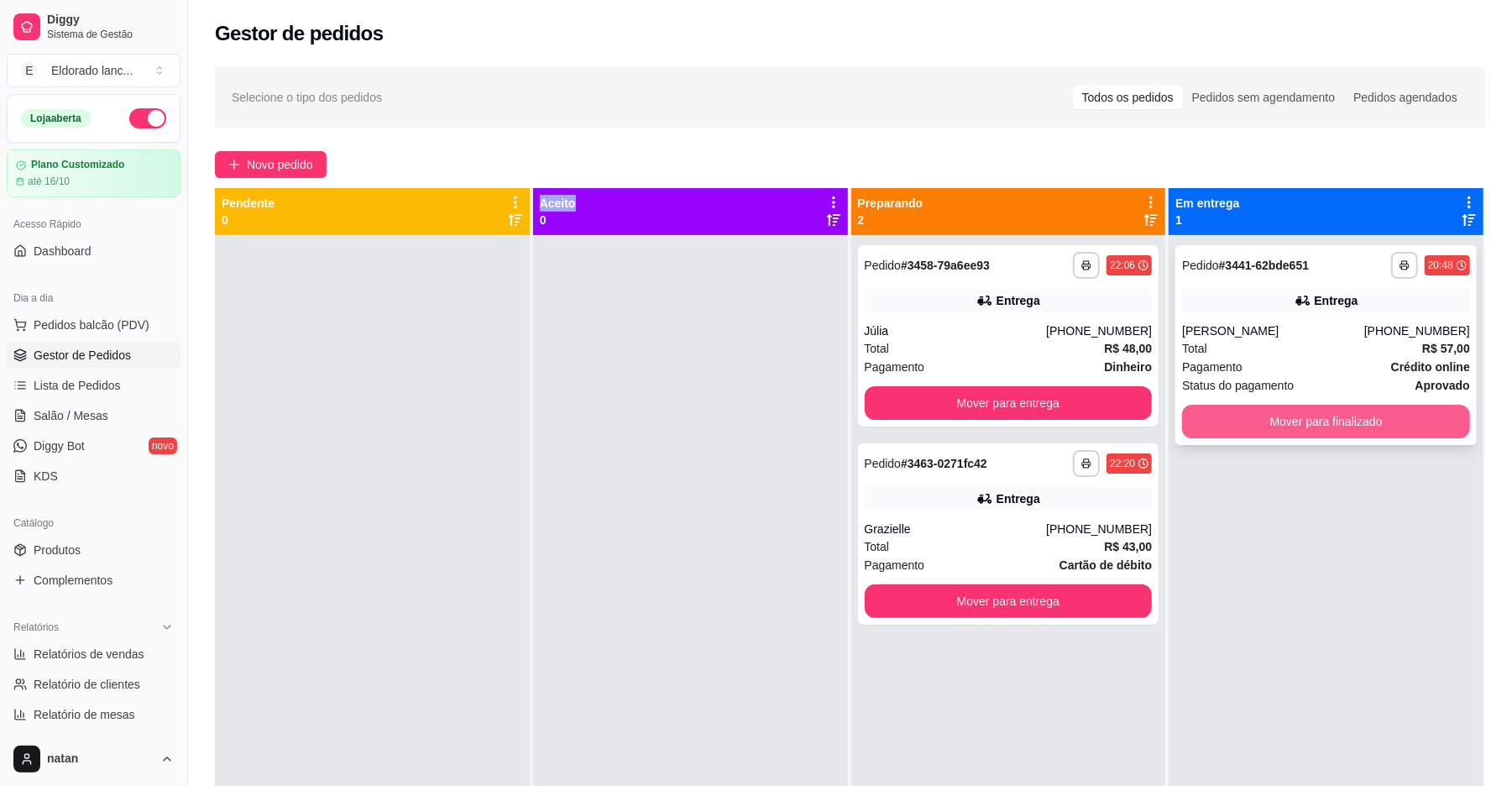
click at [1261, 424] on button "Mover para finalizado" at bounding box center [1325, 421] width 287 height 34
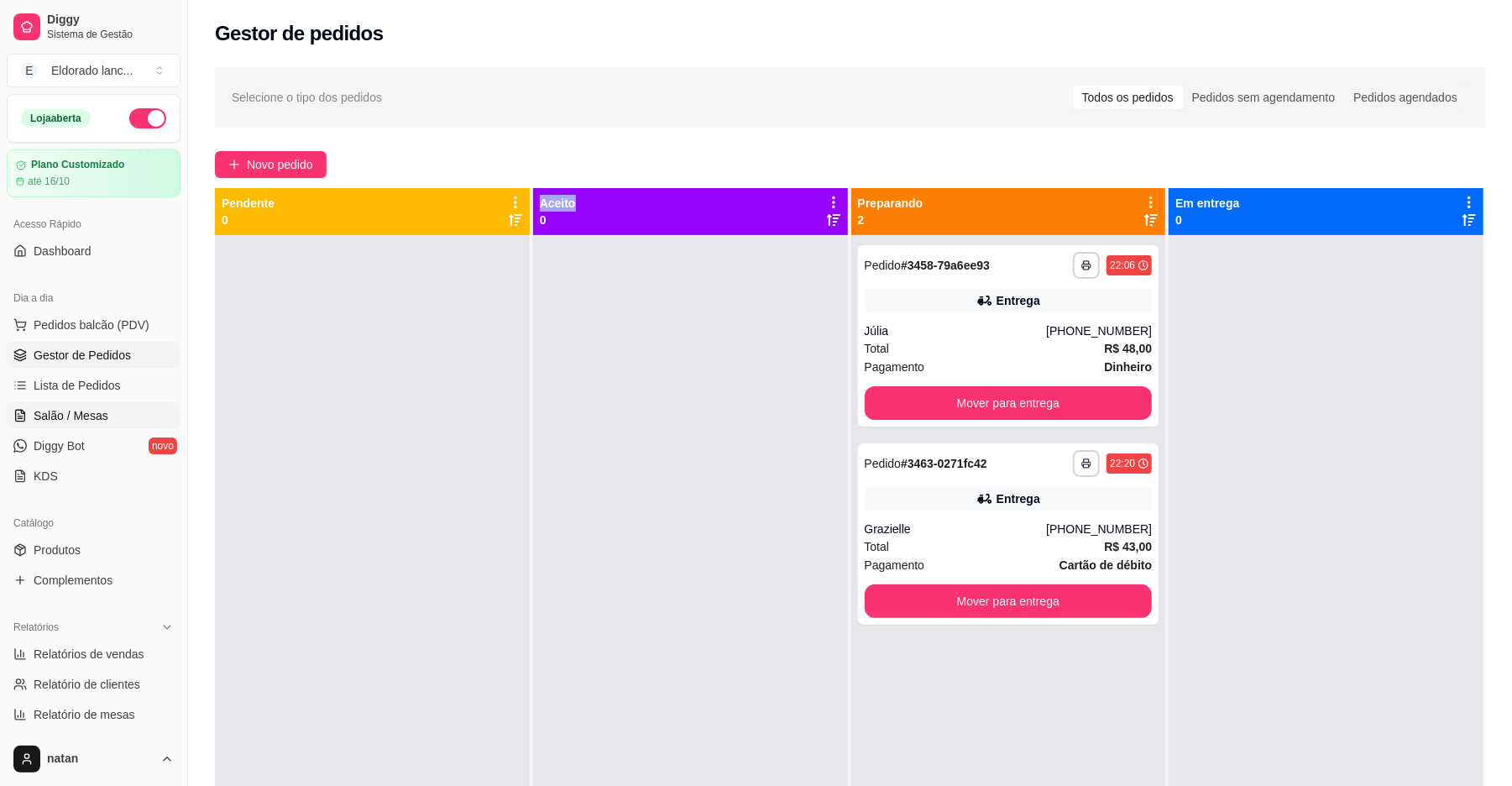
click at [84, 420] on span "Salão / Mesas" at bounding box center [71, 416] width 75 height 17
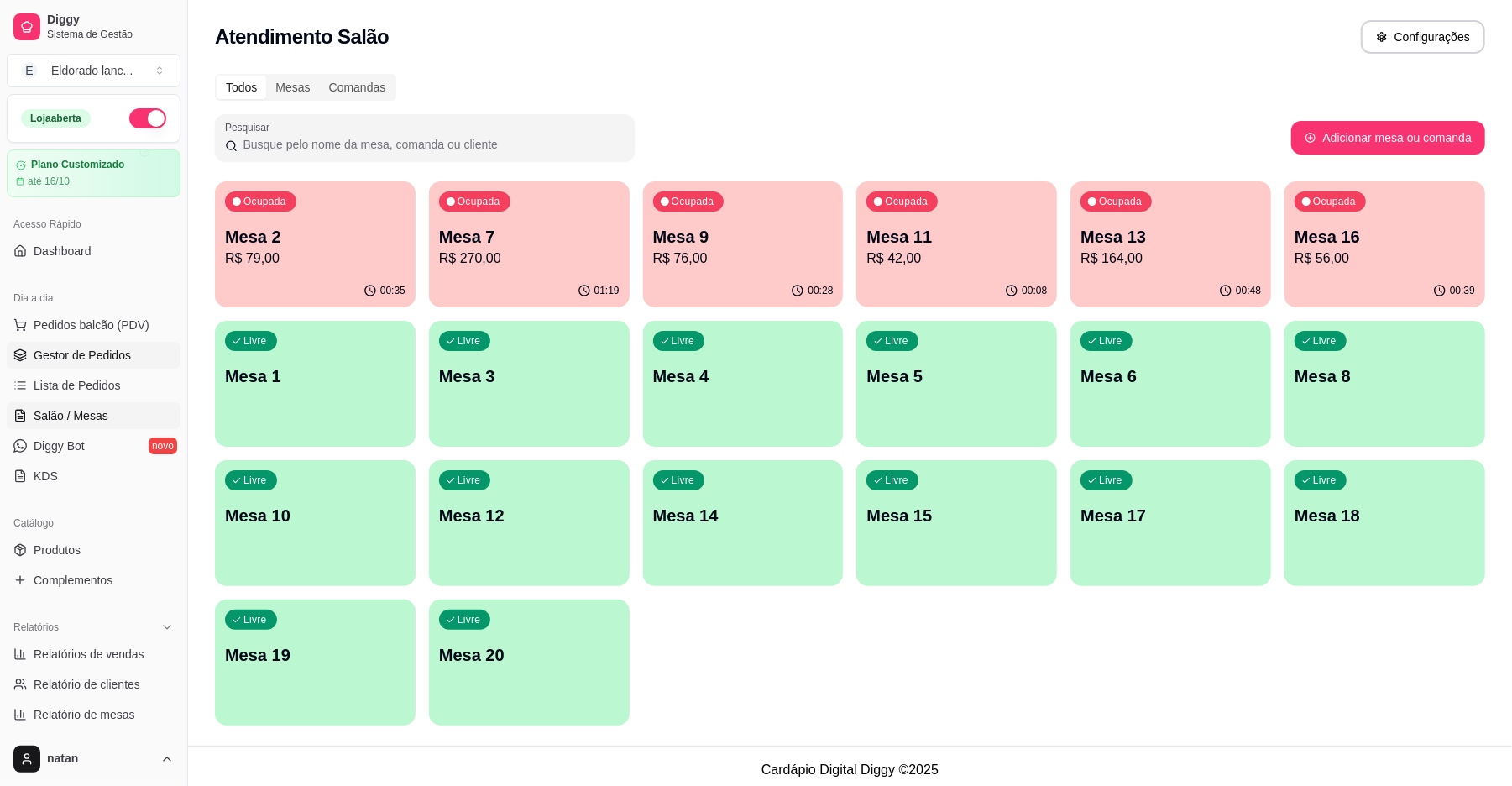
click at [69, 356] on span "Gestor de Pedidos" at bounding box center [82, 356] width 98 height 17
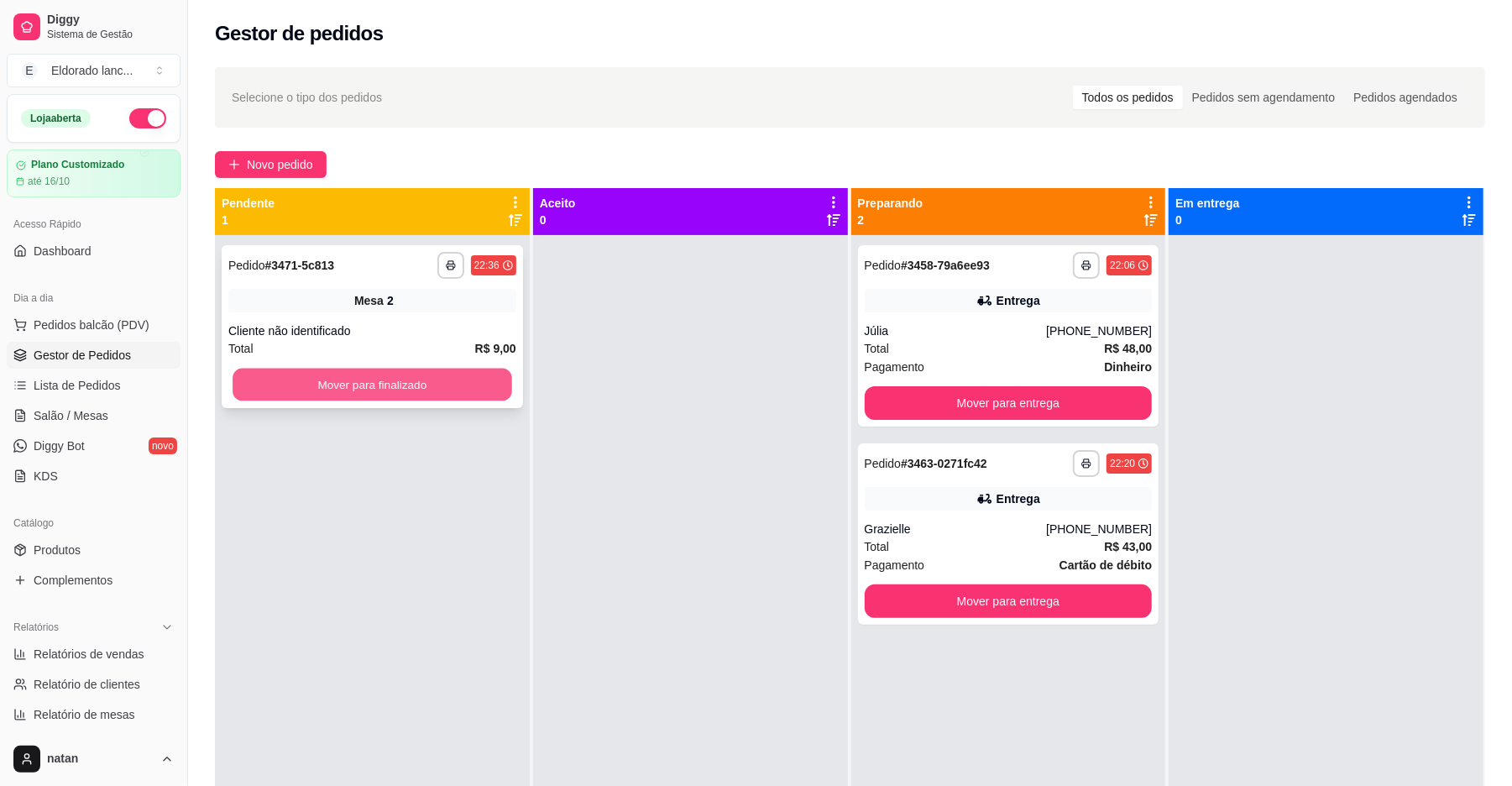
click at [343, 370] on button "Mover para finalizado" at bounding box center [372, 385] width 279 height 33
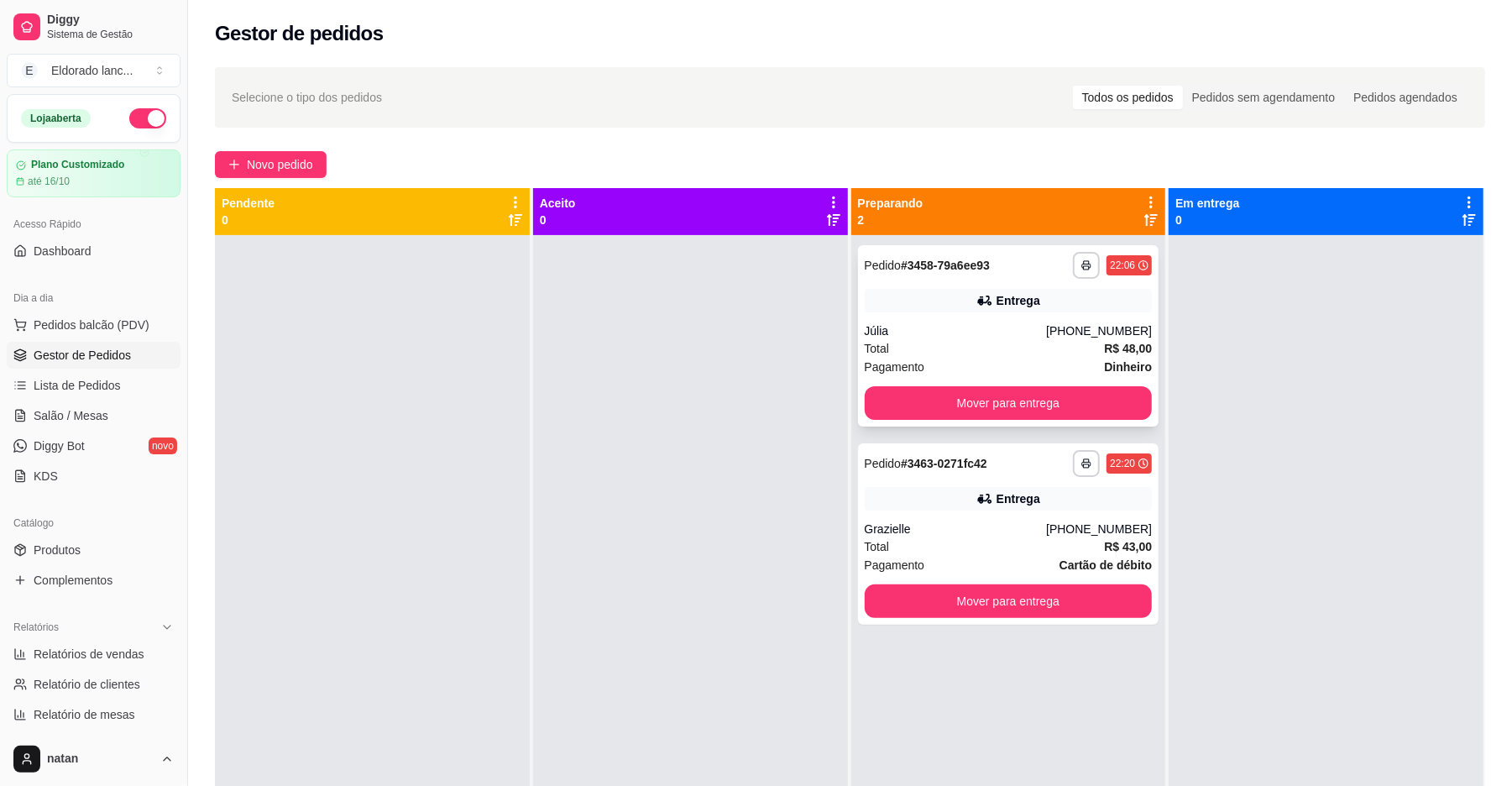
click at [870, 334] on div "Júlia" at bounding box center [955, 331] width 182 height 17
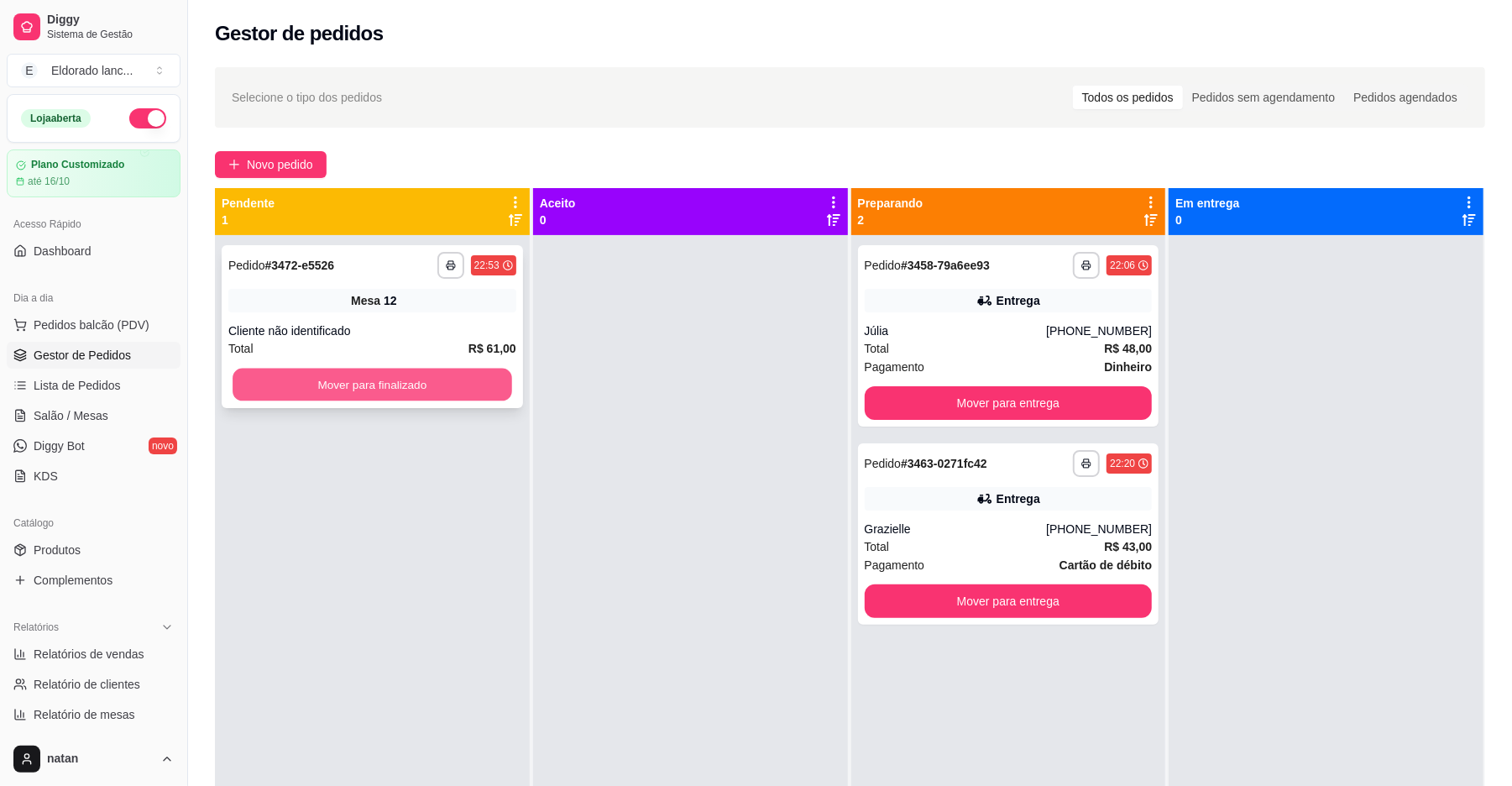
click at [489, 380] on button "Mover para finalizado" at bounding box center [372, 385] width 279 height 33
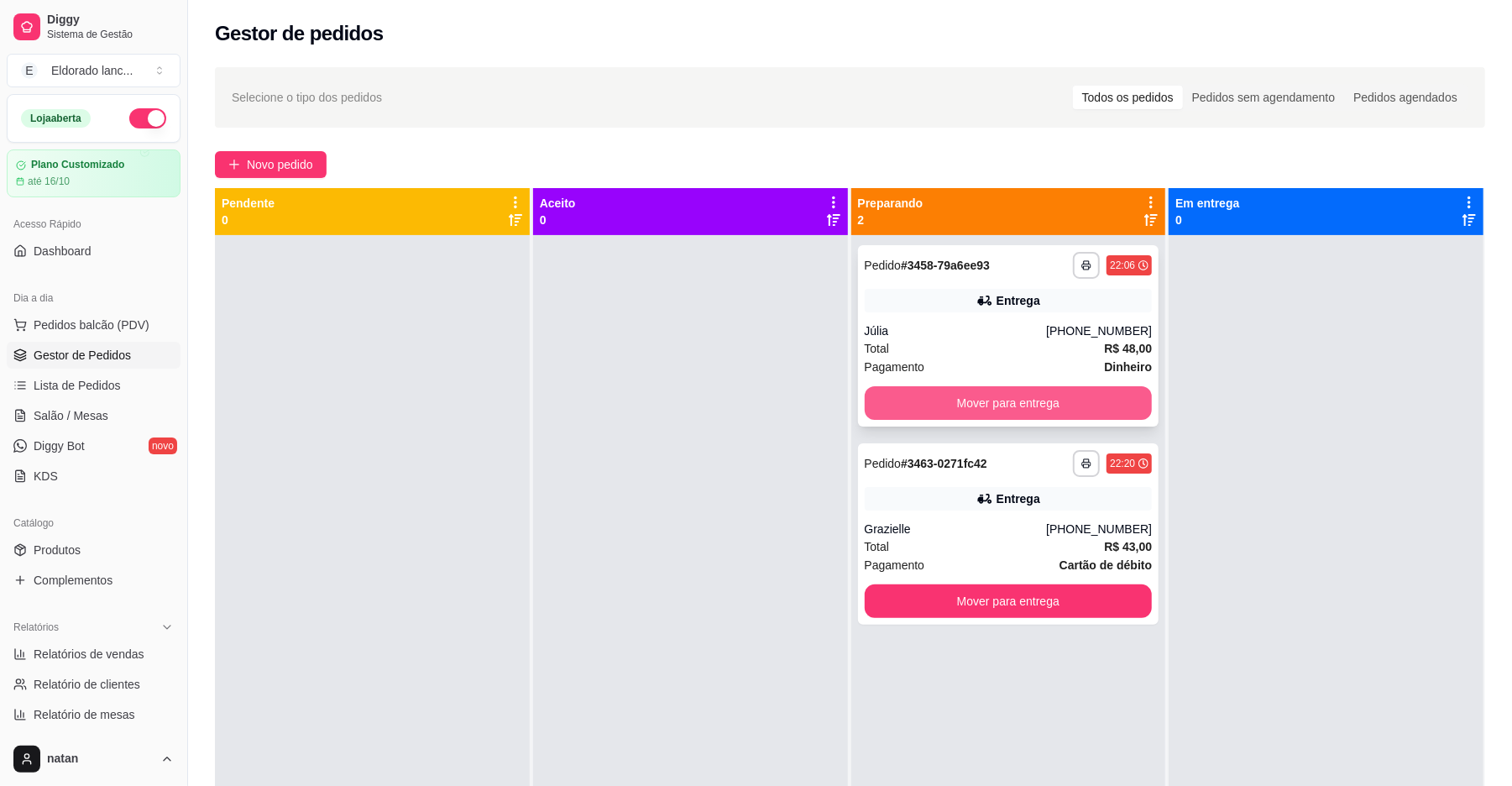
click at [948, 394] on button "Mover para entrega" at bounding box center [1008, 403] width 287 height 34
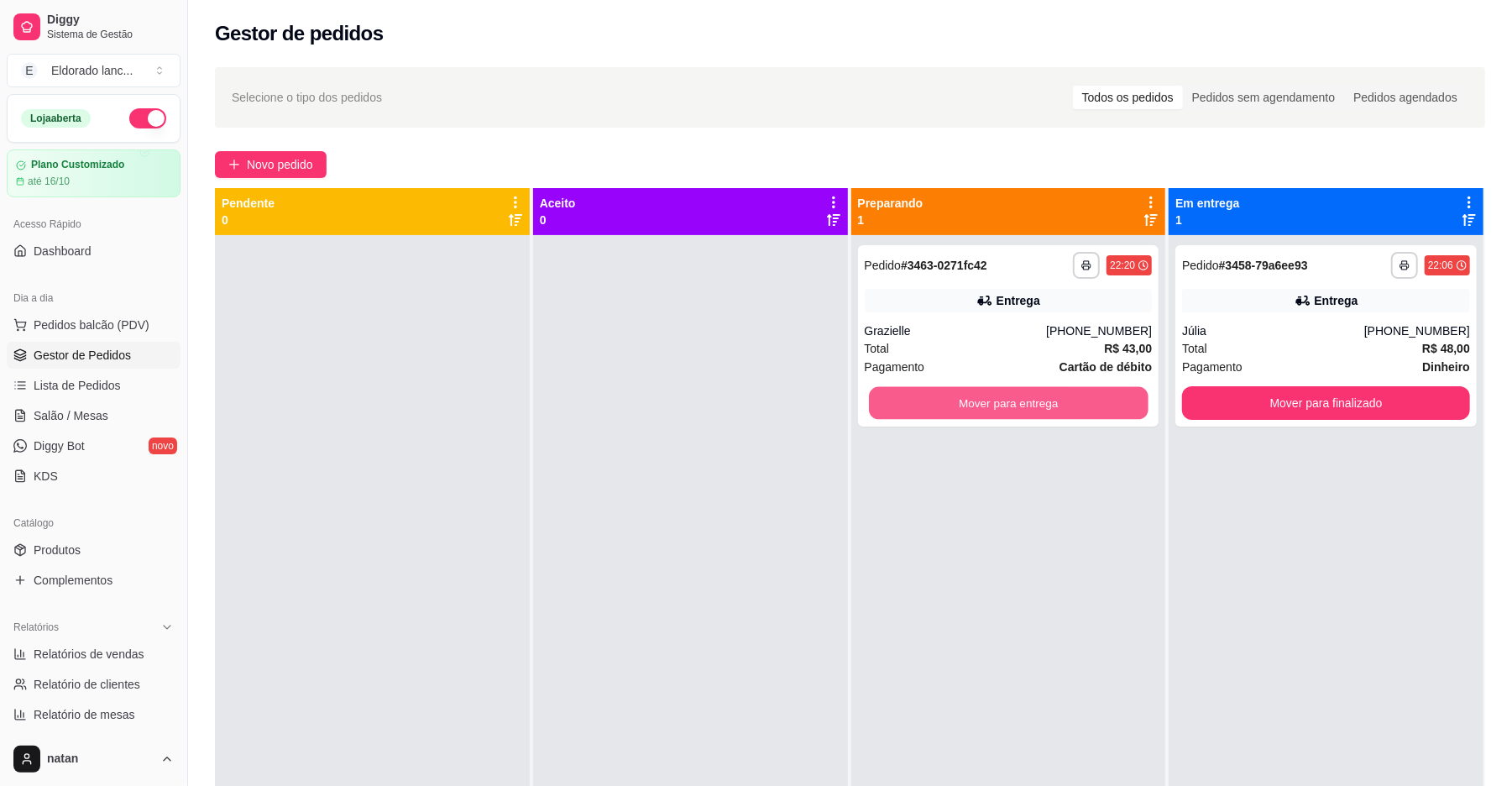
click at [948, 394] on button "Mover para entrega" at bounding box center [1008, 404] width 279 height 33
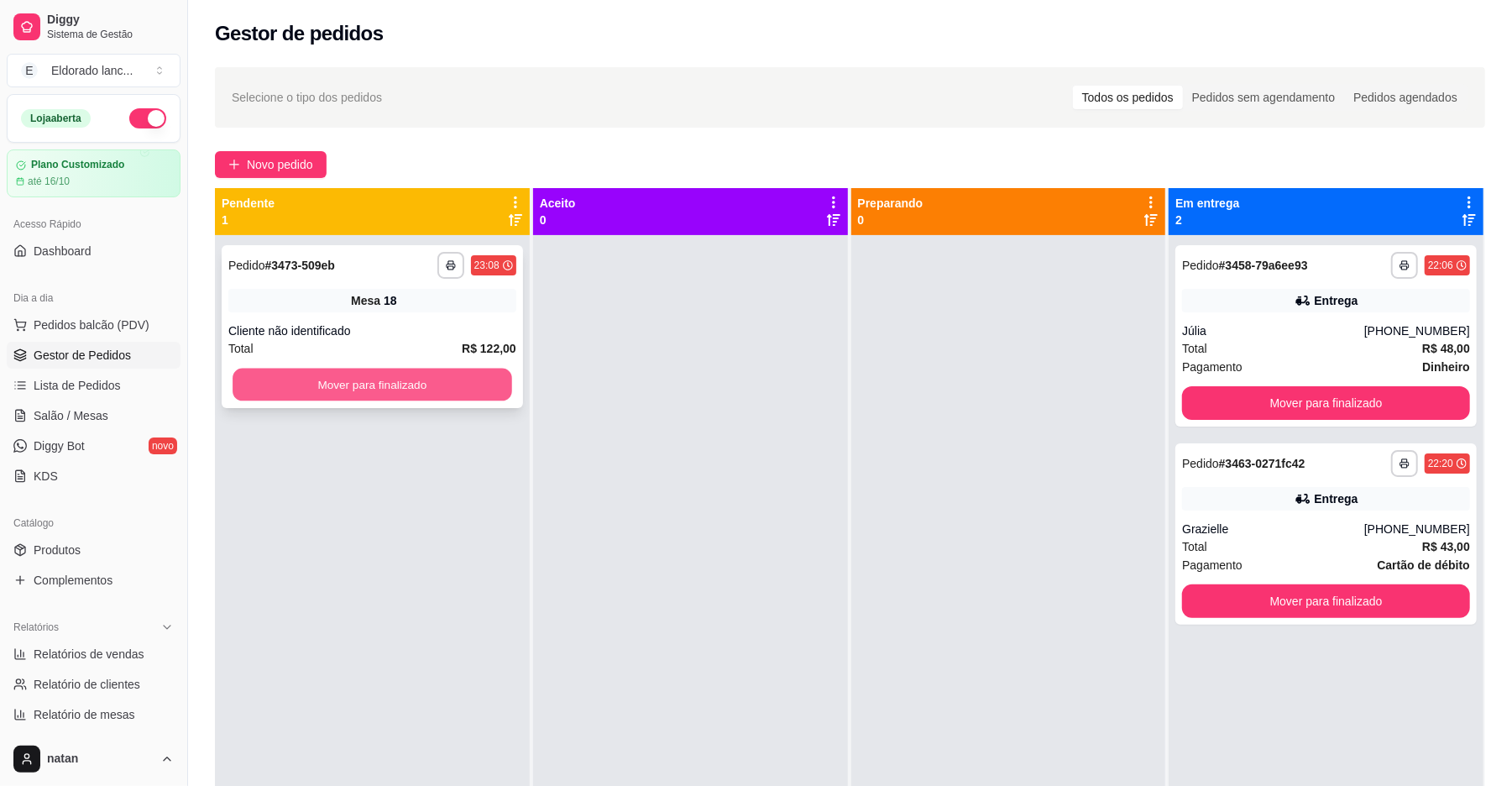
click at [424, 380] on button "Mover para finalizado" at bounding box center [372, 385] width 279 height 33
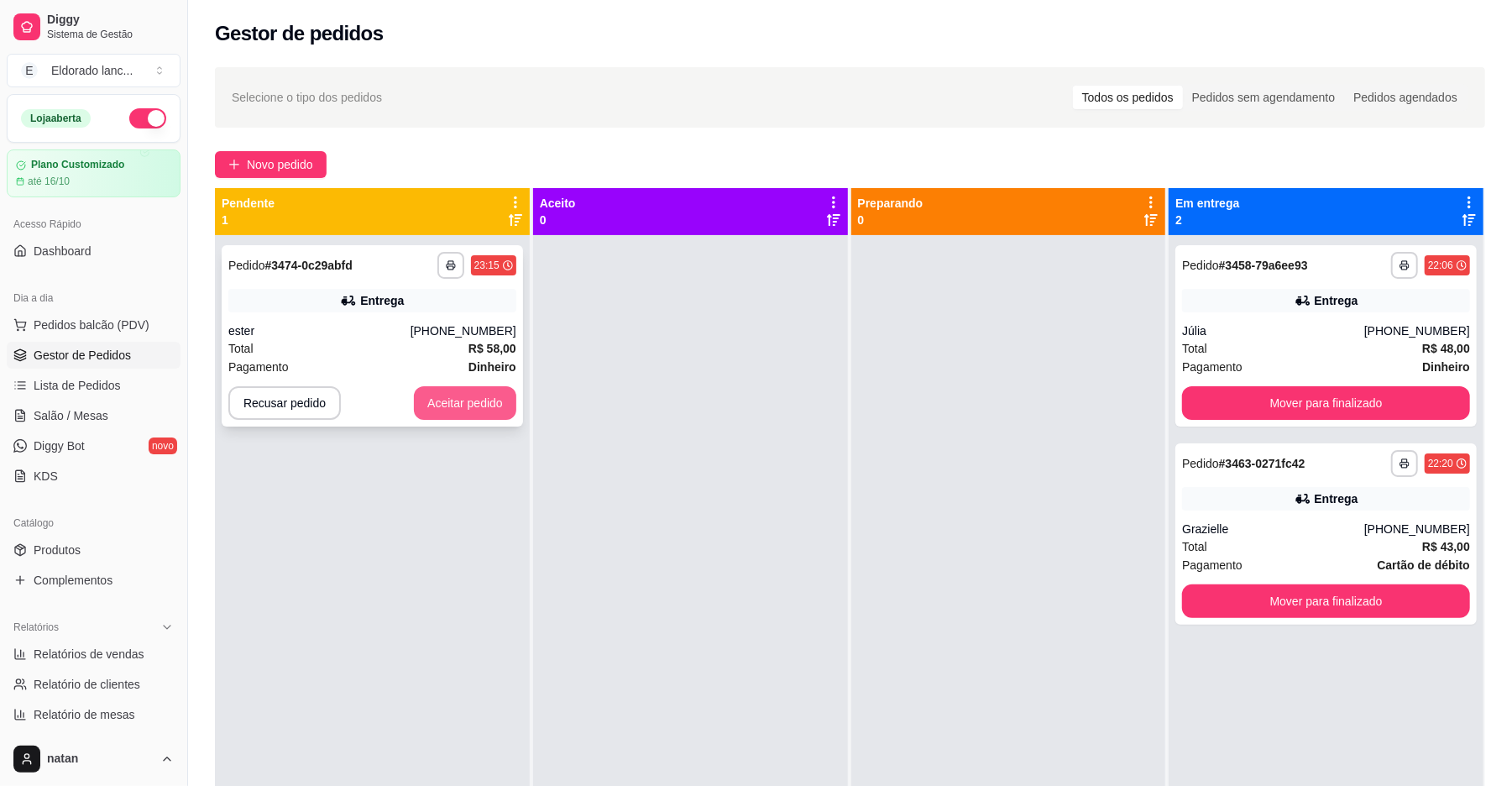
click at [455, 403] on button "Aceitar pedido" at bounding box center [465, 403] width 103 height 34
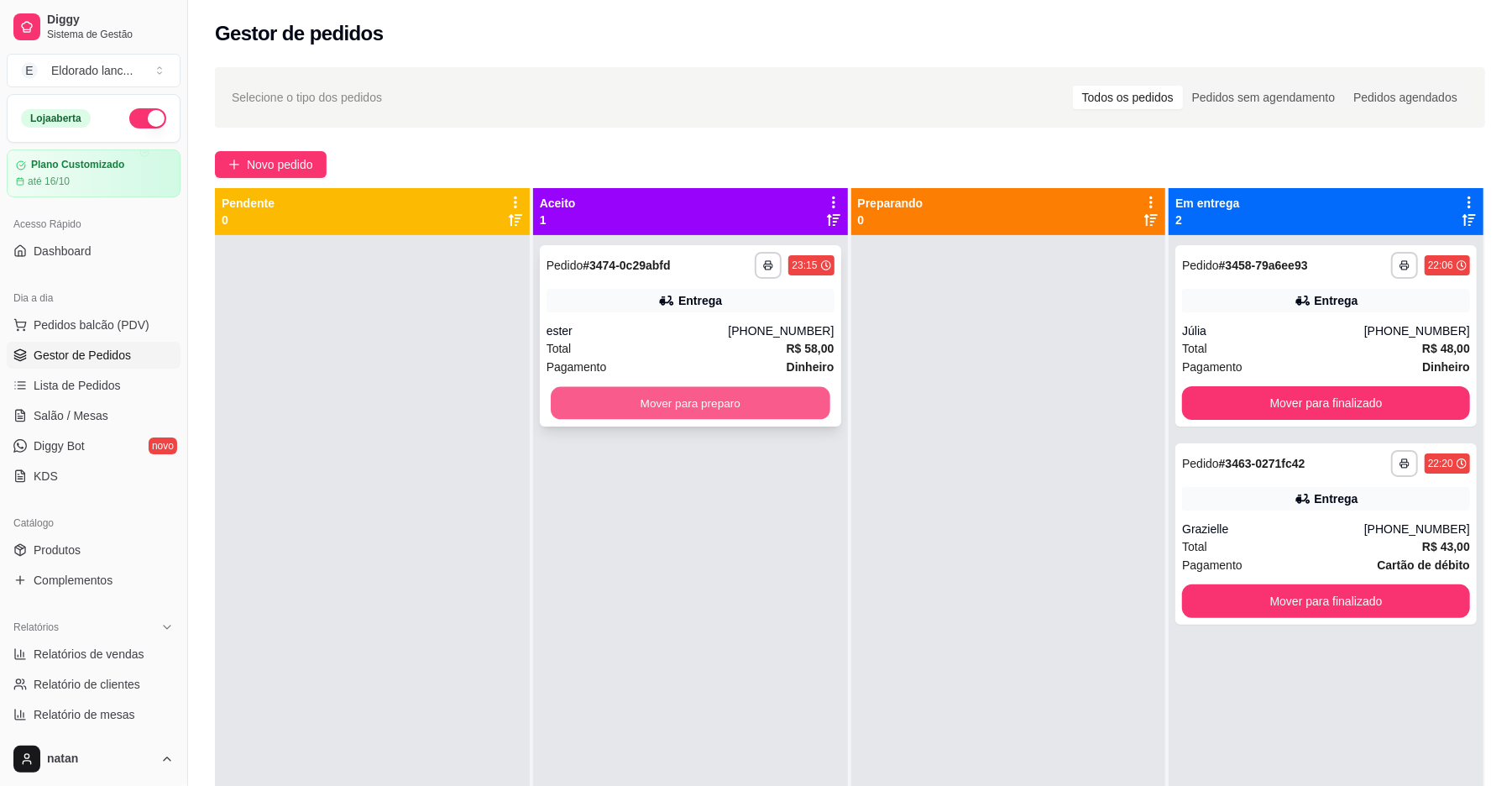
click at [639, 395] on button "Mover para preparo" at bounding box center [690, 404] width 279 height 33
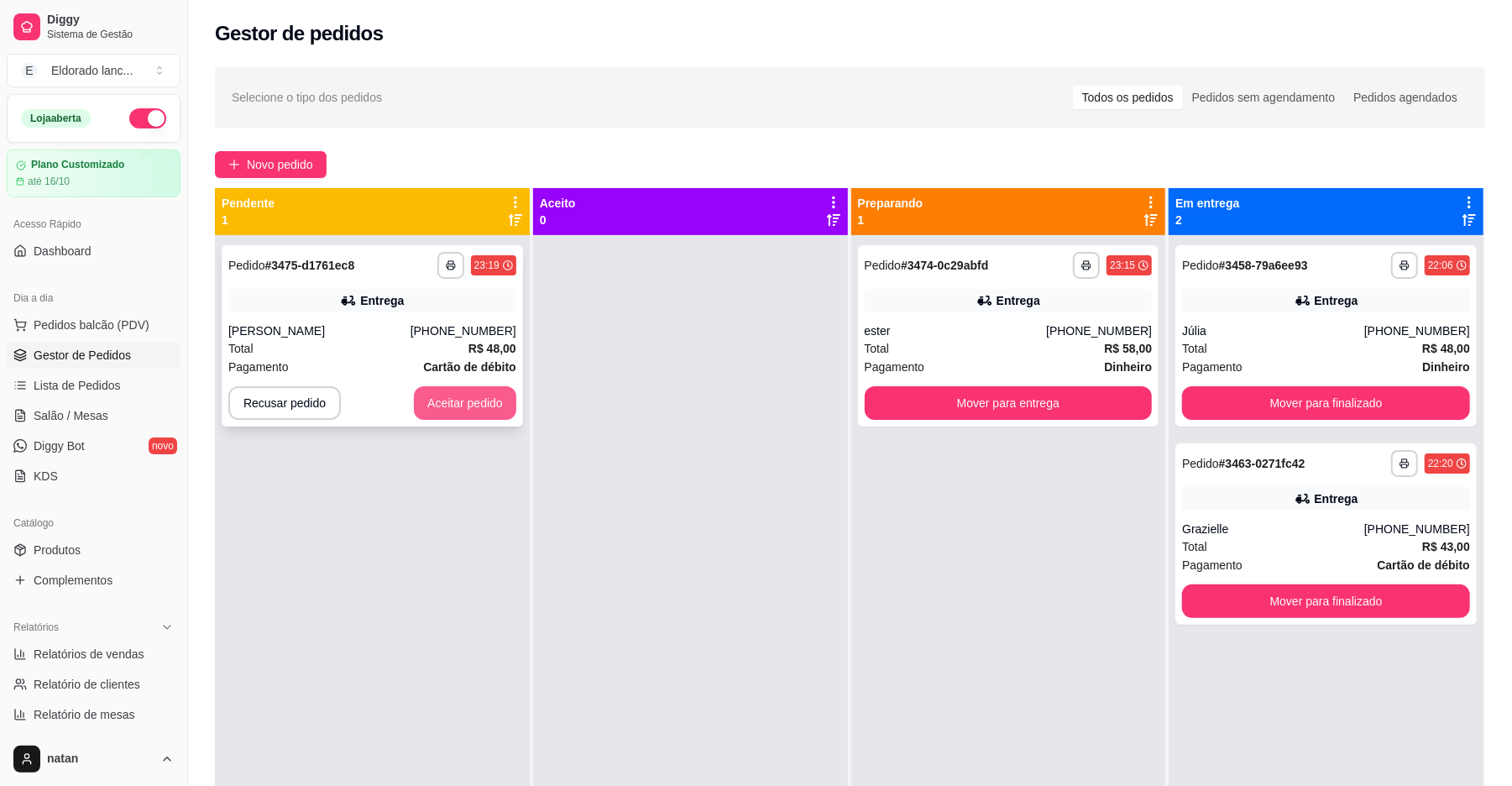
click at [470, 394] on button "Aceitar pedido" at bounding box center [465, 403] width 103 height 34
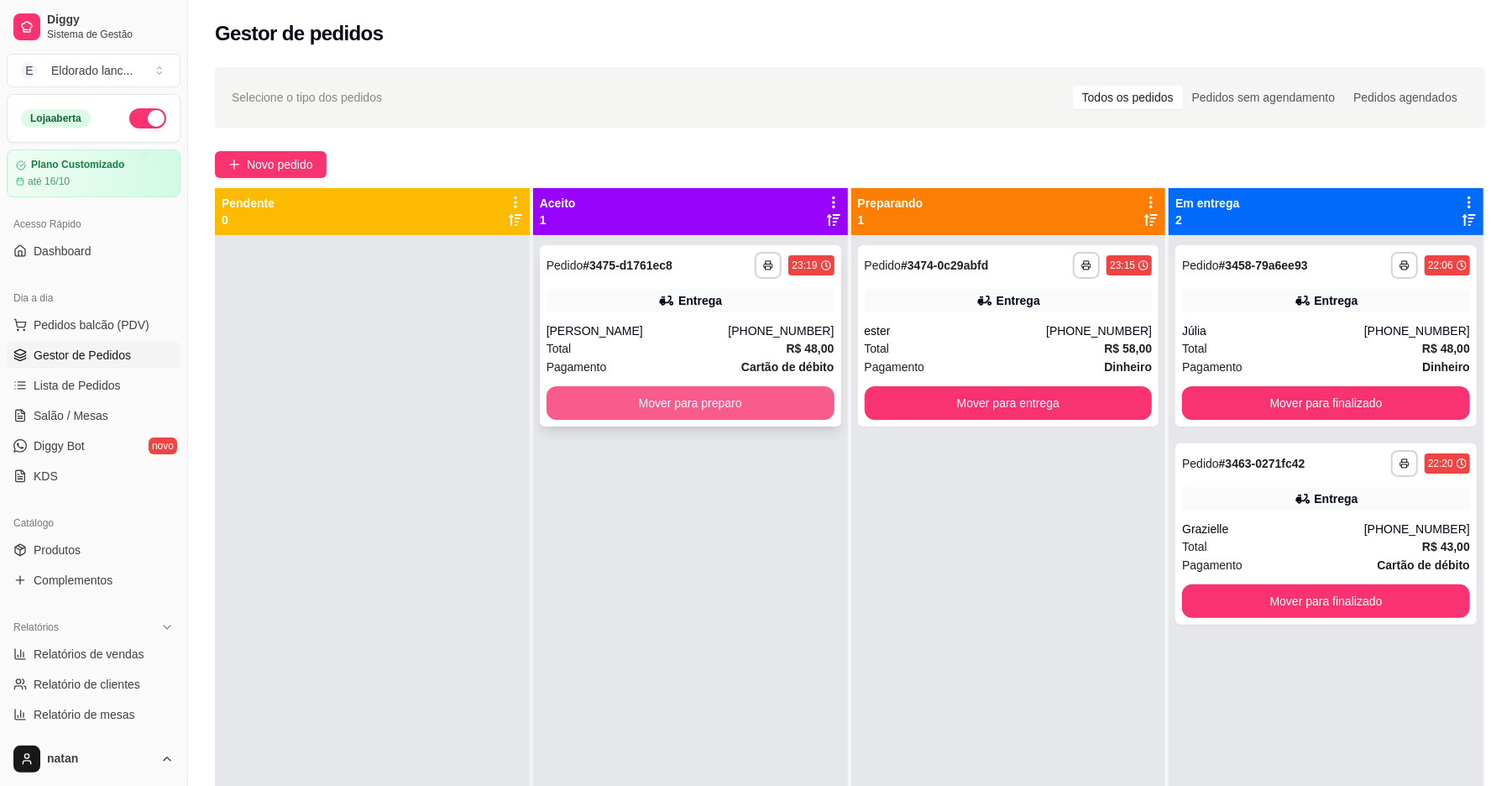
click at [615, 401] on button "Mover para preparo" at bounding box center [690, 403] width 287 height 34
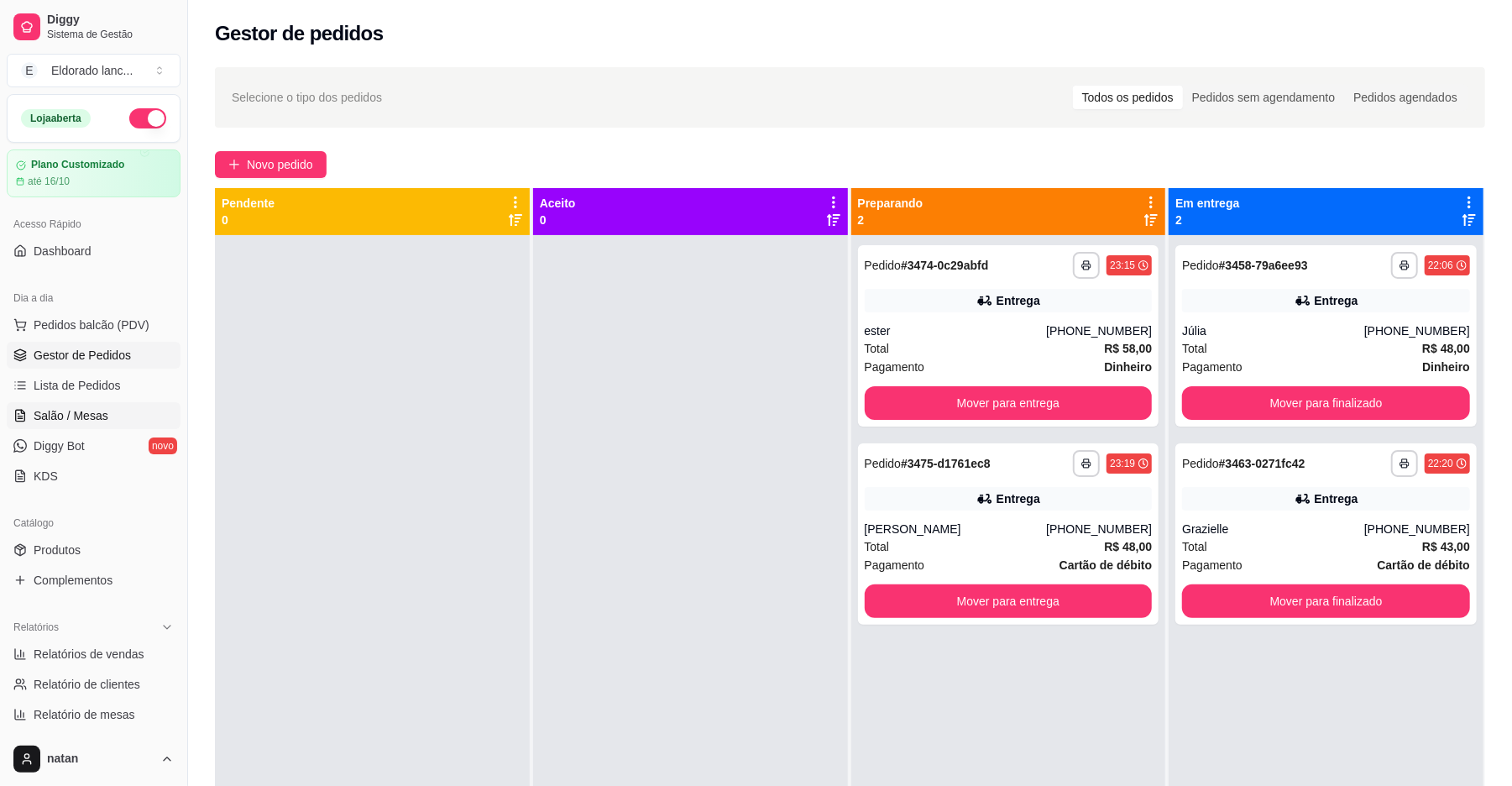
click at [54, 417] on span "Salão / Mesas" at bounding box center [71, 416] width 75 height 17
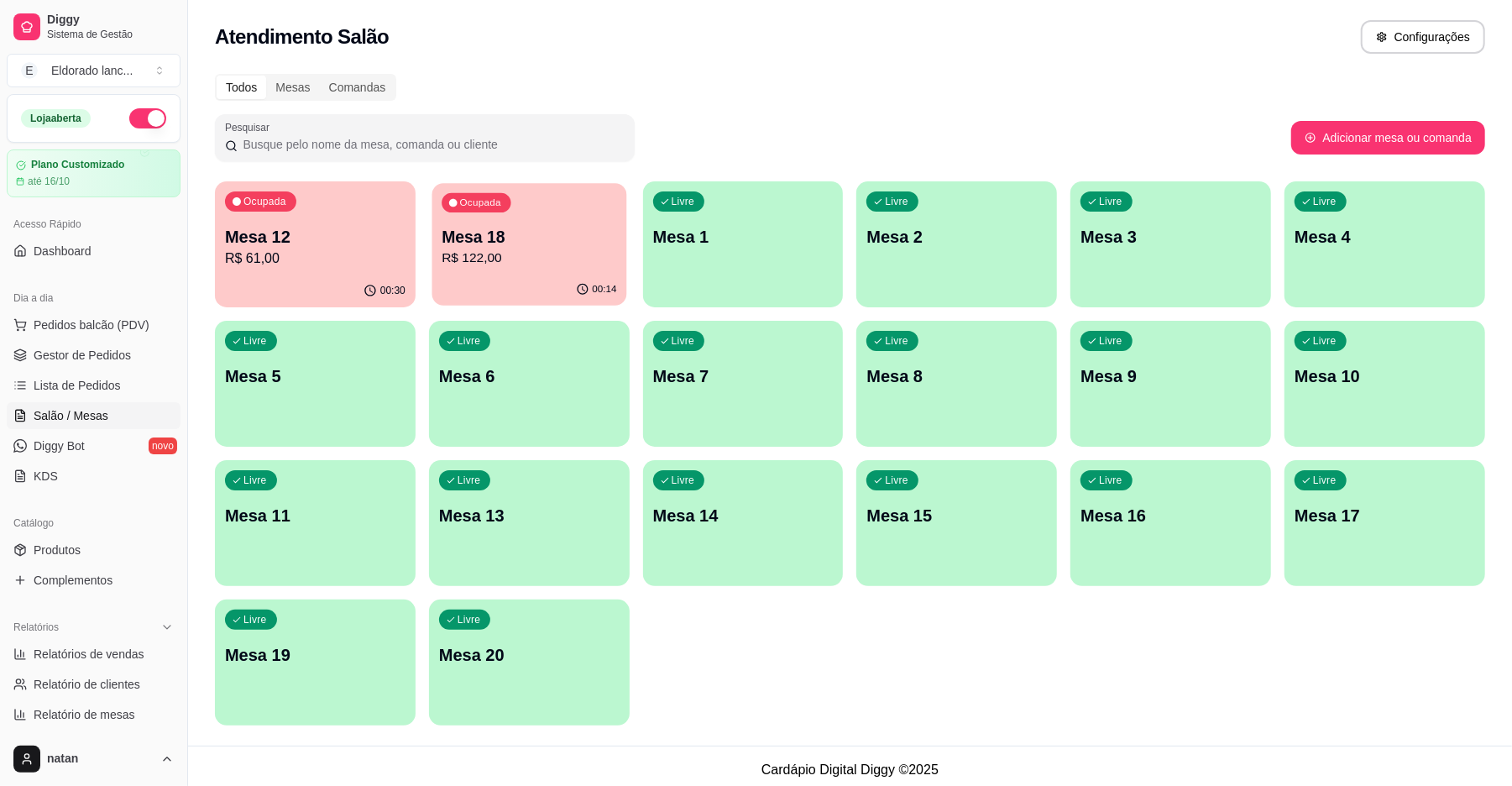
click at [485, 229] on p "Mesa 18" at bounding box center [529, 238] width 174 height 23
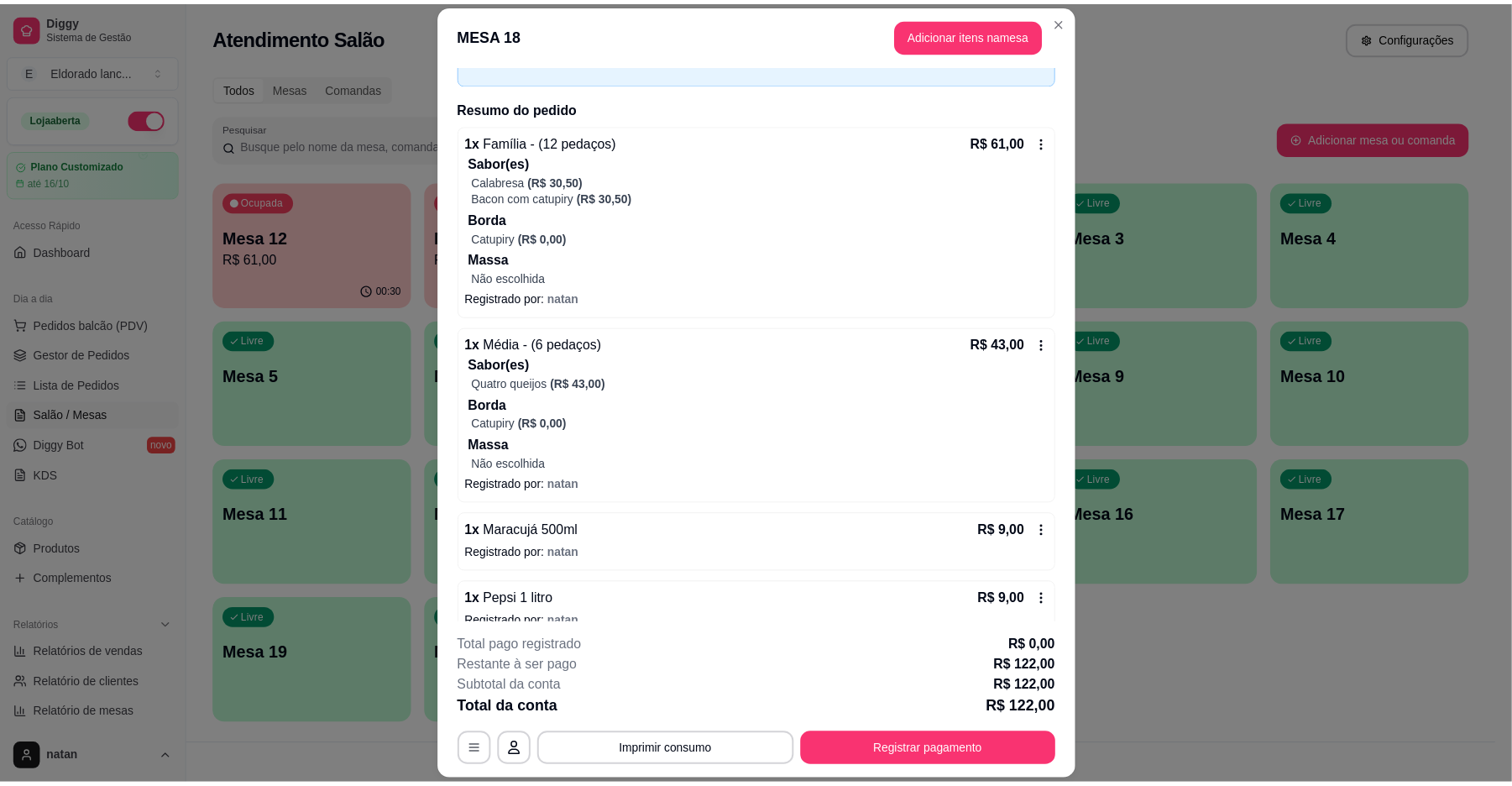
scroll to position [126, 0]
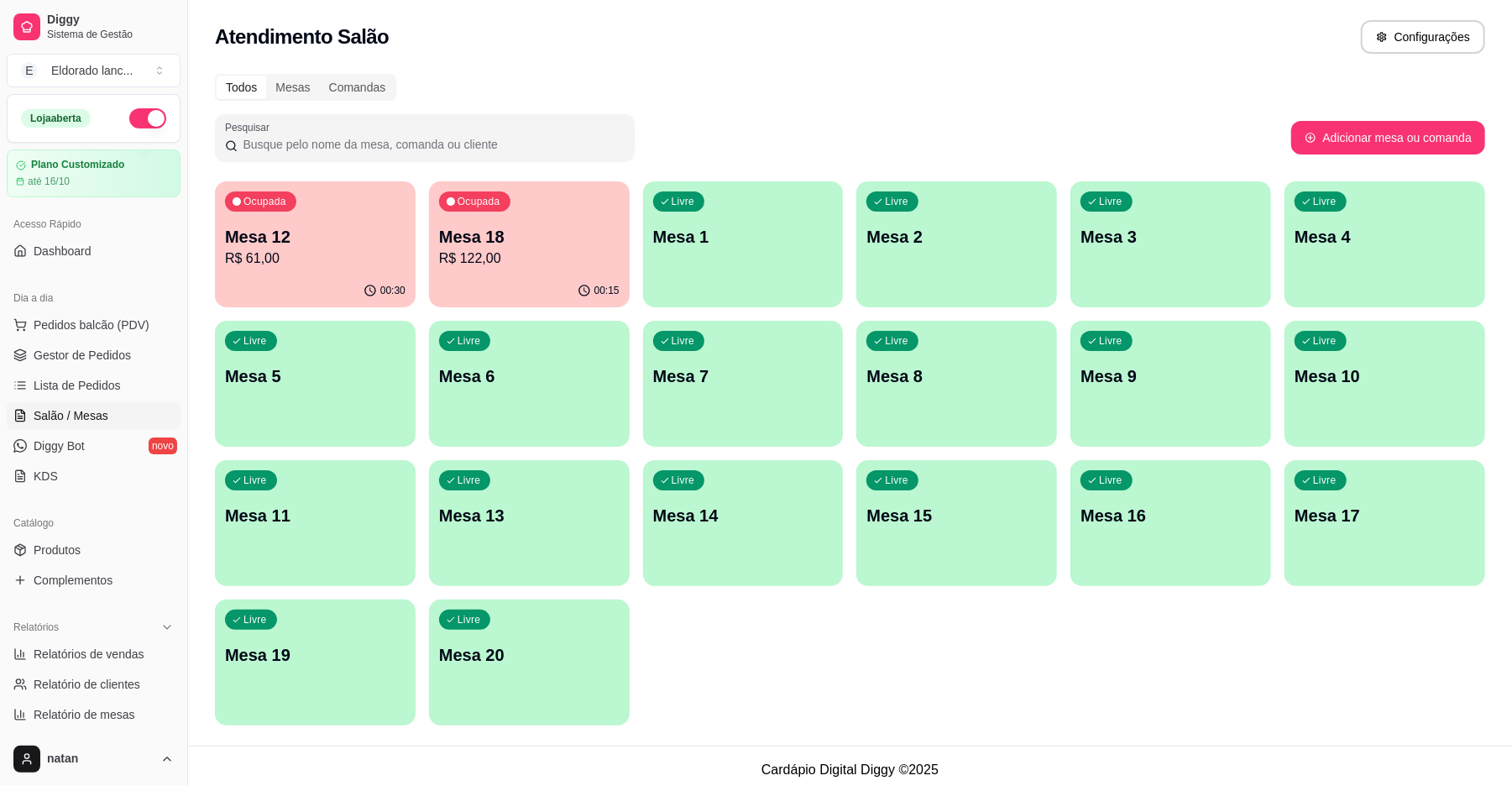
click at [304, 213] on div "Ocupada Mesa 12 R$ 61,00" at bounding box center [314, 227] width 200 height 93
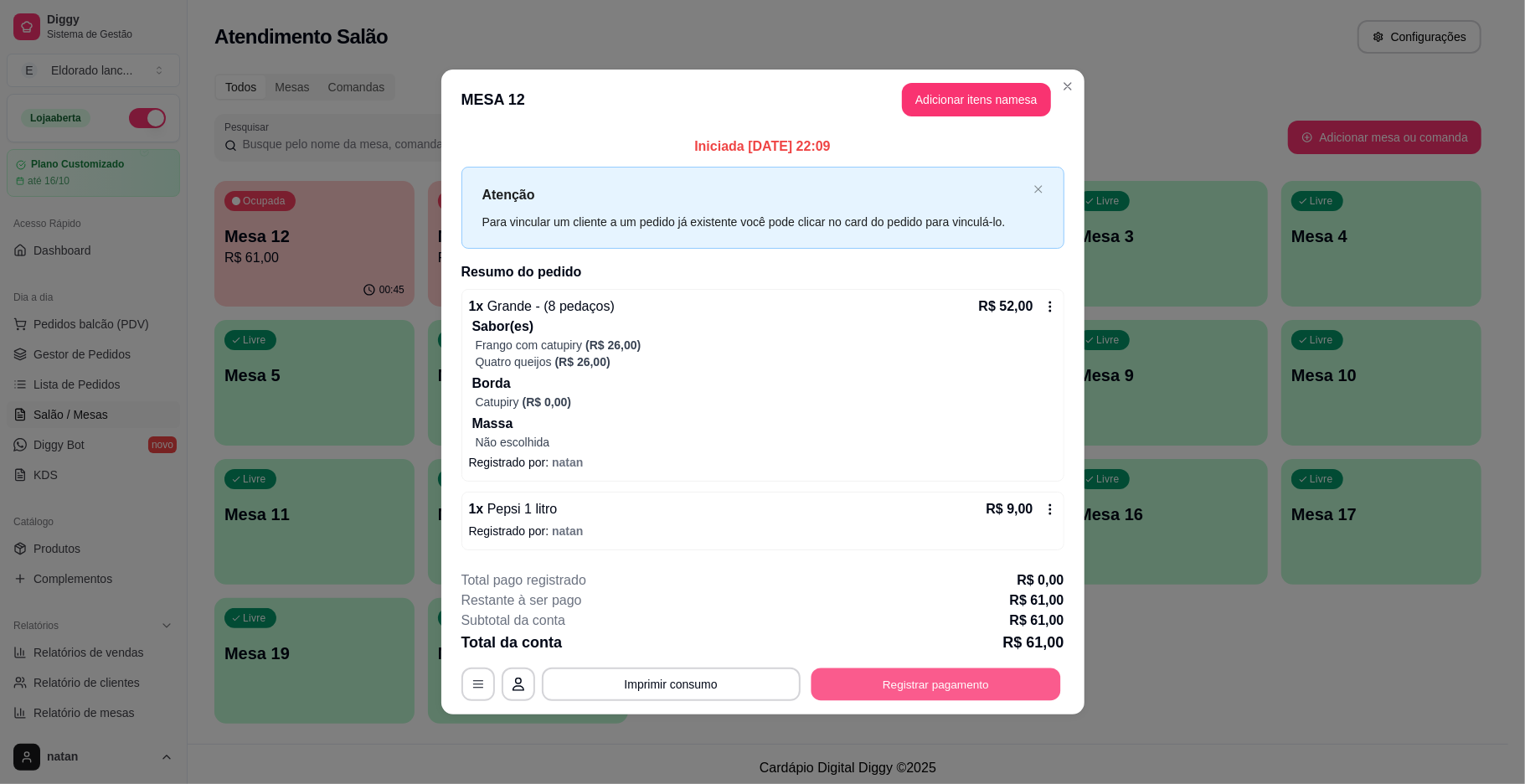
click at [987, 697] on button "Registrar pagamento" at bounding box center [935, 684] width 250 height 33
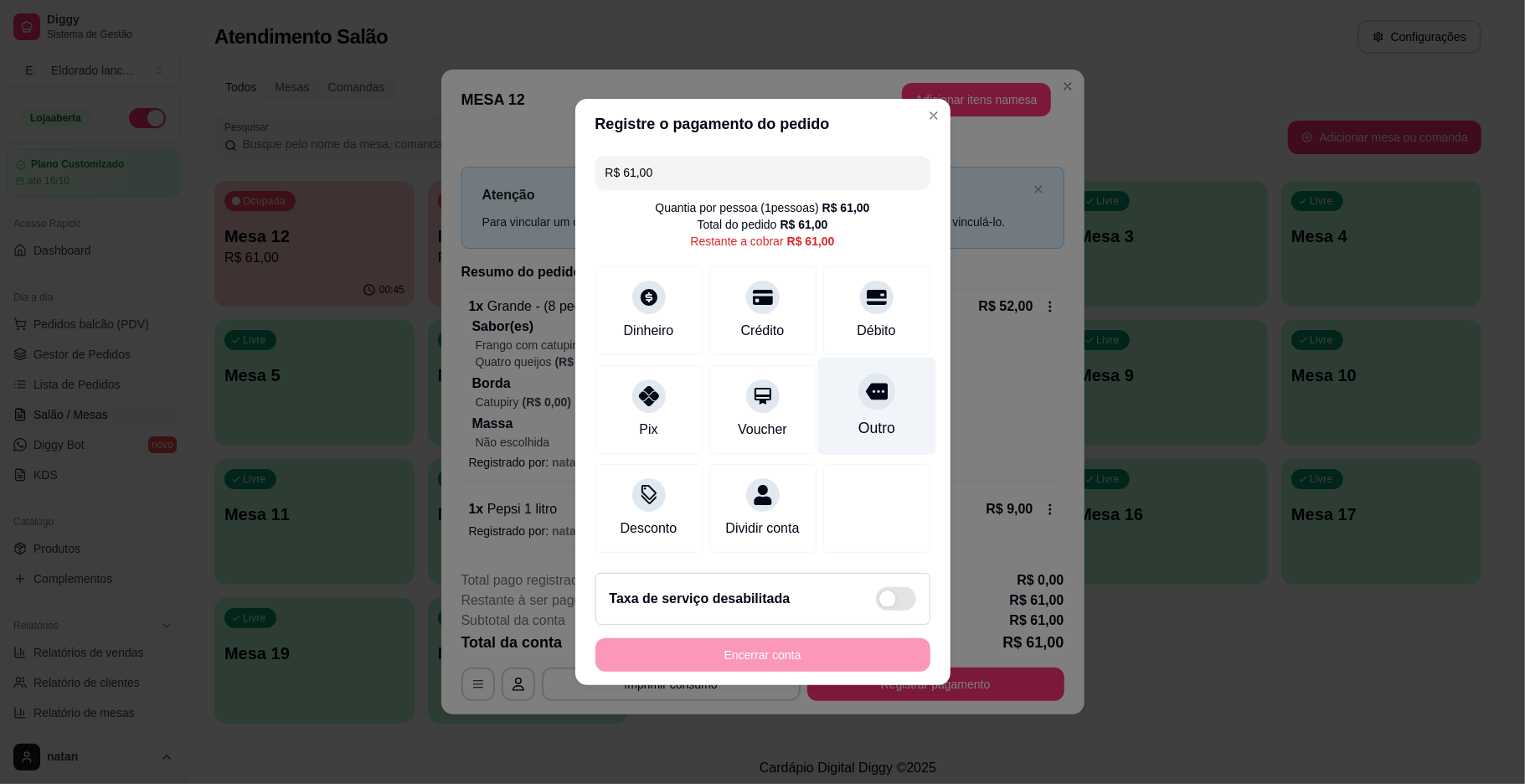
click at [891, 379] on div "Outro" at bounding box center [877, 406] width 119 height 98
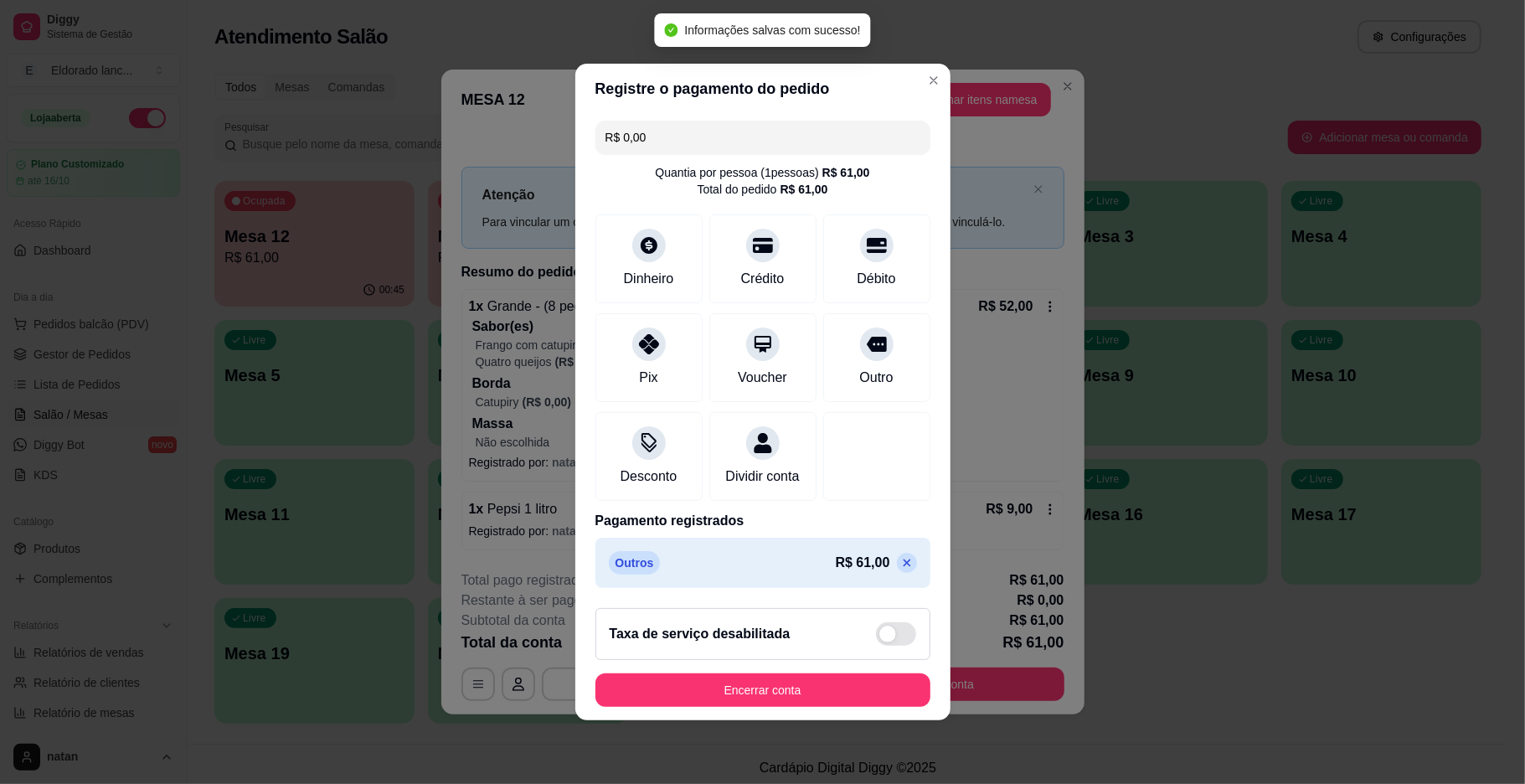
type input "R$ 0,00"
click at [802, 645] on div "Taxa de serviço desabilitada" at bounding box center [763, 634] width 307 height 24
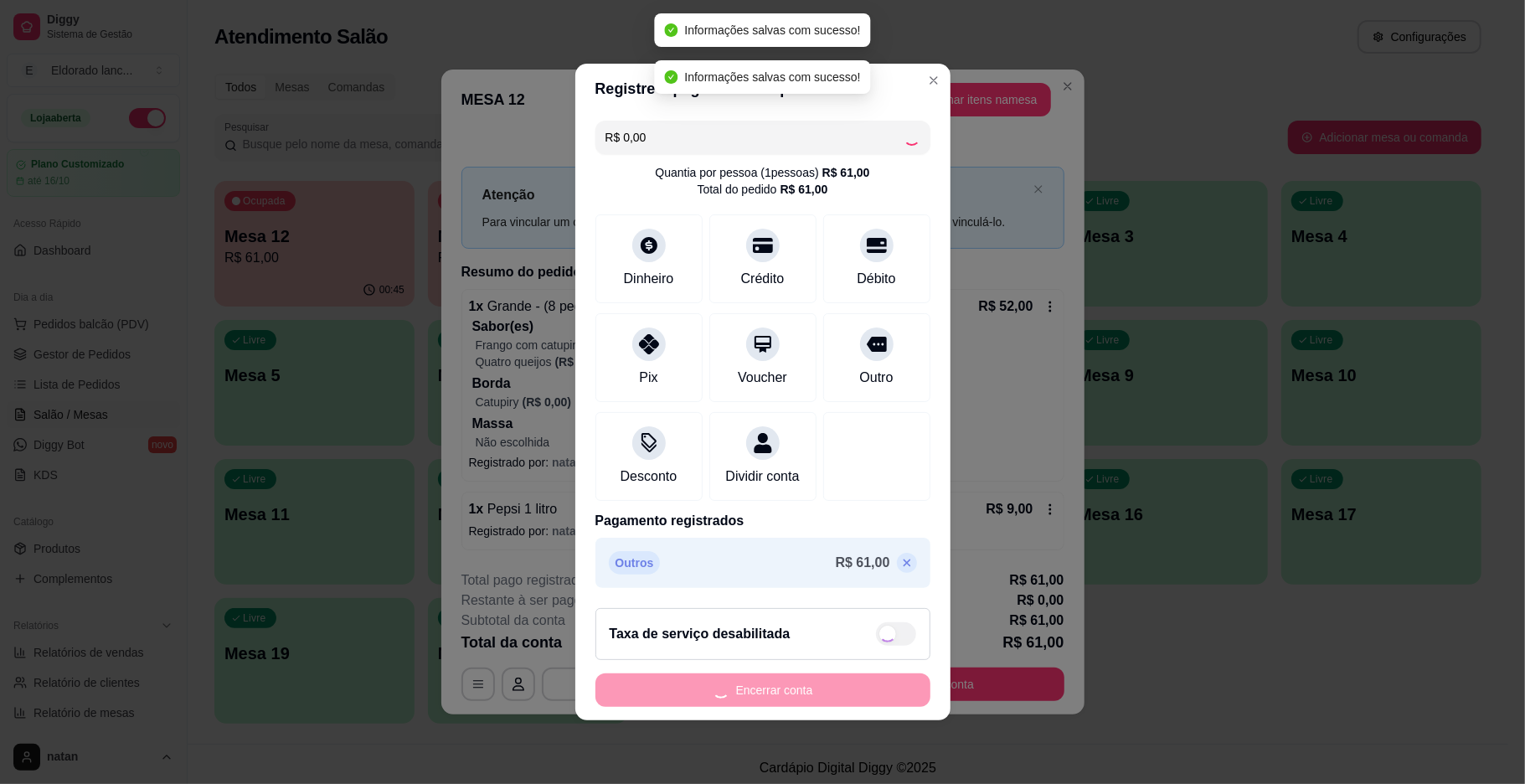
checkbox input "true"
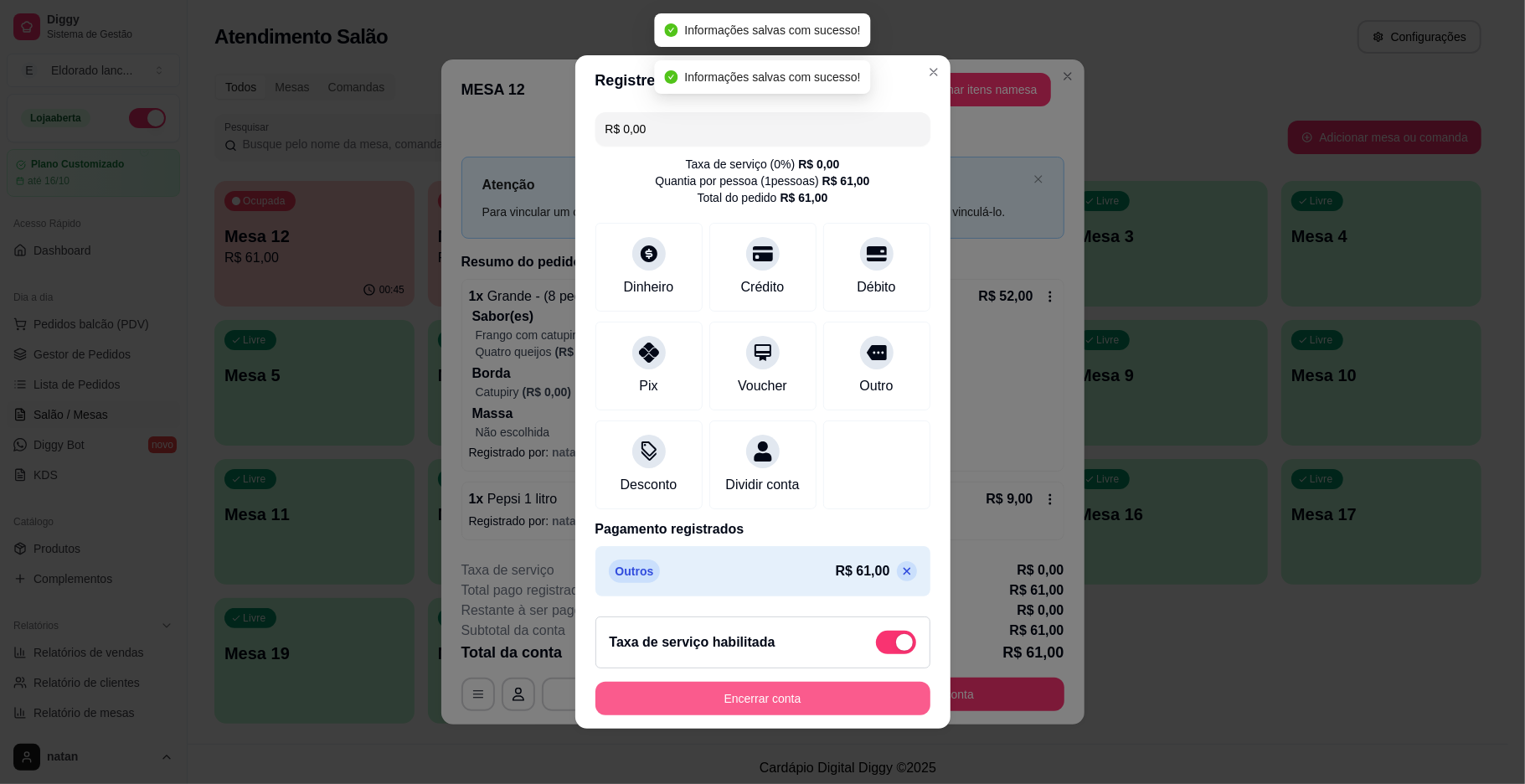
click at [752, 702] on button "Encerrar conta" at bounding box center [763, 698] width 335 height 33
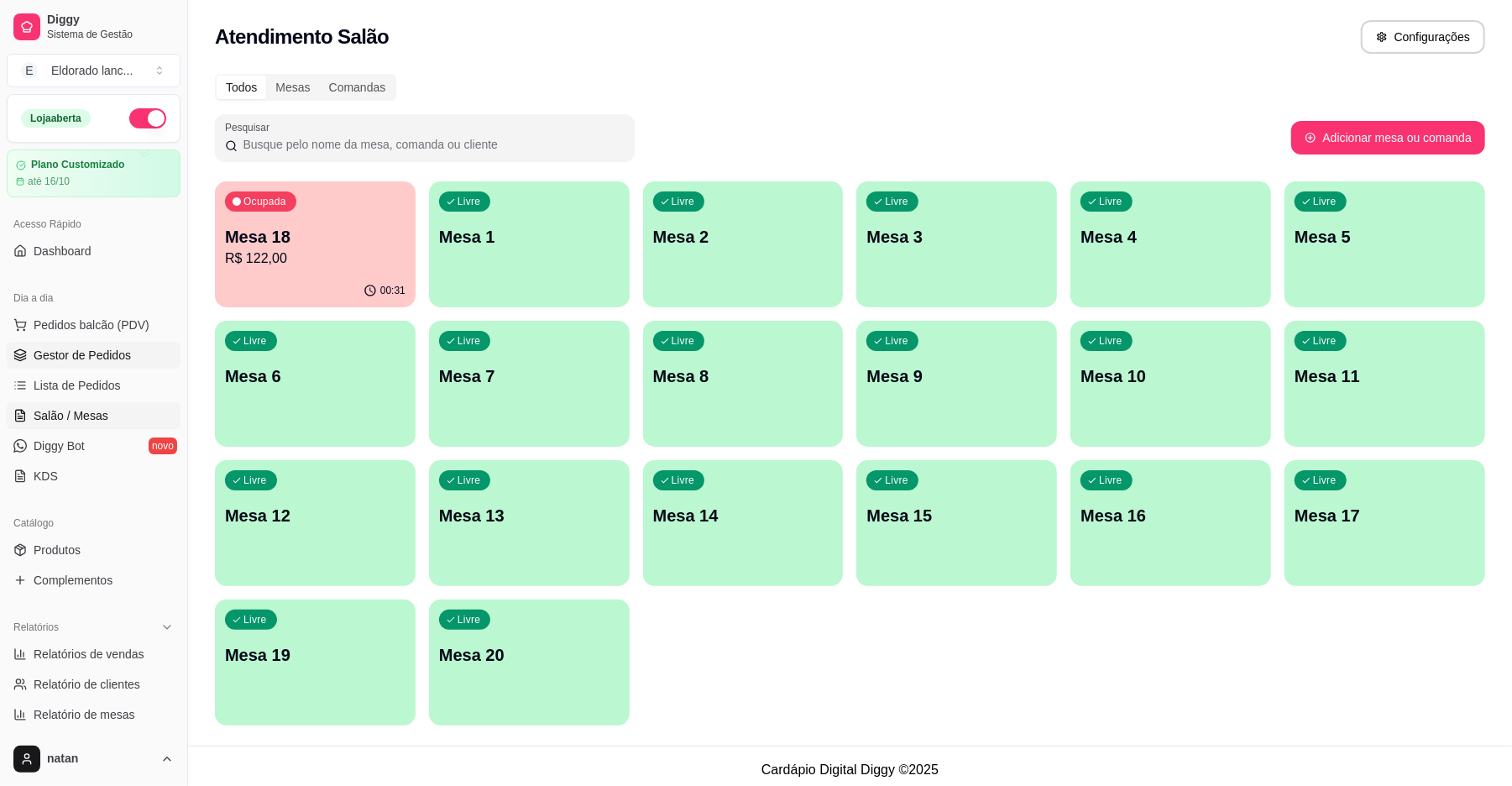
click at [52, 356] on span "Gestor de Pedidos" at bounding box center [82, 356] width 98 height 17
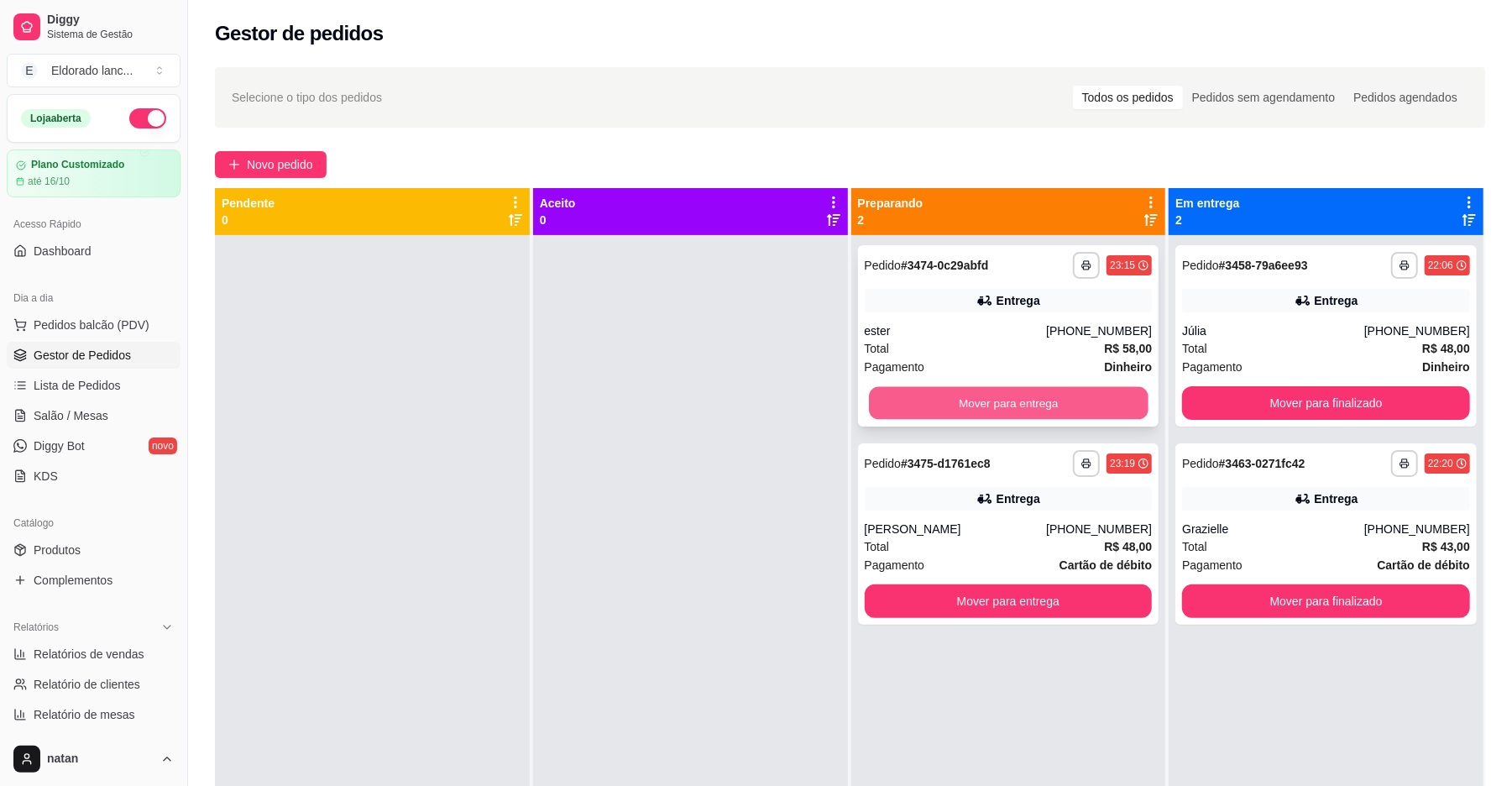
click at [938, 395] on button "Mover para entrega" at bounding box center [1008, 404] width 279 height 33
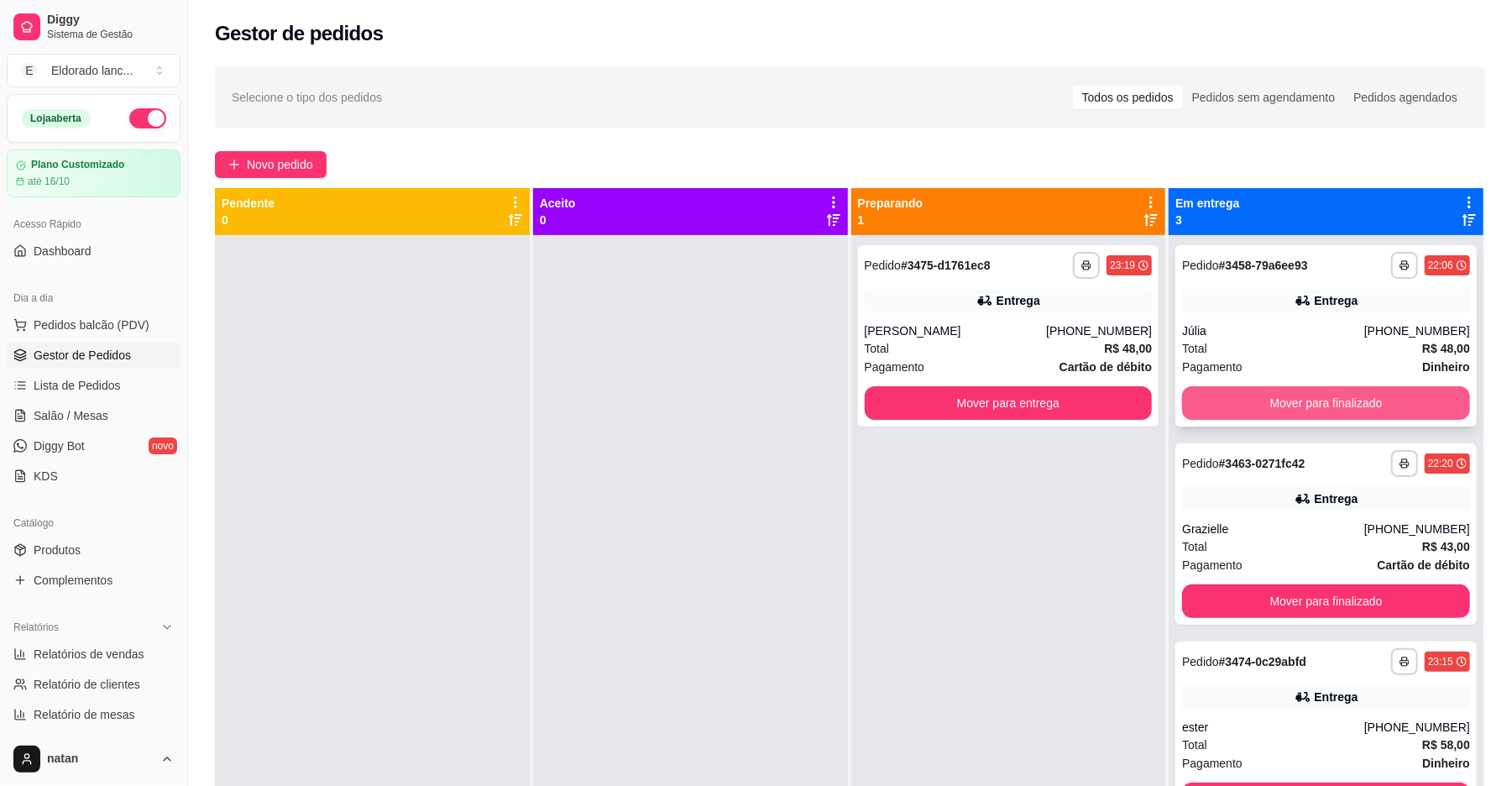
click at [1226, 408] on button "Mover para finalizado" at bounding box center [1325, 403] width 287 height 34
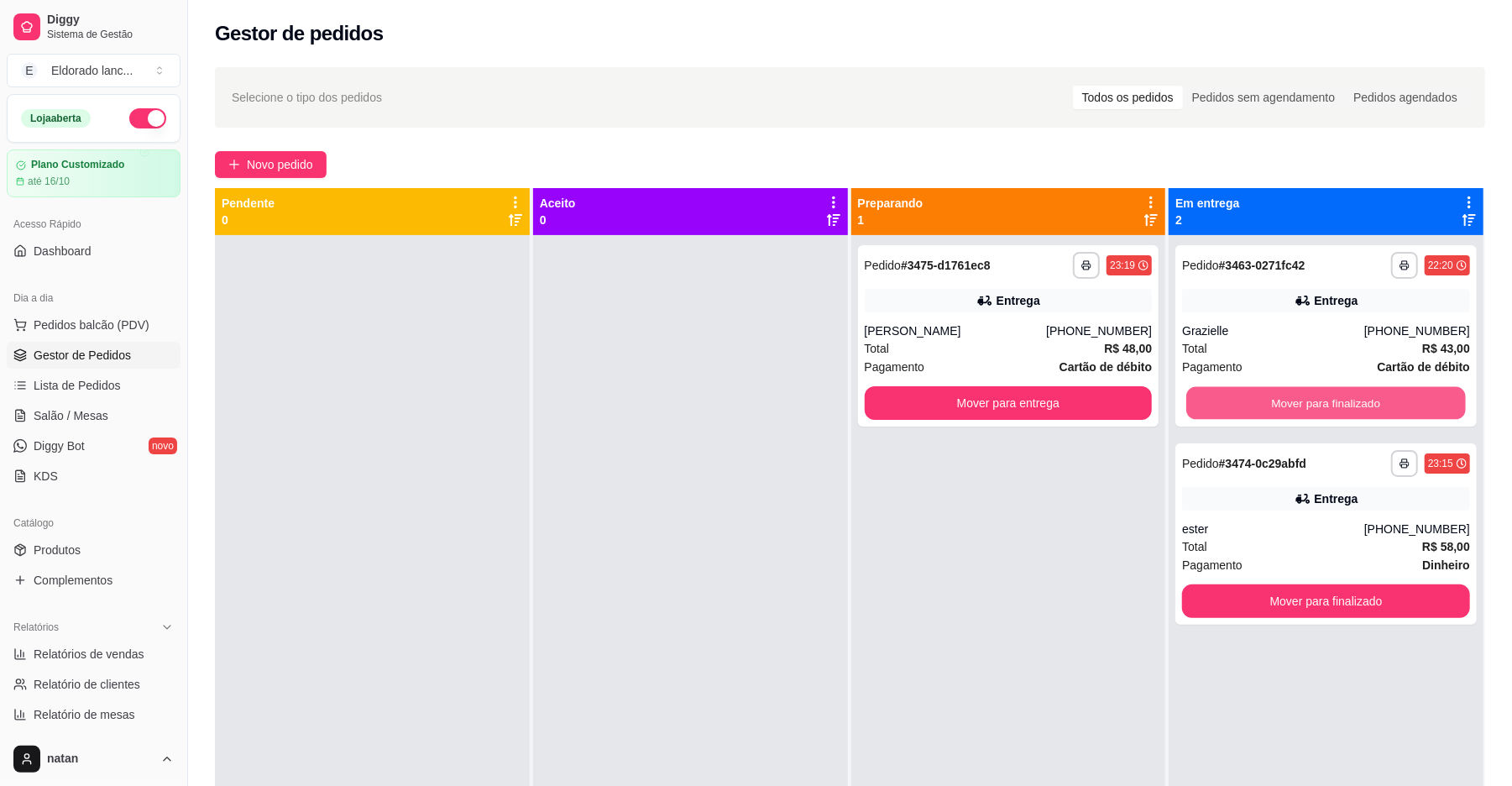
click at [1226, 408] on button "Mover para finalizado" at bounding box center [1325, 404] width 279 height 33
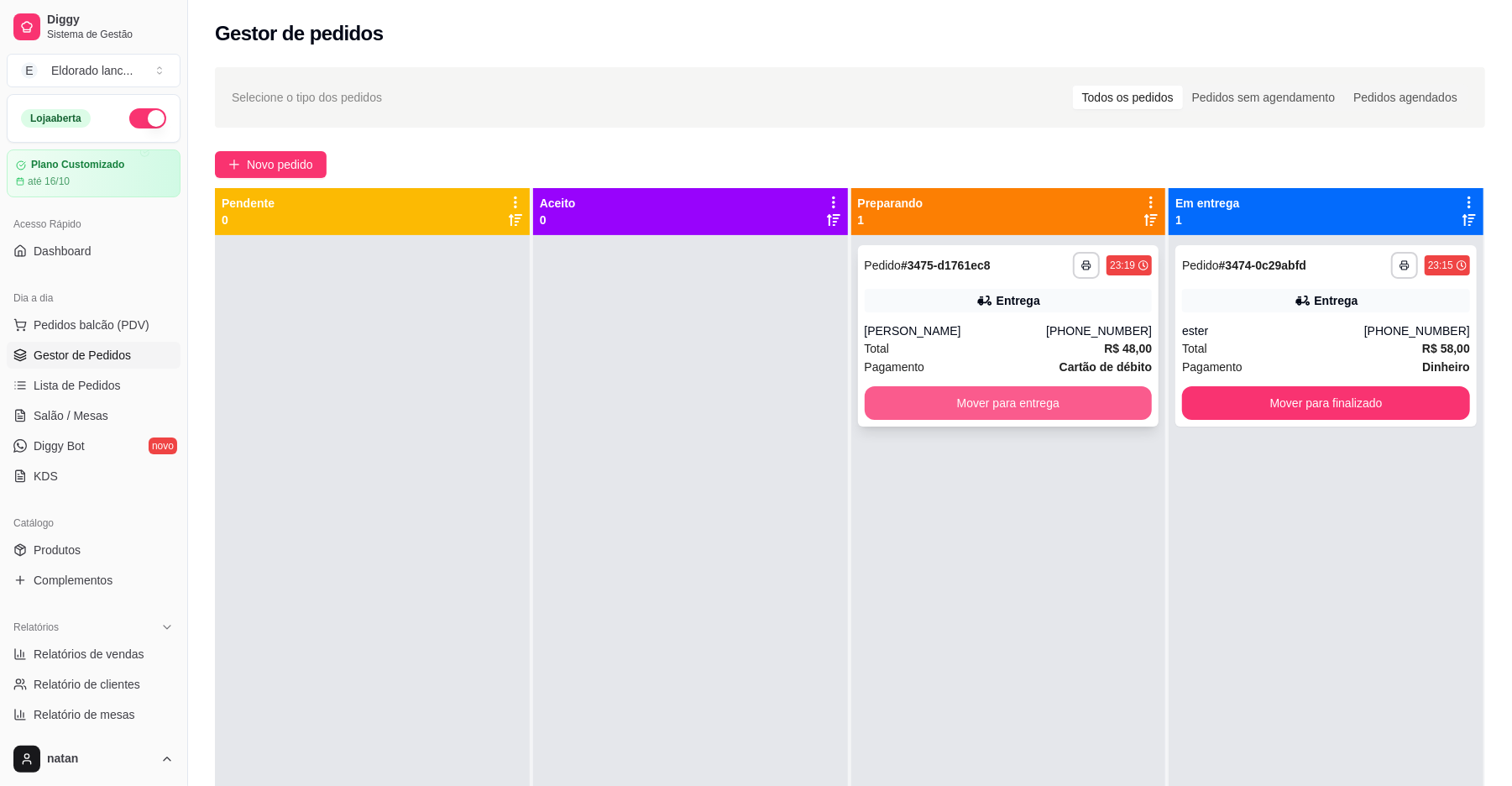
click at [1053, 407] on button "Mover para entrega" at bounding box center [1008, 403] width 287 height 34
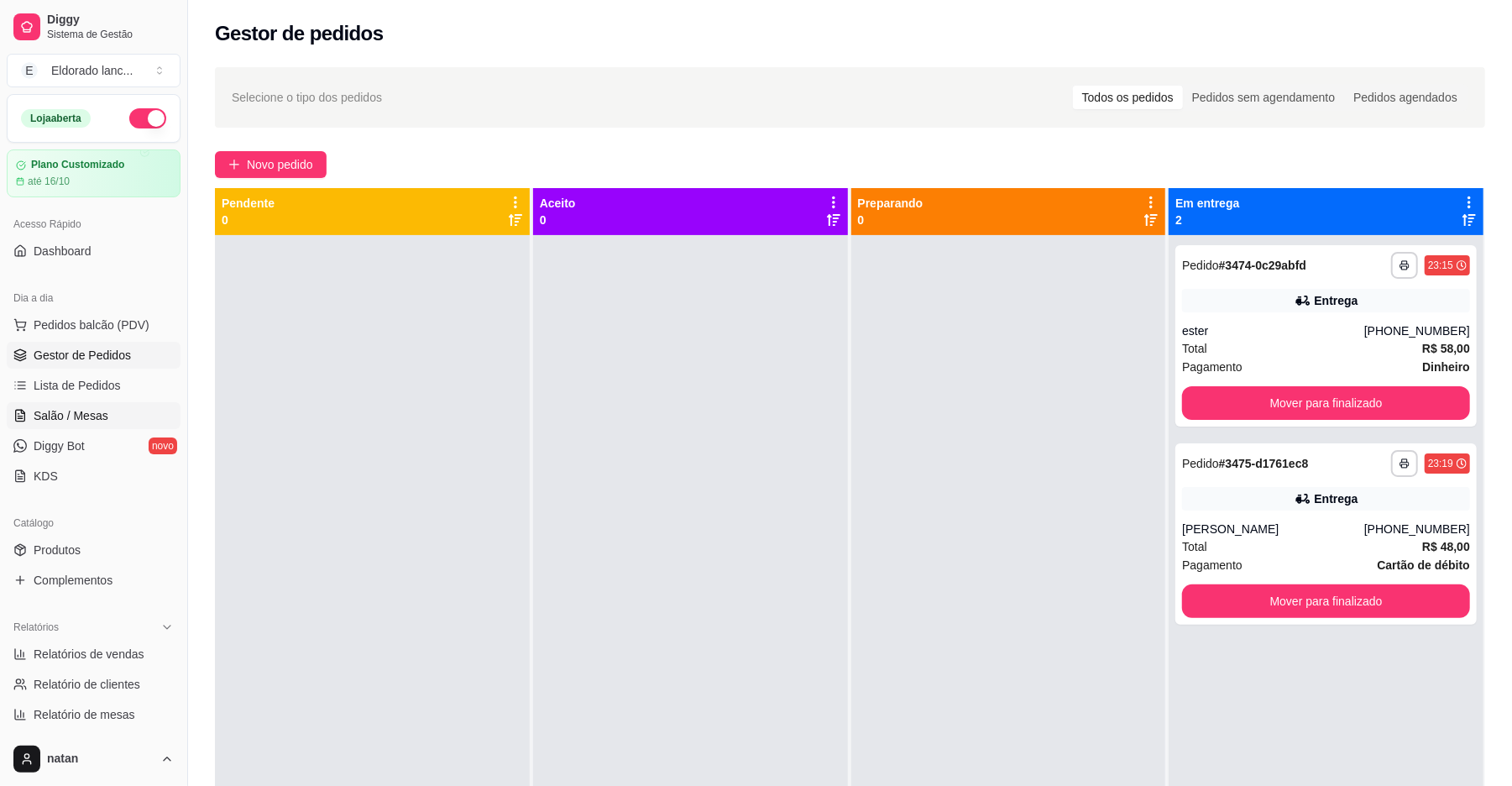
click at [112, 413] on link "Salão / Mesas" at bounding box center [93, 416] width 173 height 27
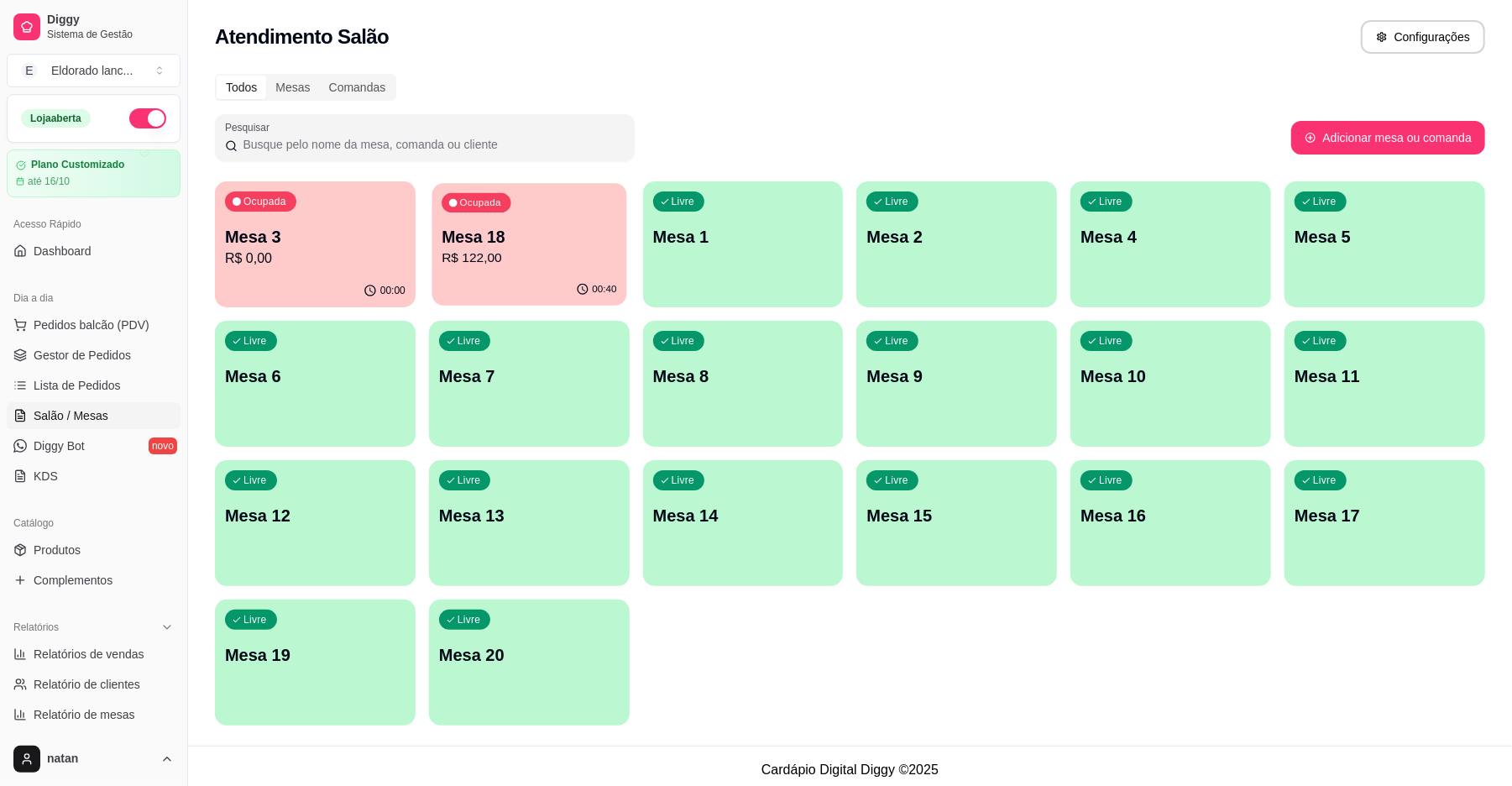
click at [489, 249] on p "R$ 122,00" at bounding box center [529, 258] width 174 height 19
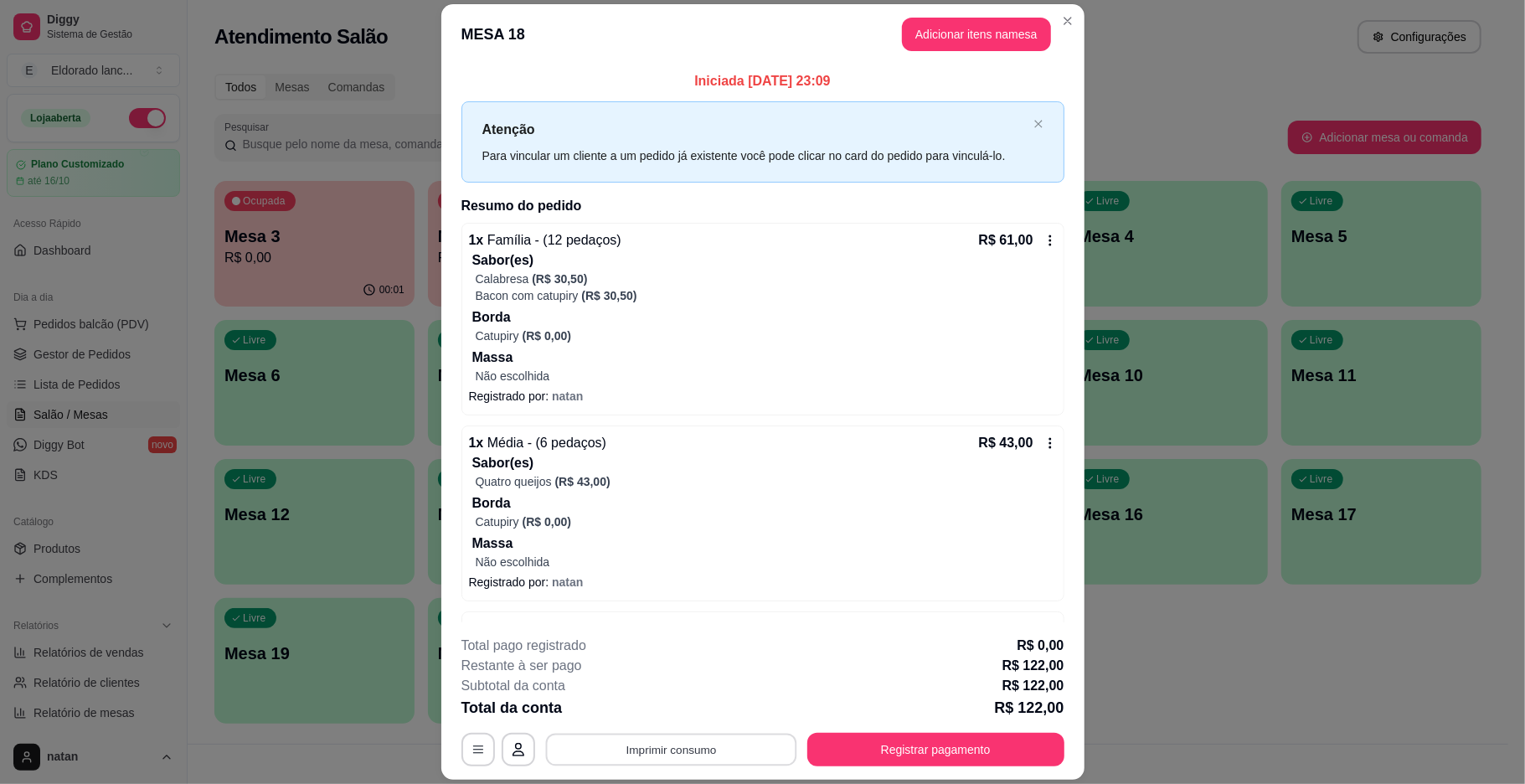
click at [710, 739] on button "Imprimir consumo" at bounding box center [670, 750] width 251 height 33
click at [671, 708] on button "IMPRESSORA" at bounding box center [667, 711] width 121 height 27
click at [832, 739] on button "Registrar pagamento" at bounding box center [935, 750] width 257 height 33
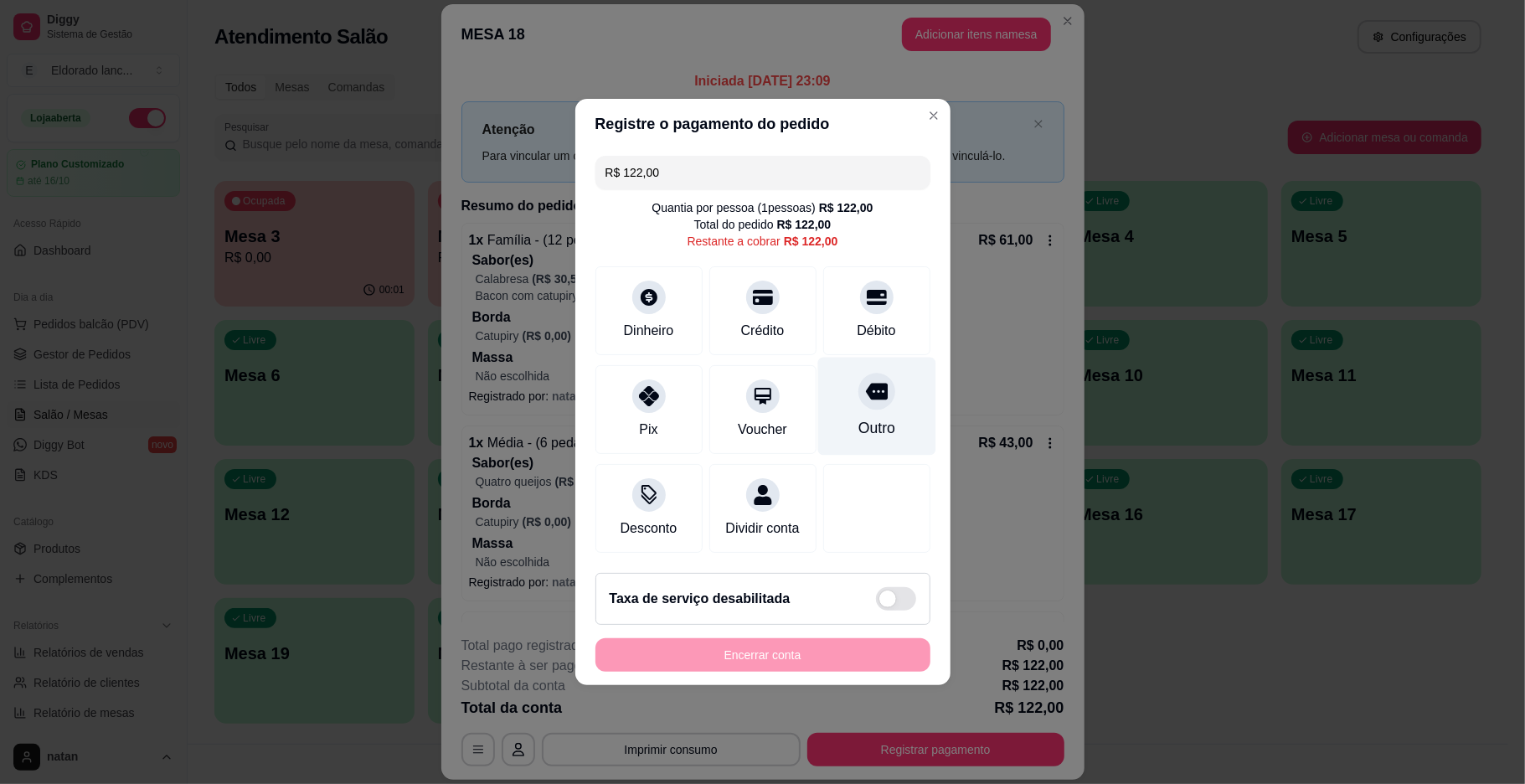
click at [859, 387] on div at bounding box center [877, 391] width 37 height 37
type input "R$ 0,00"
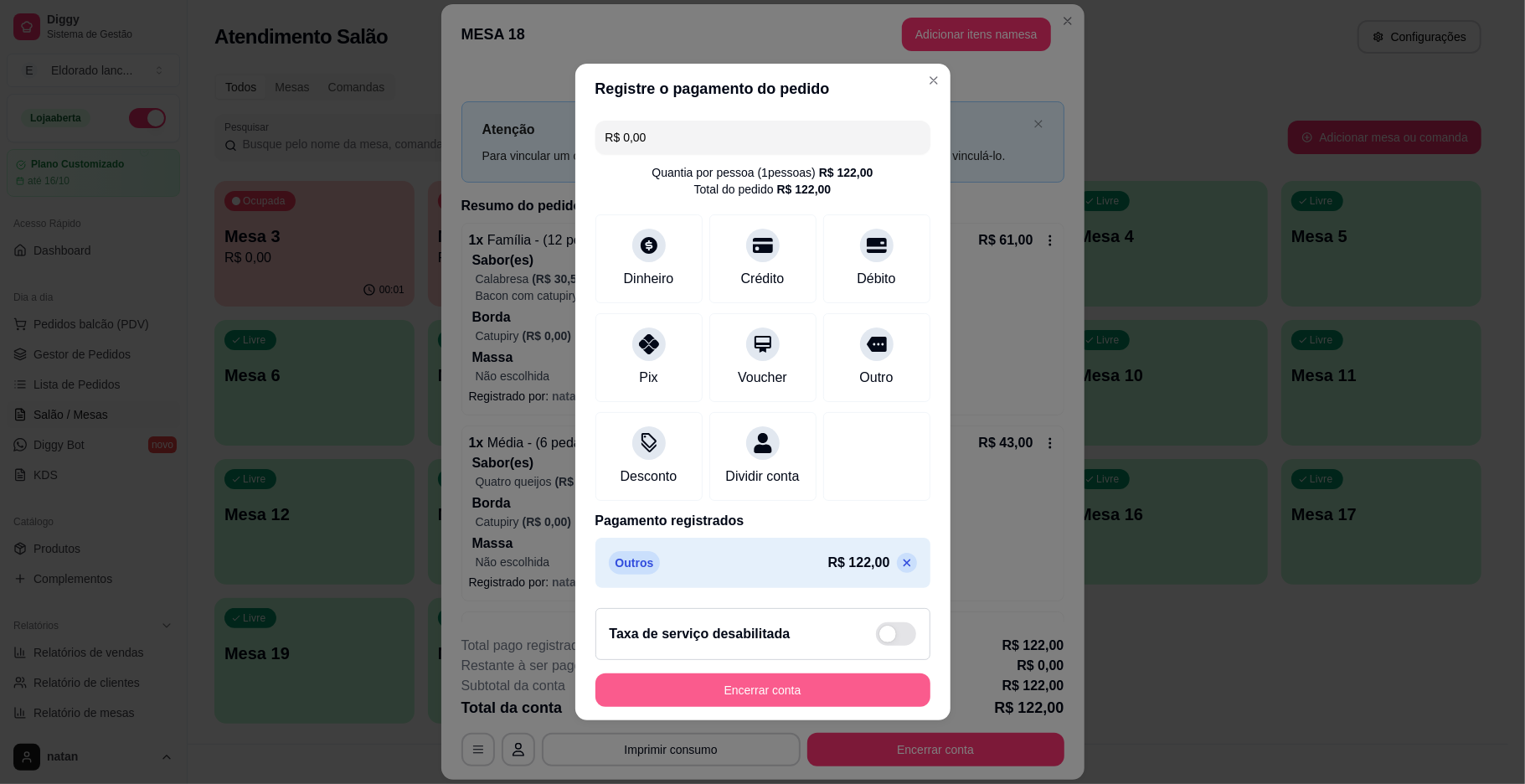
click at [744, 705] on button "Encerrar conta" at bounding box center [763, 689] width 335 height 33
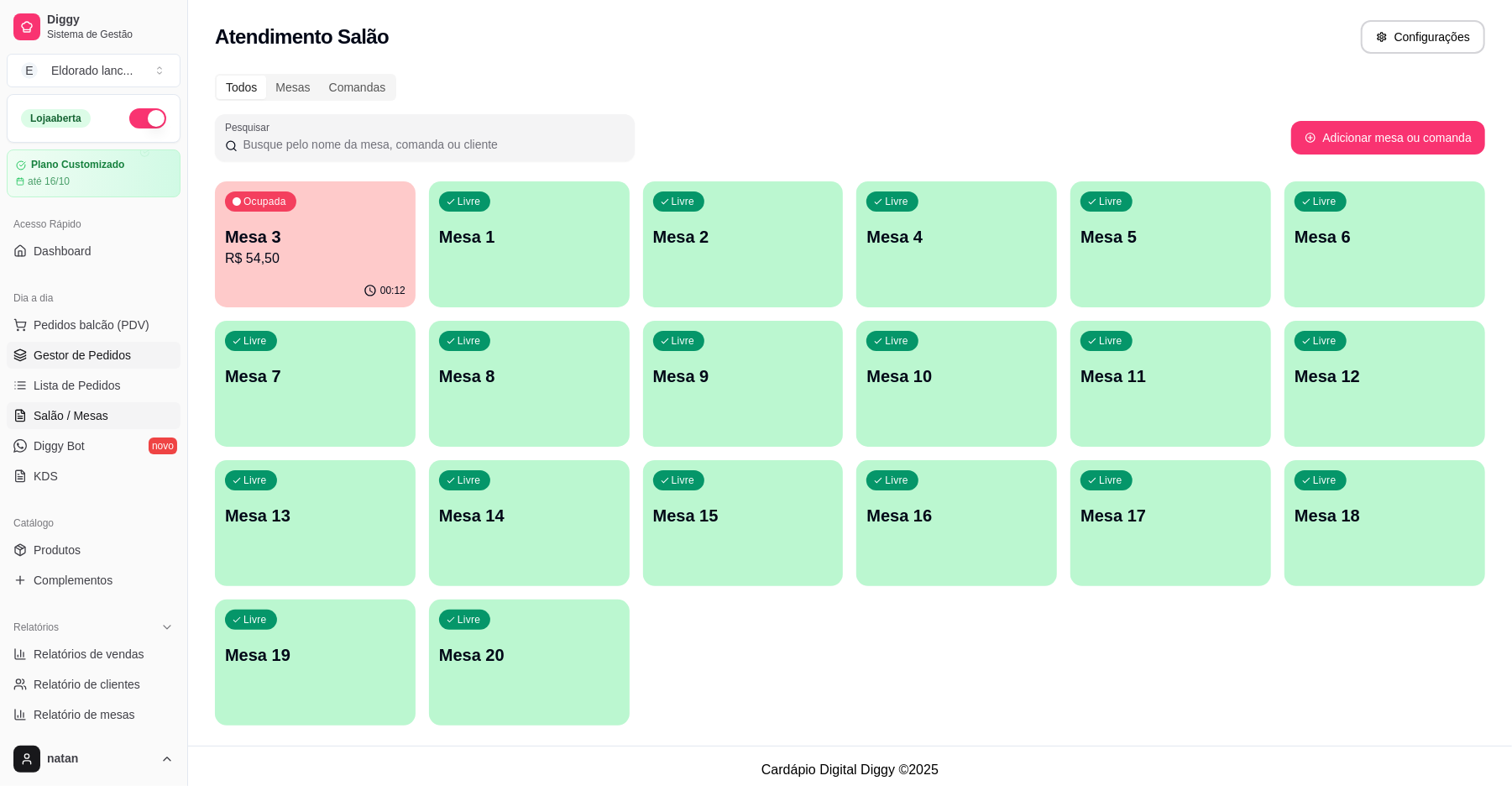
click at [88, 363] on span "Gestor de Pedidos" at bounding box center [82, 356] width 98 height 17
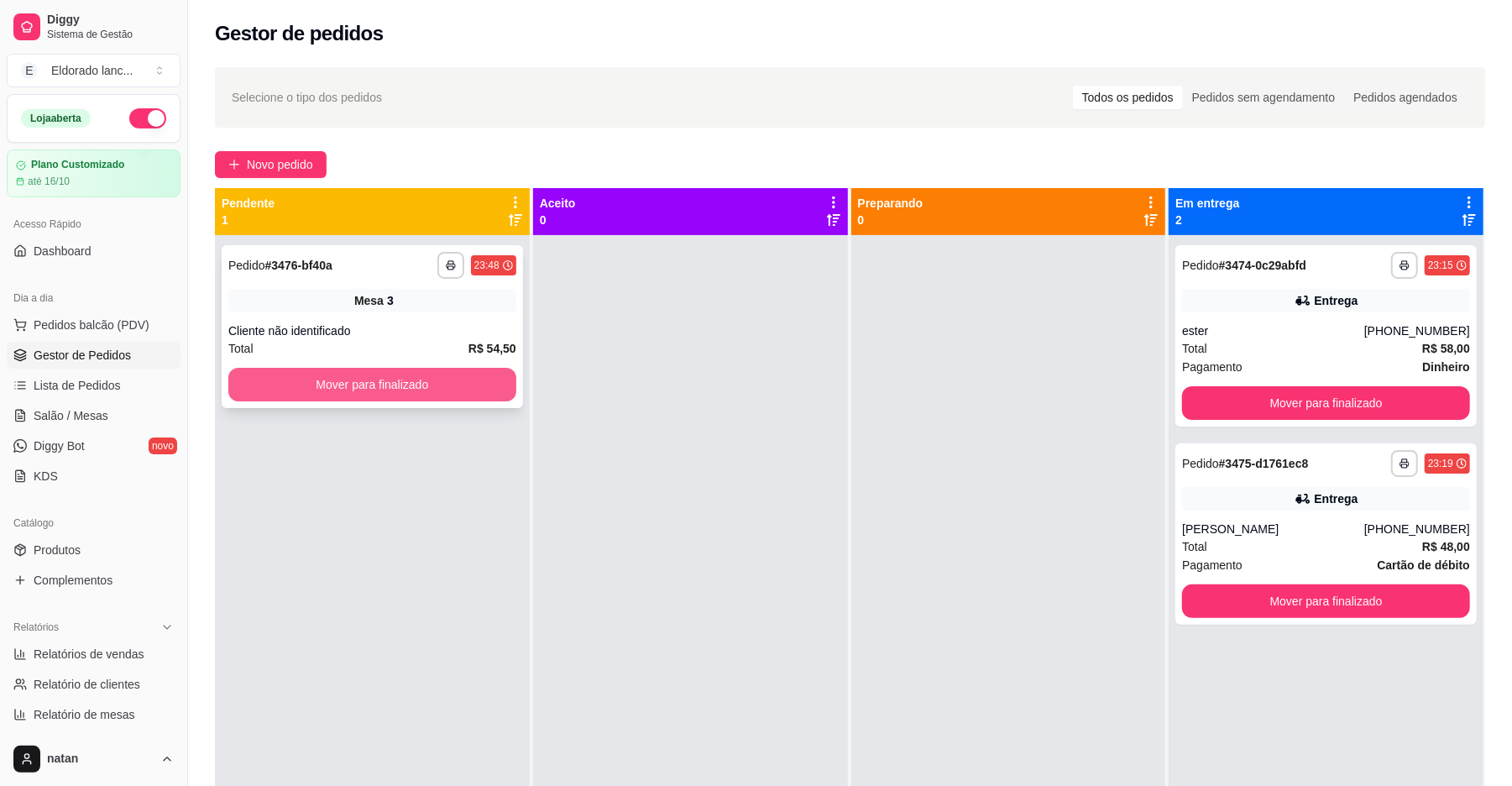
click at [348, 370] on button "Mover para finalizado" at bounding box center [372, 384] width 287 height 34
